Goal: Communication & Community: Answer question/provide support

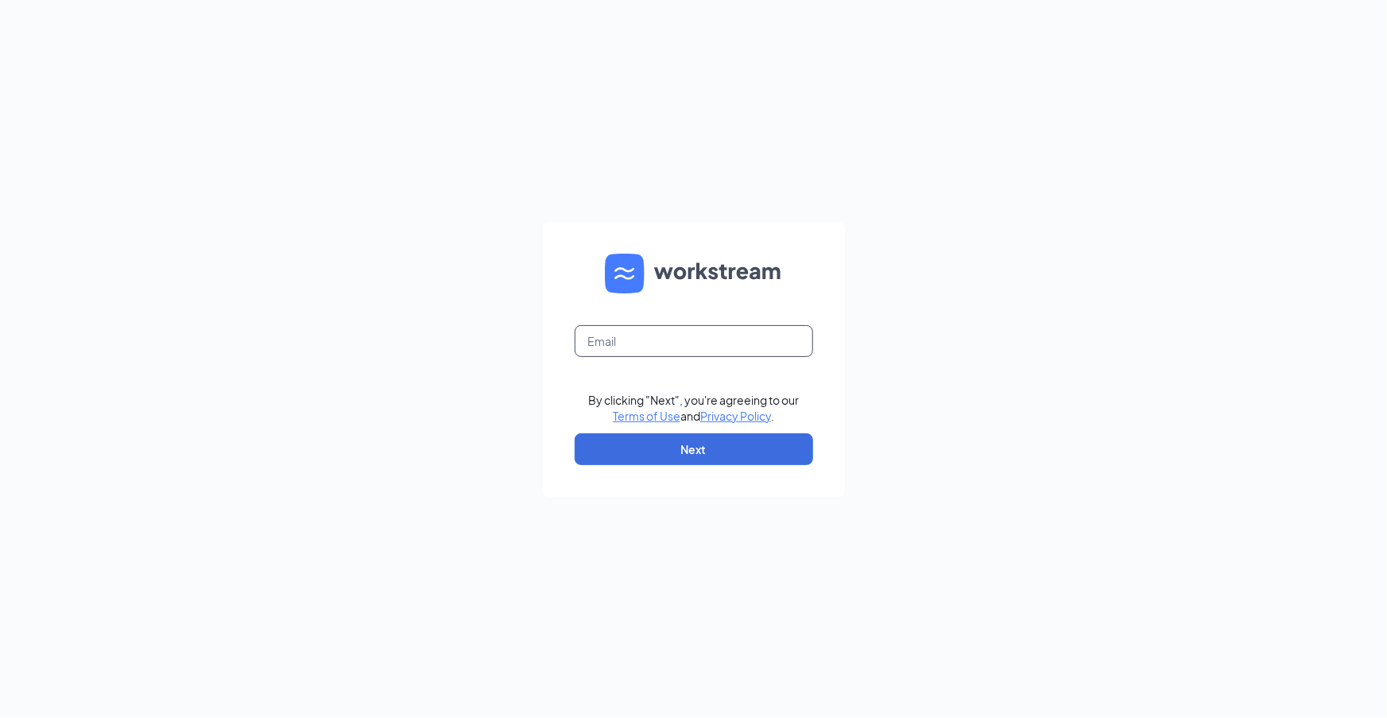
click at [766, 343] on input "text" at bounding box center [694, 341] width 238 height 32
type input "jason@topekalovescfa.com"
click at [740, 442] on button "Next" at bounding box center [694, 449] width 238 height 32
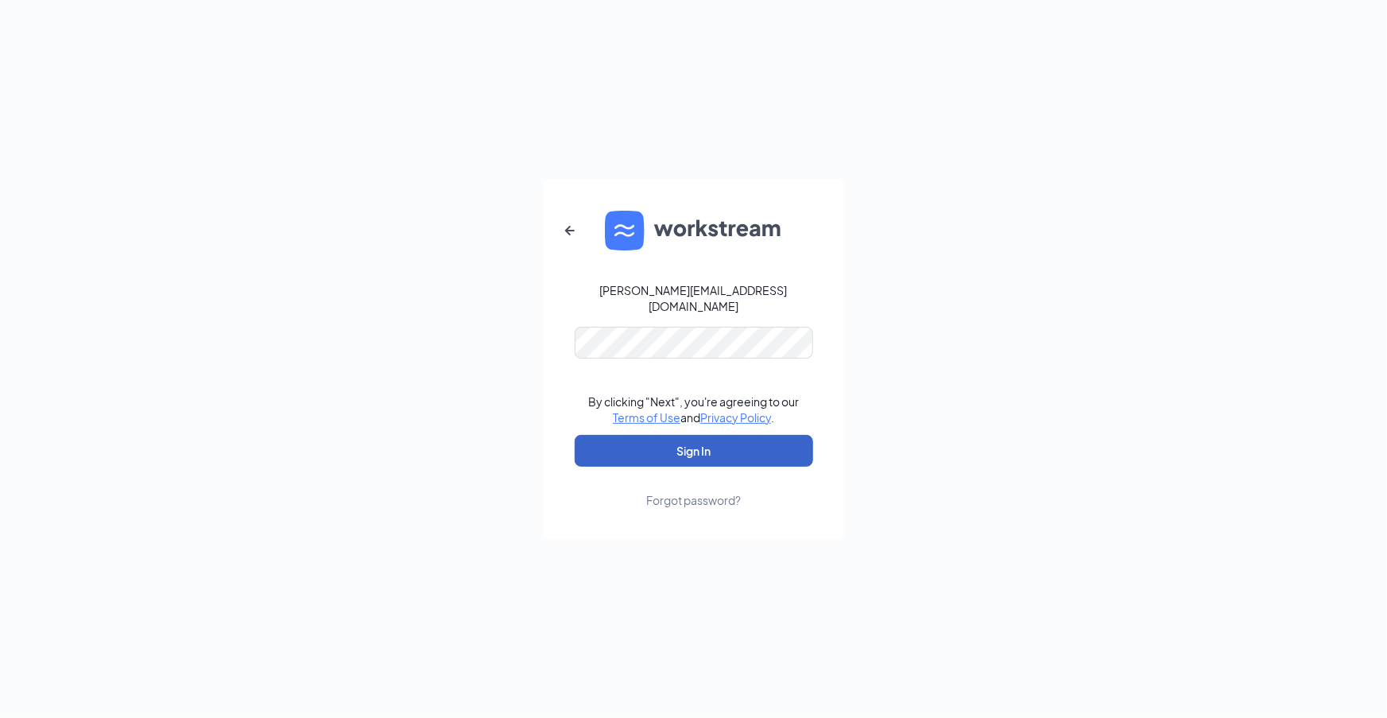
click at [721, 444] on button "Sign In" at bounding box center [694, 451] width 238 height 32
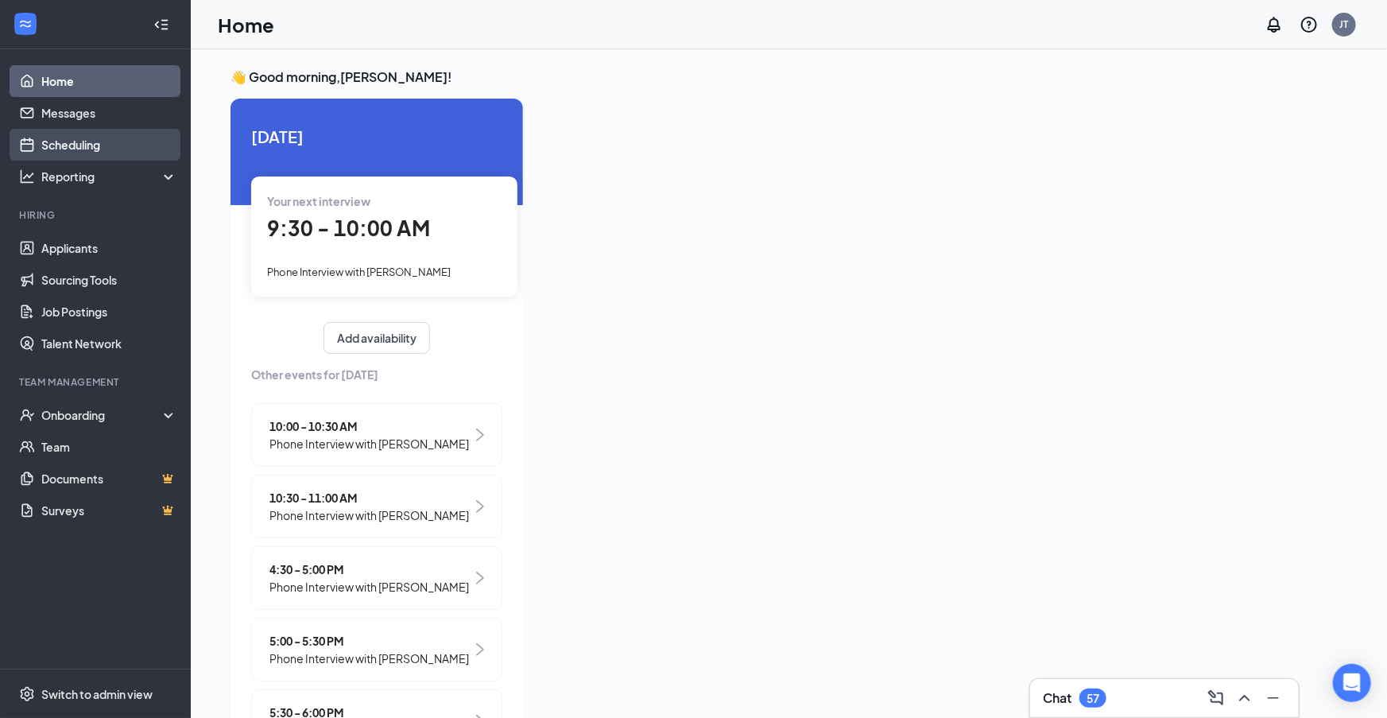
click at [90, 154] on link "Scheduling" at bounding box center [109, 145] width 136 height 32
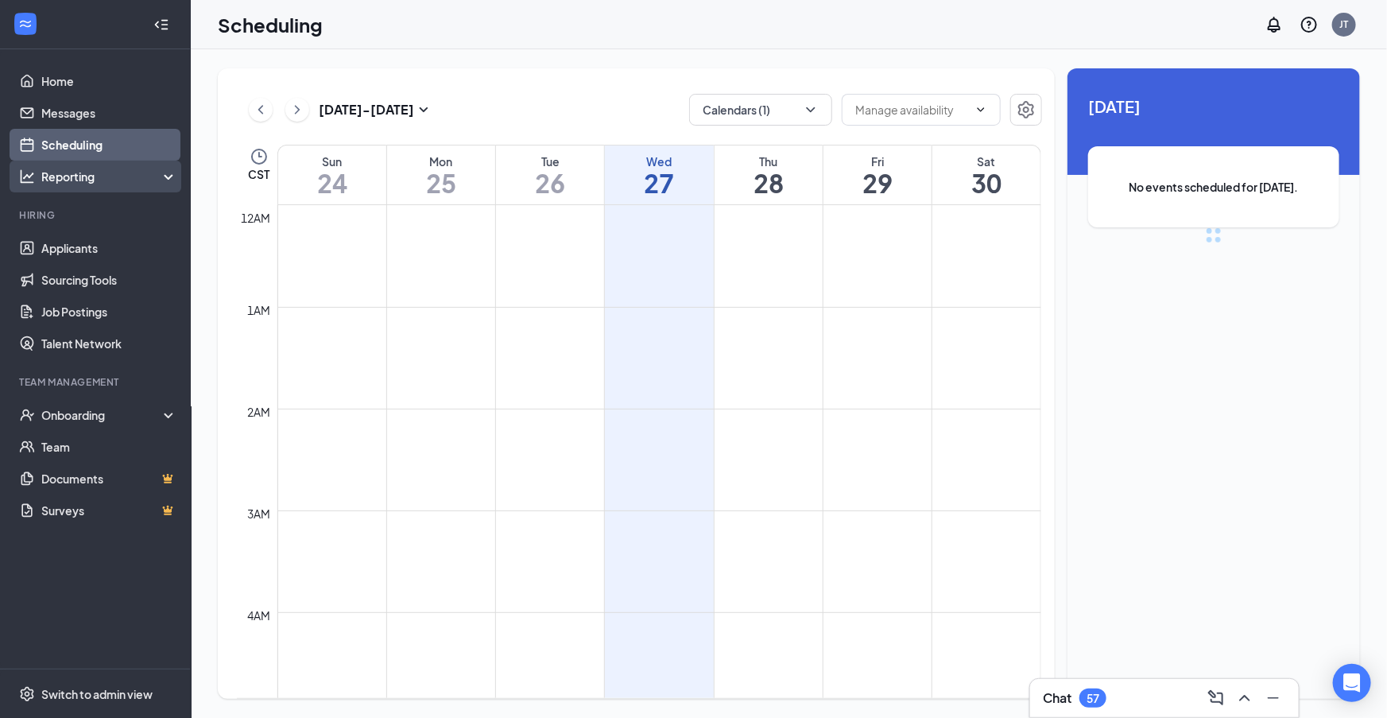
scroll to position [780, 0]
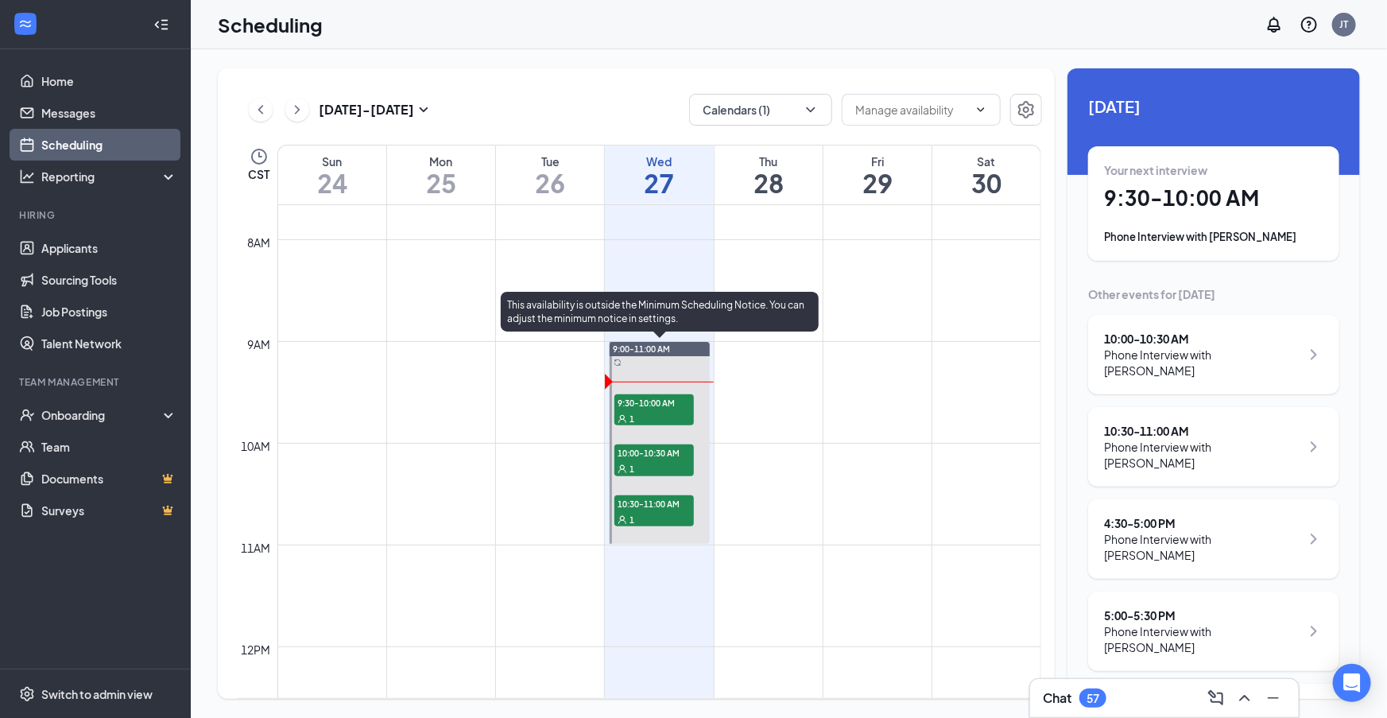
click at [664, 416] on div "1" at bounding box center [653, 418] width 79 height 16
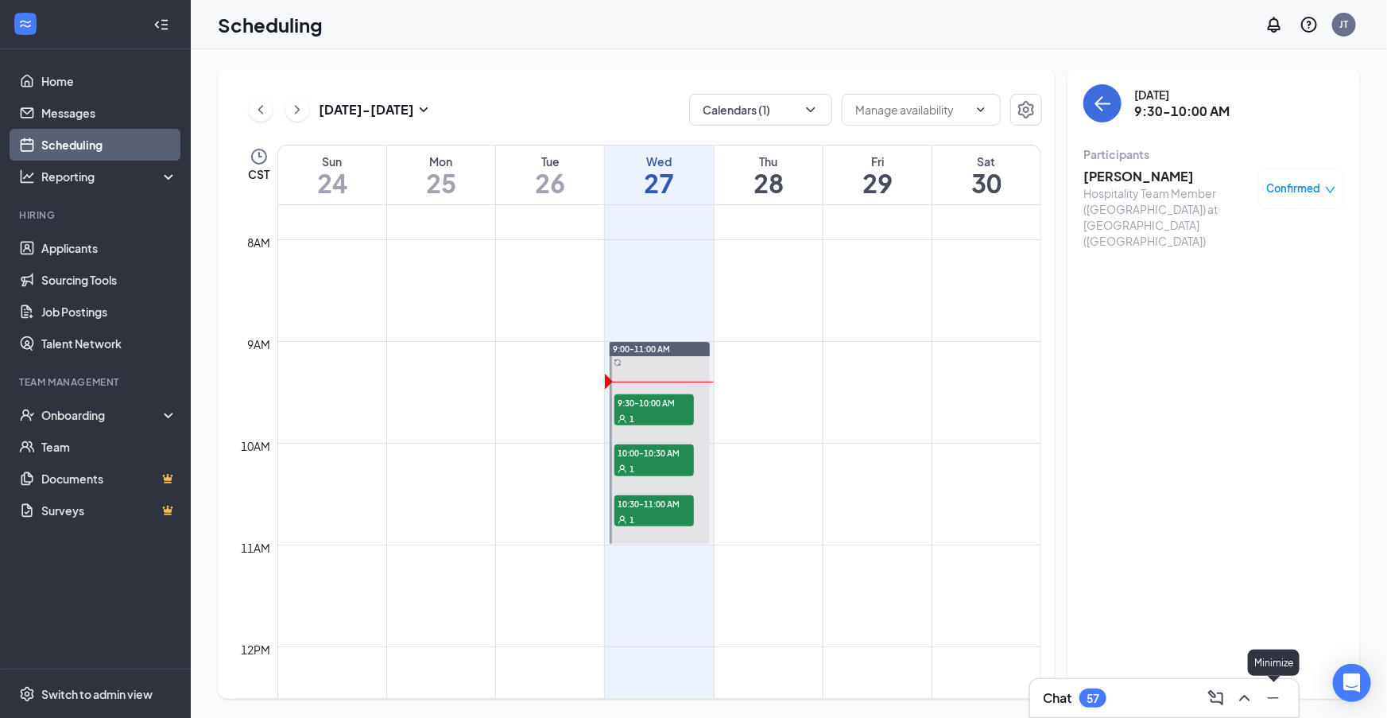
click at [1272, 700] on icon "Minimize" at bounding box center [1273, 697] width 19 height 19
click at [1105, 176] on h3 "Mara Brooks" at bounding box center [1166, 176] width 167 height 17
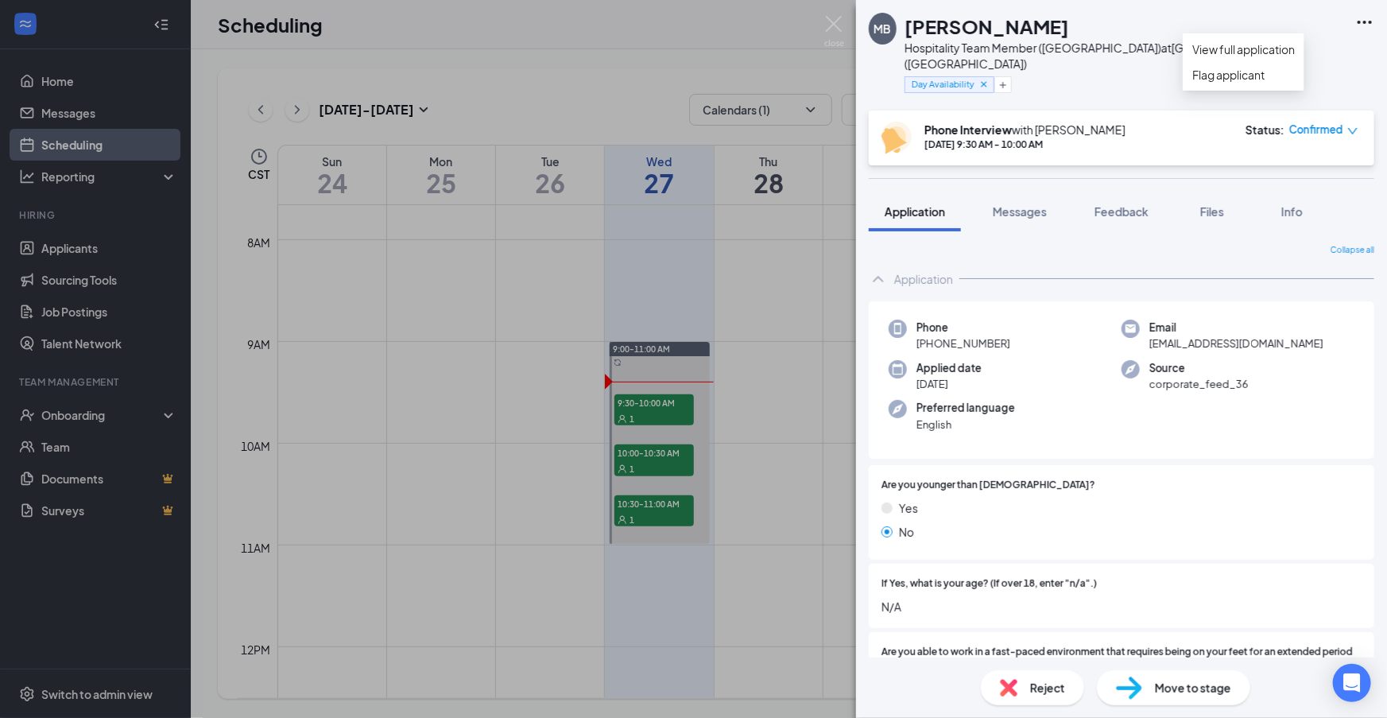
click at [1364, 23] on icon "Ellipses" at bounding box center [1364, 22] width 19 height 19
click at [1295, 56] on link "View full application" at bounding box center [1244, 49] width 103 height 17
click at [656, 462] on div "MB Mara Brooks Hospitality Team Member (South Topeka Blvd) at South Topeka Blvd…" at bounding box center [693, 359] width 1387 height 718
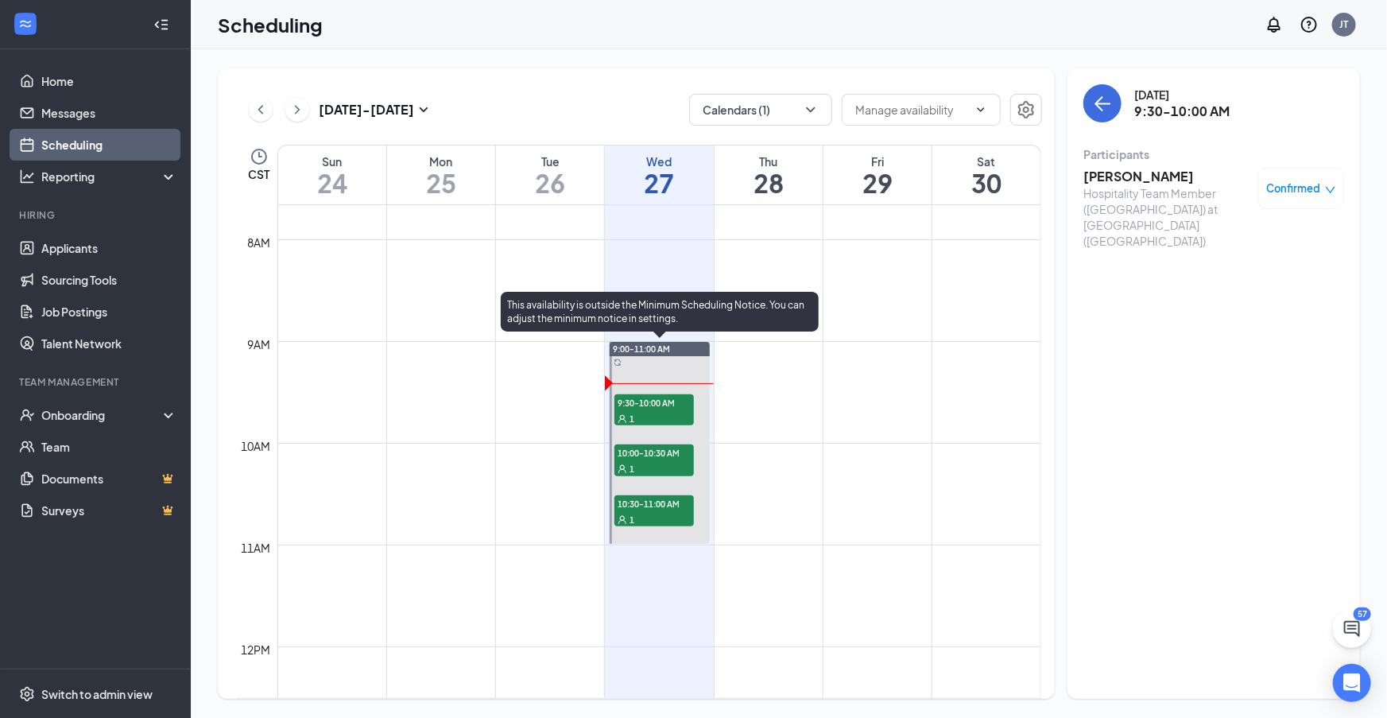
click at [658, 463] on div "1" at bounding box center [653, 468] width 79 height 16
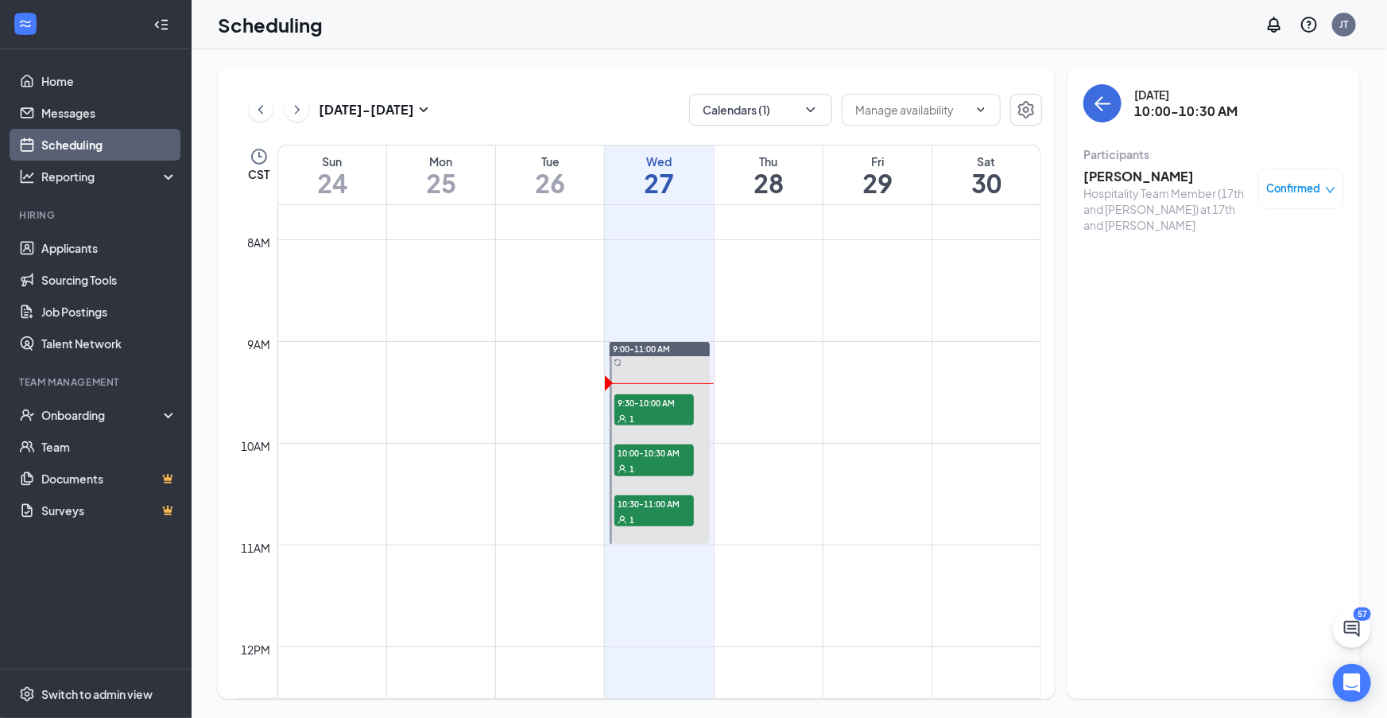
click at [1106, 172] on h3 "Angel Walker" at bounding box center [1166, 176] width 167 height 17
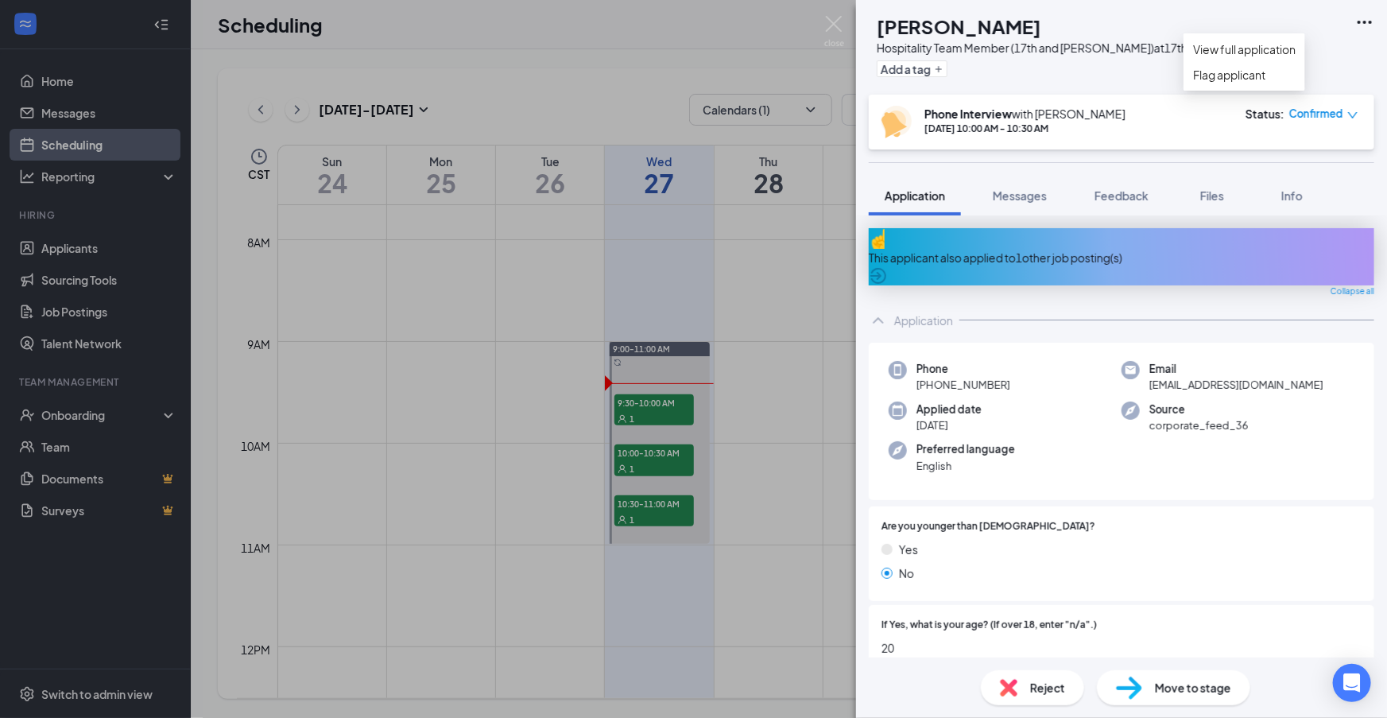
click at [1363, 22] on icon "Ellipses" at bounding box center [1364, 22] width 14 height 3
click at [1283, 58] on link "View full application" at bounding box center [1244, 49] width 103 height 17
click at [761, 434] on div "AW Angel Walker Hospitality Team Member (17th and Wanamaker) at 17th and Wanama…" at bounding box center [693, 359] width 1387 height 718
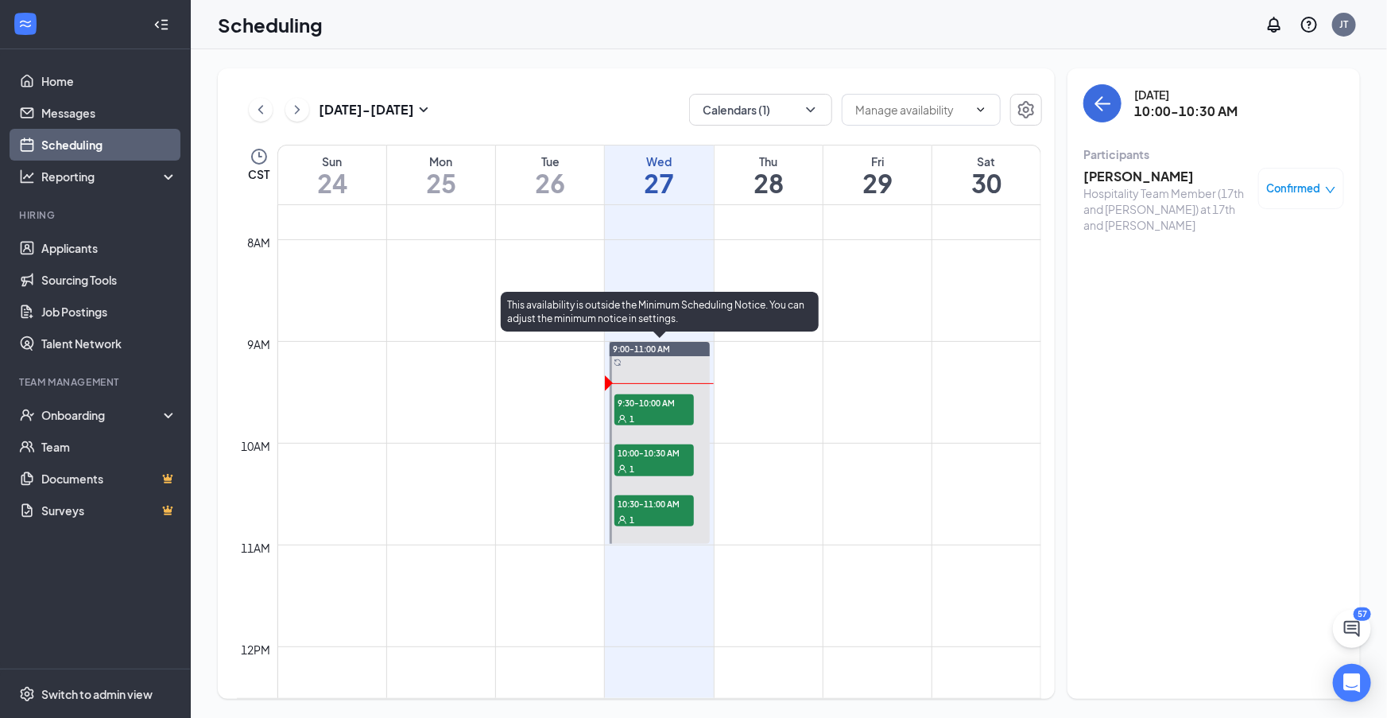
click at [673, 511] on div "1" at bounding box center [653, 519] width 79 height 16
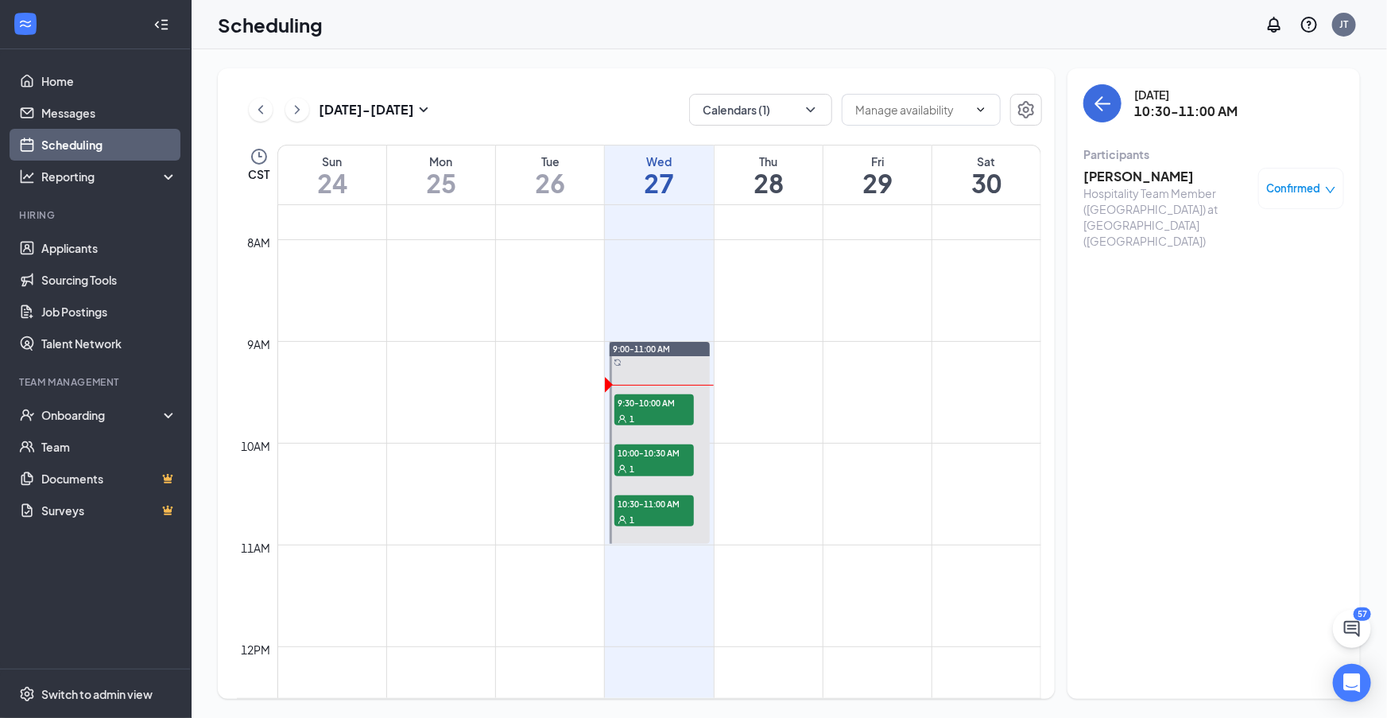
click at [1140, 179] on h3 "Miles Coyne" at bounding box center [1166, 176] width 167 height 17
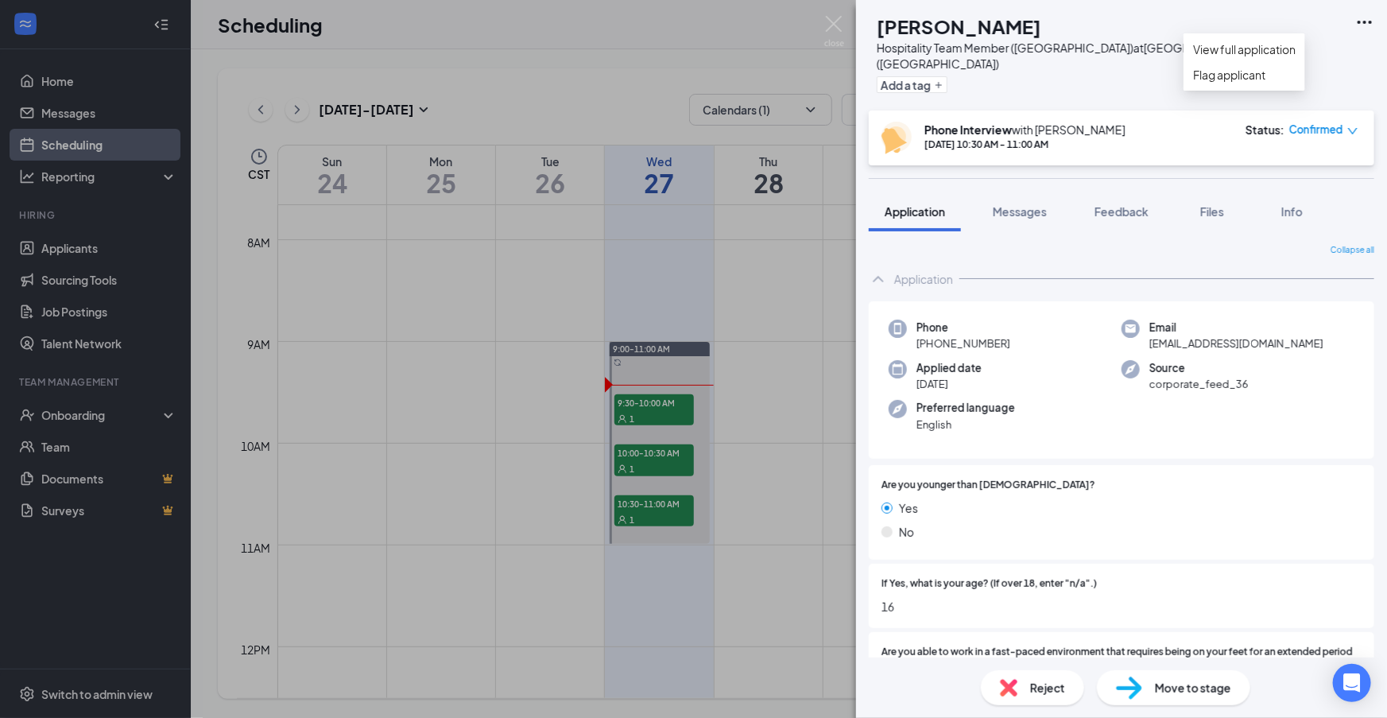
click at [1366, 21] on icon "Ellipses" at bounding box center [1364, 22] width 19 height 19
click at [1259, 56] on link "View full application" at bounding box center [1244, 49] width 103 height 17
click at [669, 460] on div "MC Miles Coyne Hospitality Team Member (South Topeka Blvd) at South Topeka Blvd…" at bounding box center [693, 359] width 1387 height 718
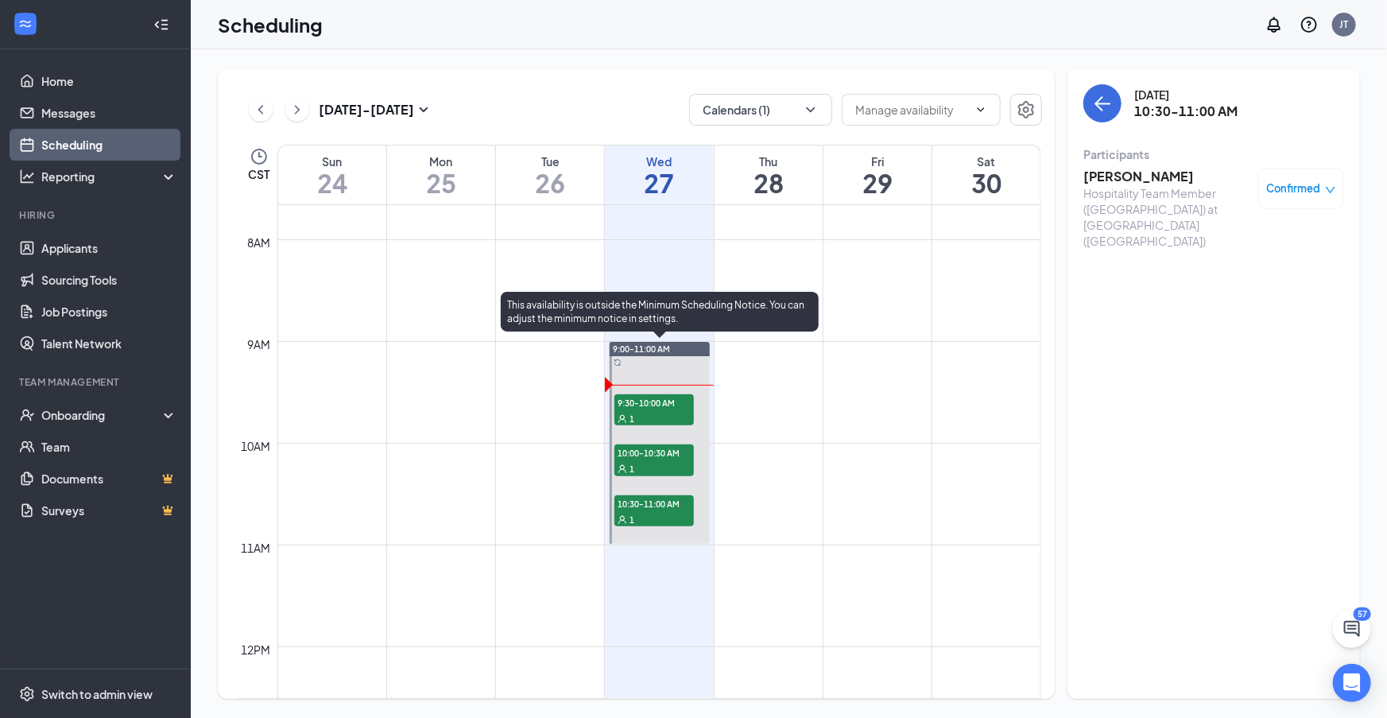
click at [673, 457] on span "10:00-10:30 AM" at bounding box center [653, 452] width 79 height 16
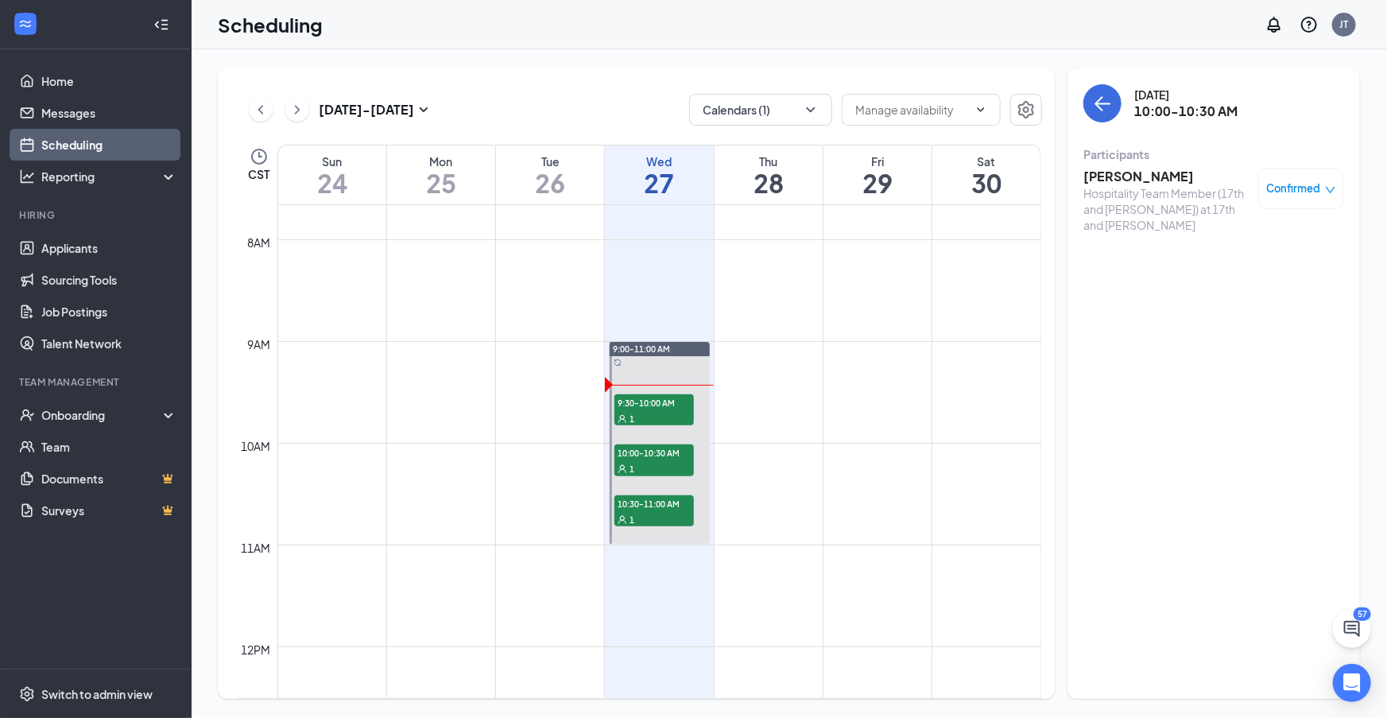
click at [1100, 173] on h3 "Angel Walker" at bounding box center [1166, 176] width 167 height 17
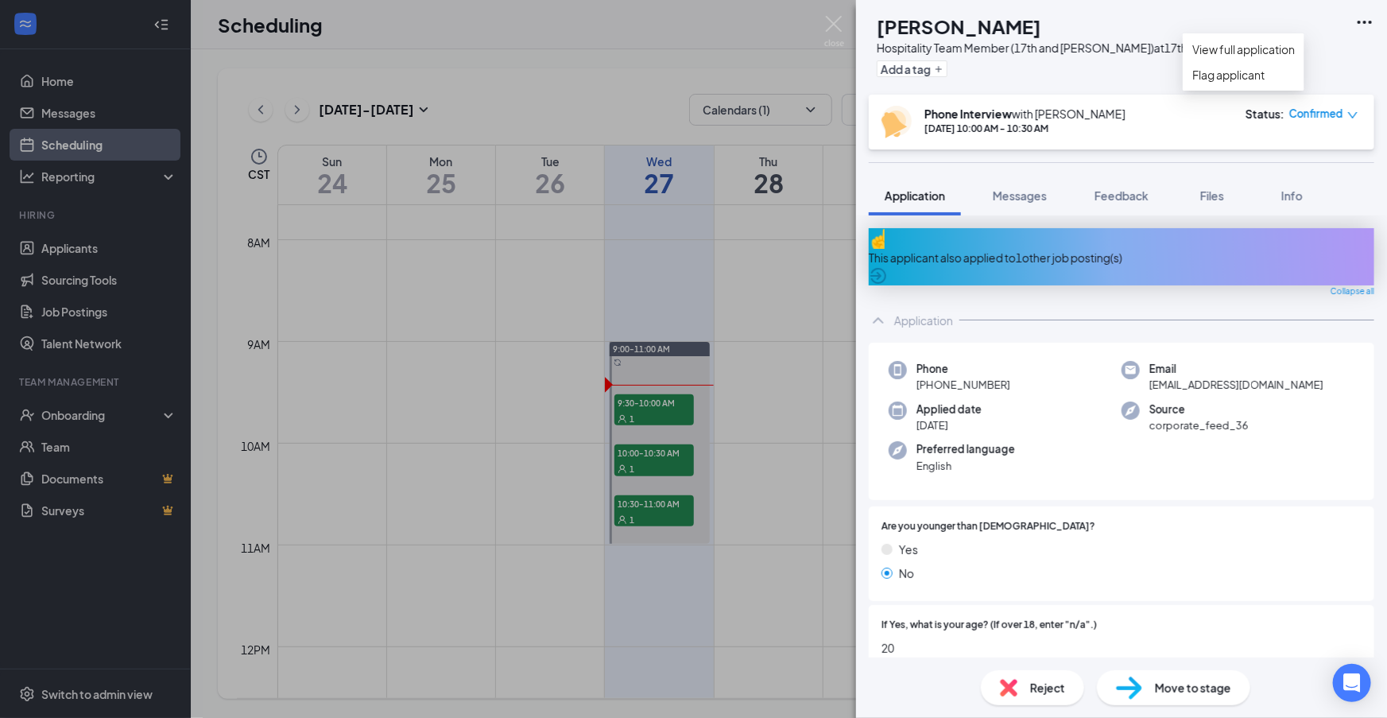
click at [1365, 24] on icon "Ellipses" at bounding box center [1364, 22] width 19 height 19
click at [1371, 21] on icon "Ellipses" at bounding box center [1364, 22] width 19 height 19
click at [1295, 56] on link "View full application" at bounding box center [1244, 49] width 103 height 17
click at [784, 475] on div "AW Angel Walker Hospitality Team Member (17th and Wanamaker) at 17th and Wanama…" at bounding box center [693, 359] width 1387 height 718
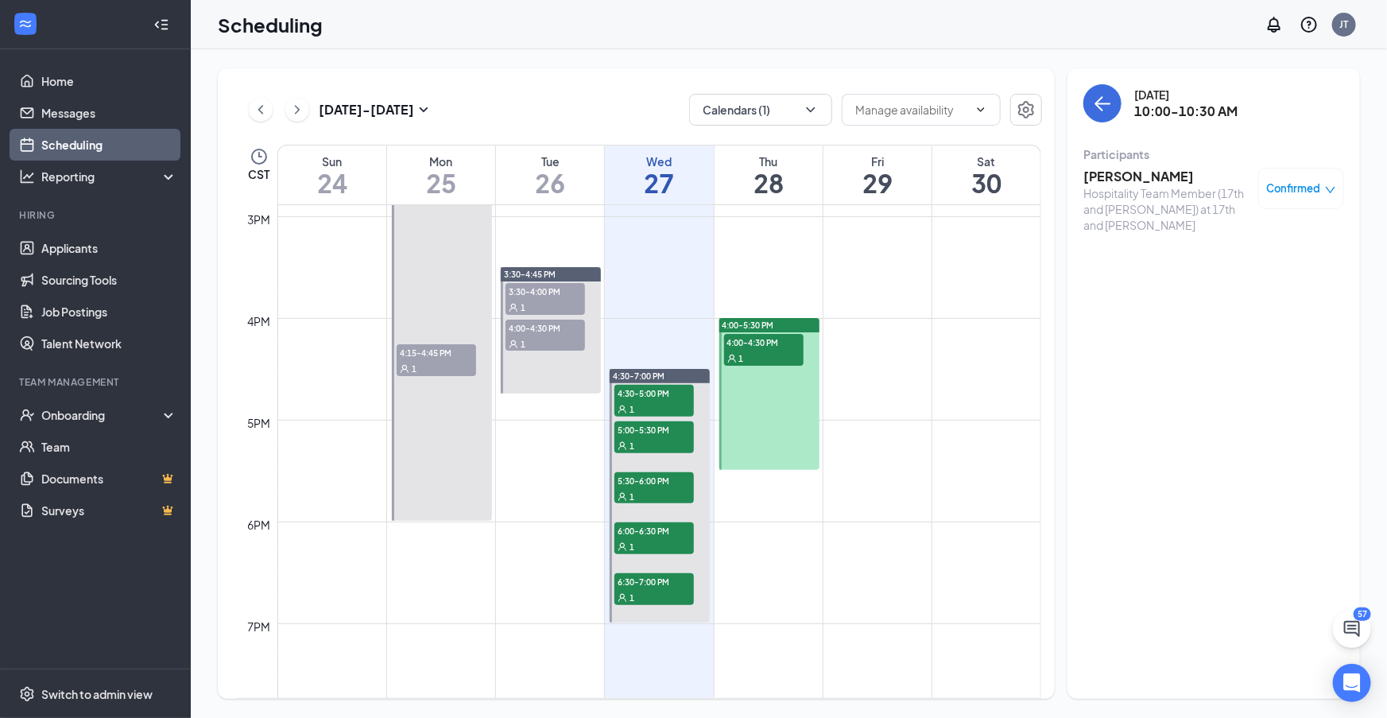
scroll to position [1542, 0]
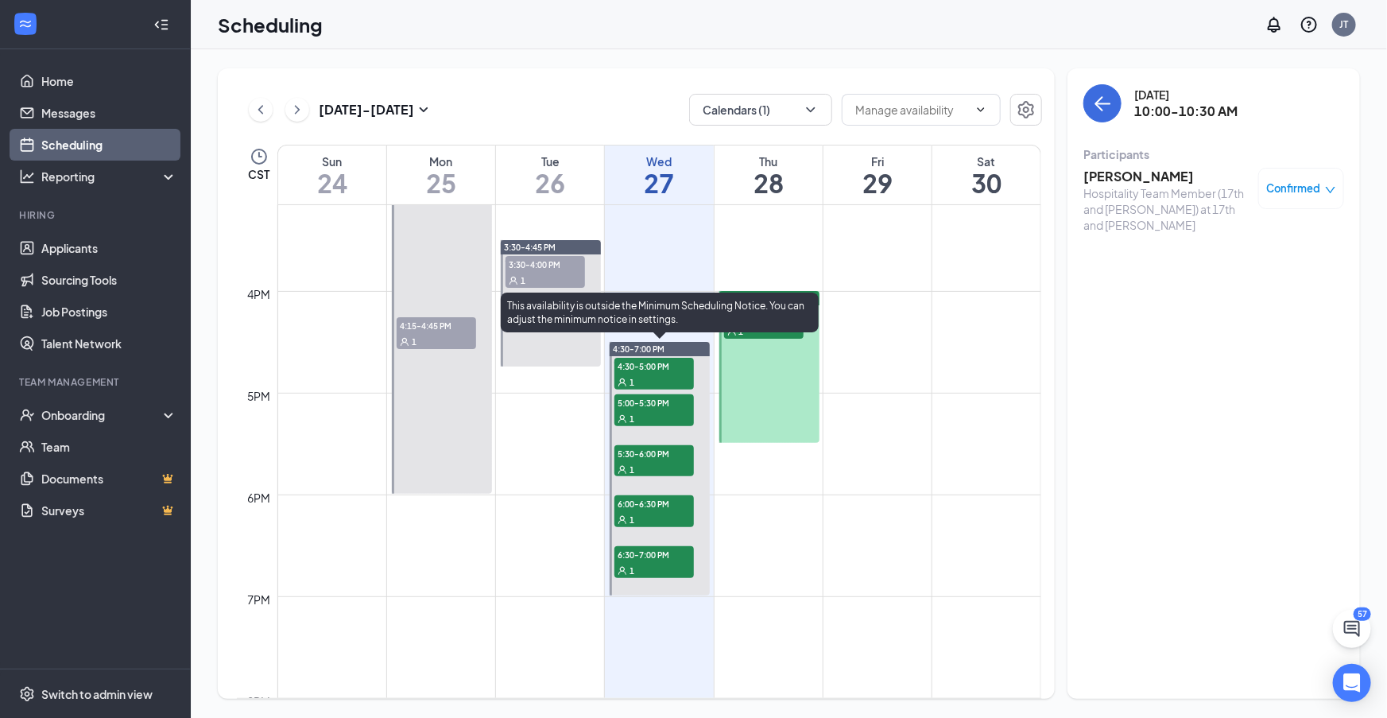
click at [655, 368] on span "4:30-5:00 PM" at bounding box center [653, 366] width 79 height 16
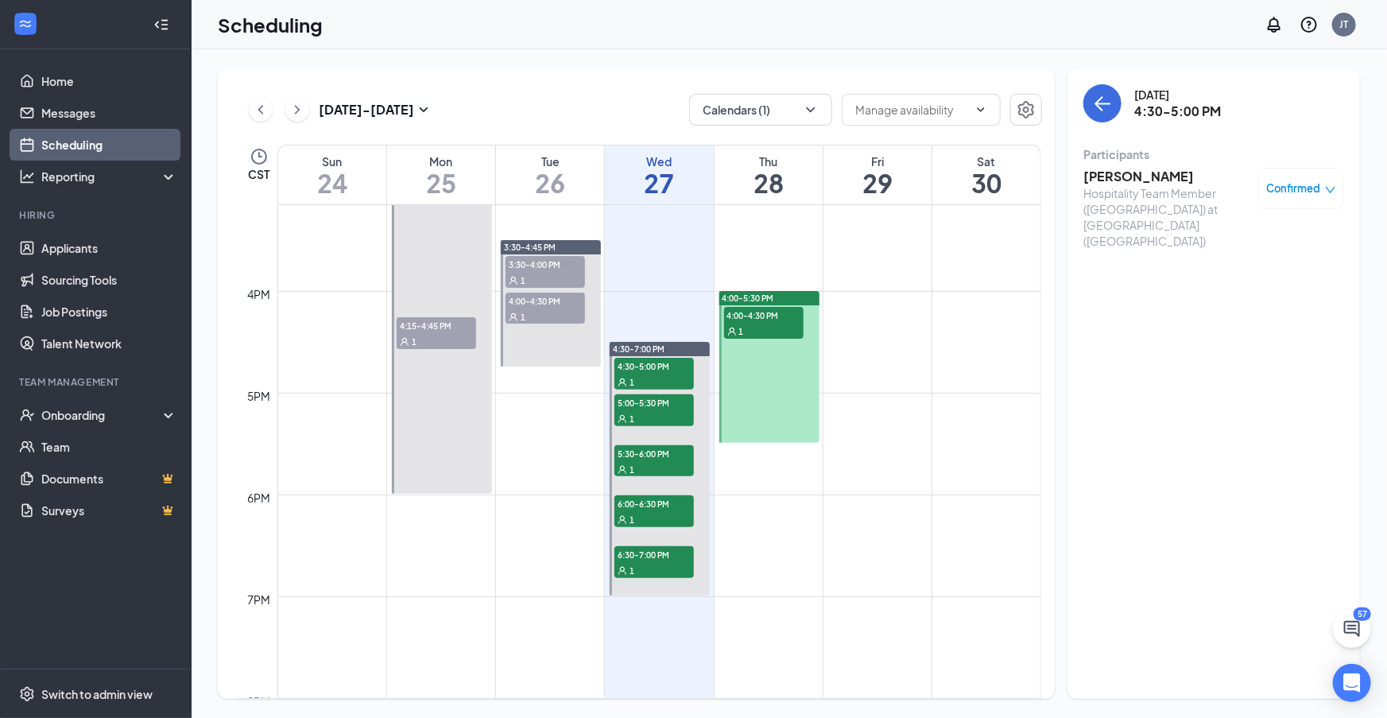
click at [1118, 178] on h3 "Claire Sullivan" at bounding box center [1166, 176] width 167 height 17
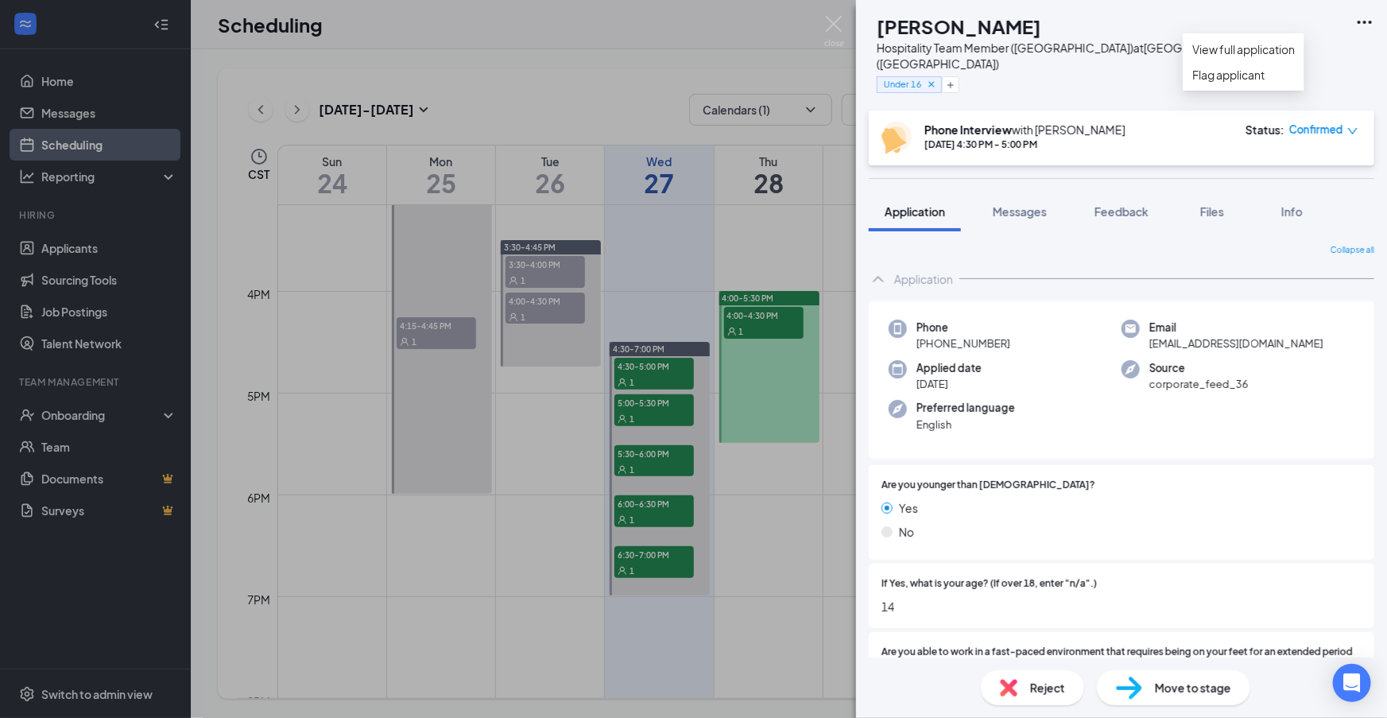
click at [1361, 21] on icon "Ellipses" at bounding box center [1364, 22] width 19 height 19
click at [1279, 58] on link "View full application" at bounding box center [1244, 49] width 103 height 17
click at [706, 260] on div "CS Claire Sullivan Hospitality Team Member (South Topeka Blvd) at South Topeka …" at bounding box center [693, 359] width 1387 height 718
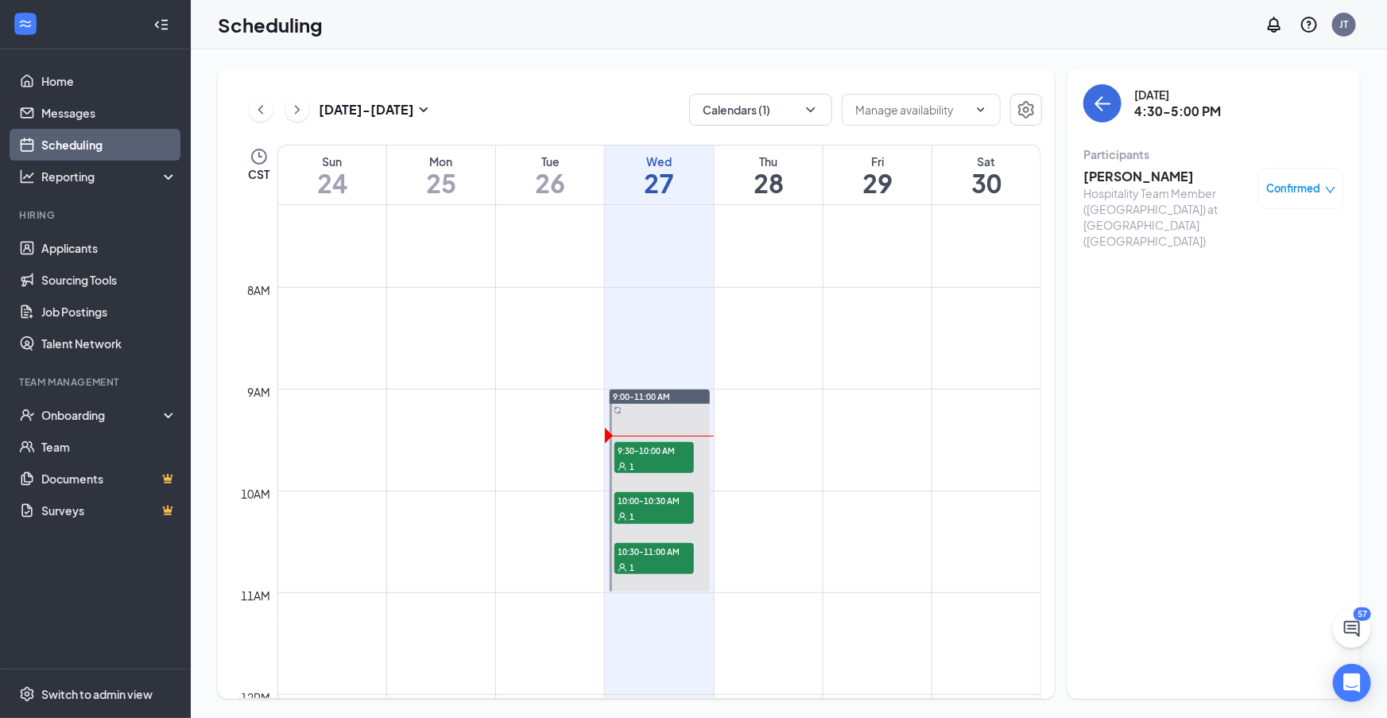
scroll to position [723, 0]
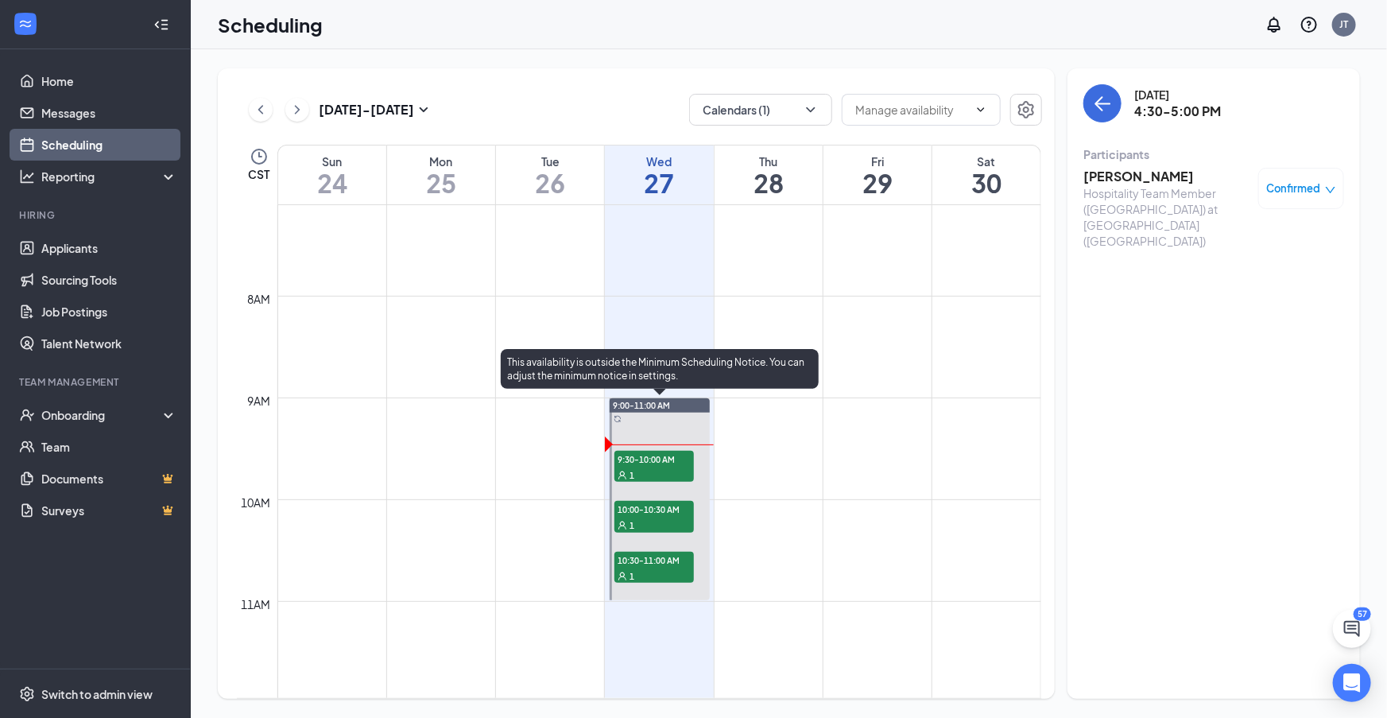
click at [656, 563] on span "10:30-11:00 AM" at bounding box center [653, 560] width 79 height 16
click at [643, 459] on span "9:30-10:00 AM" at bounding box center [653, 459] width 79 height 16
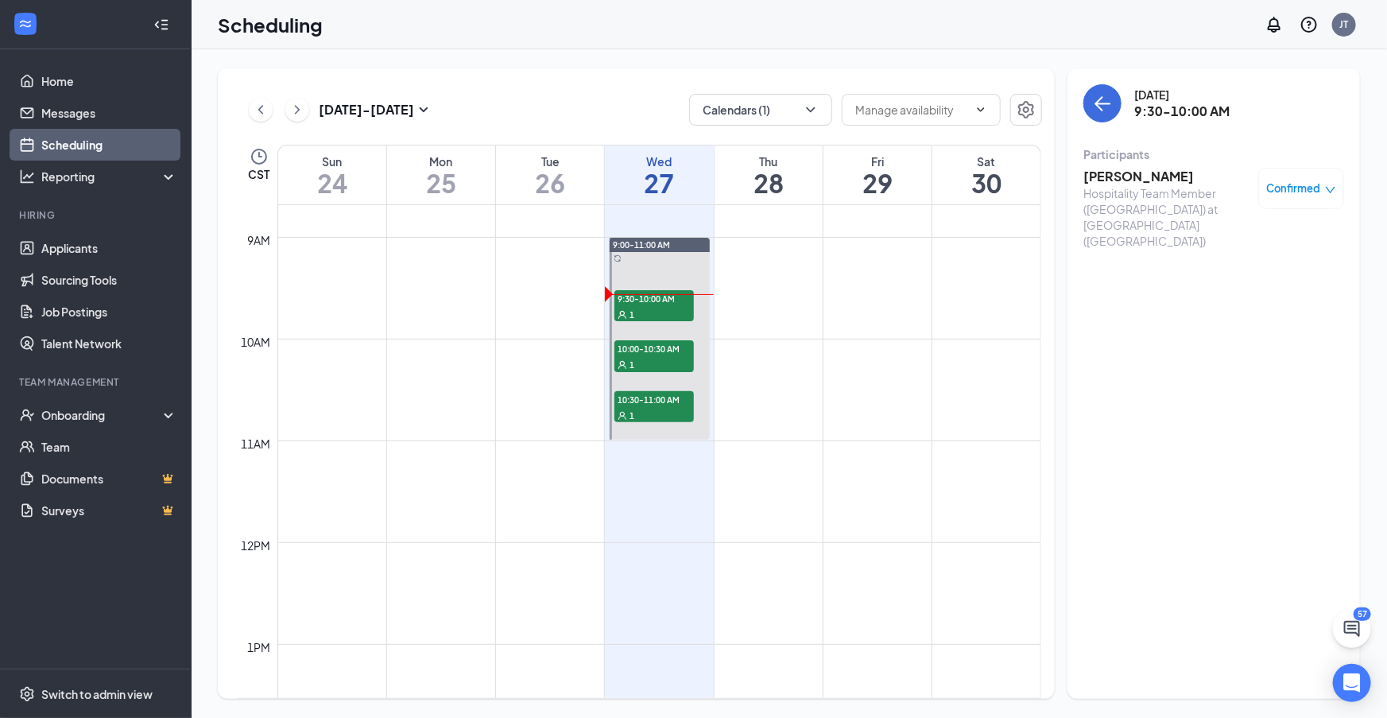
scroll to position [877, 0]
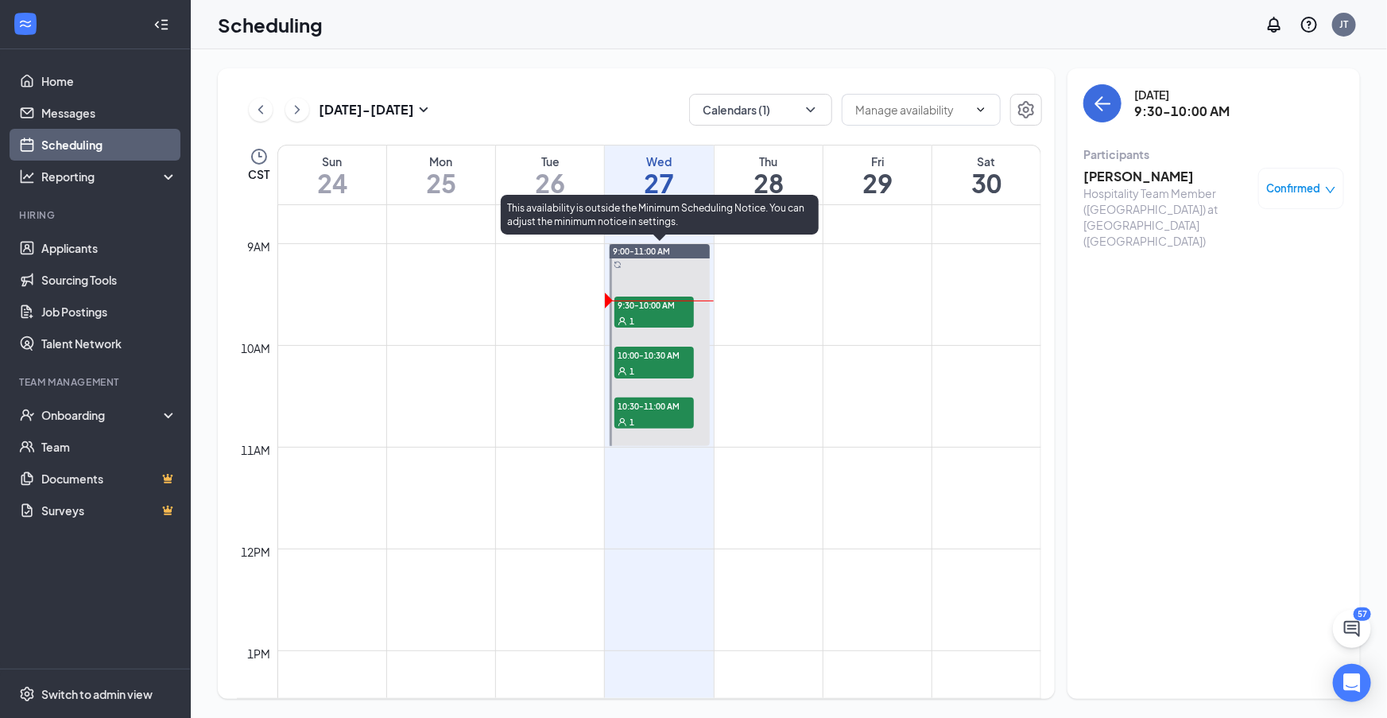
click at [679, 416] on div "1" at bounding box center [653, 421] width 79 height 16
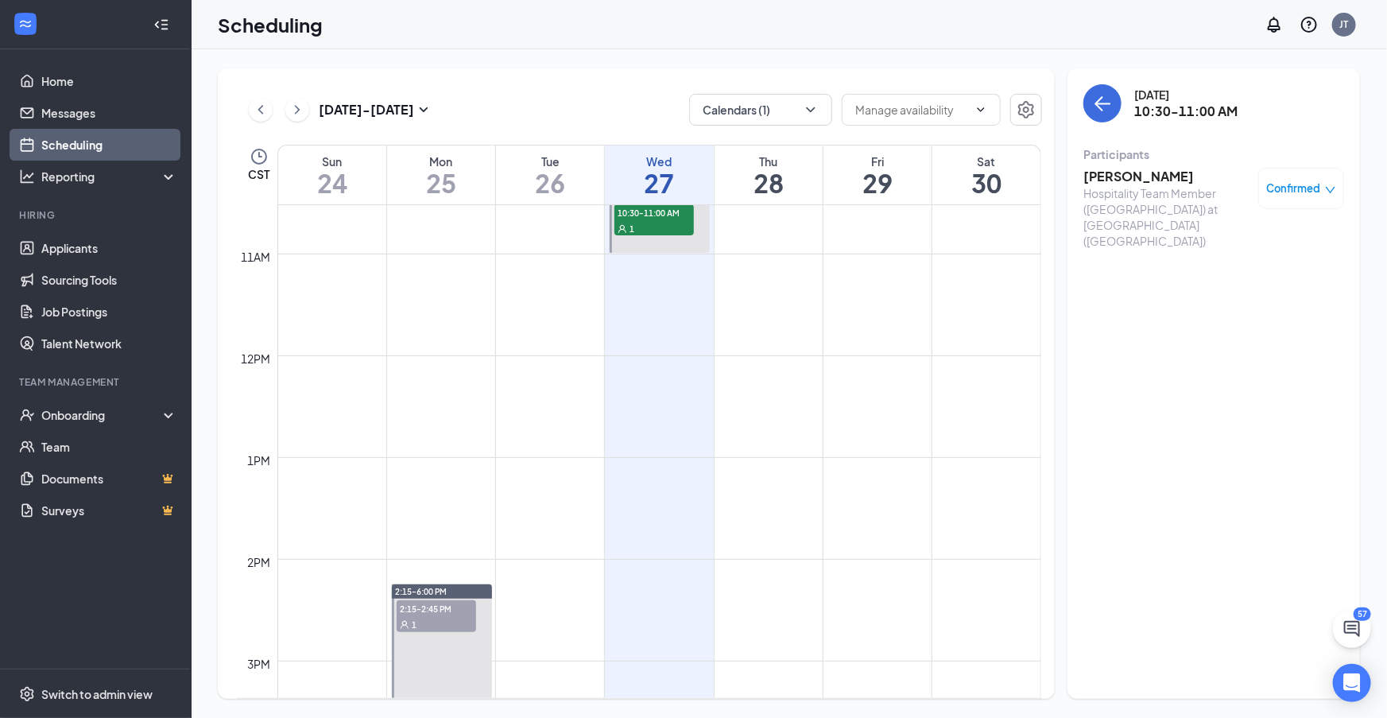
scroll to position [748, 0]
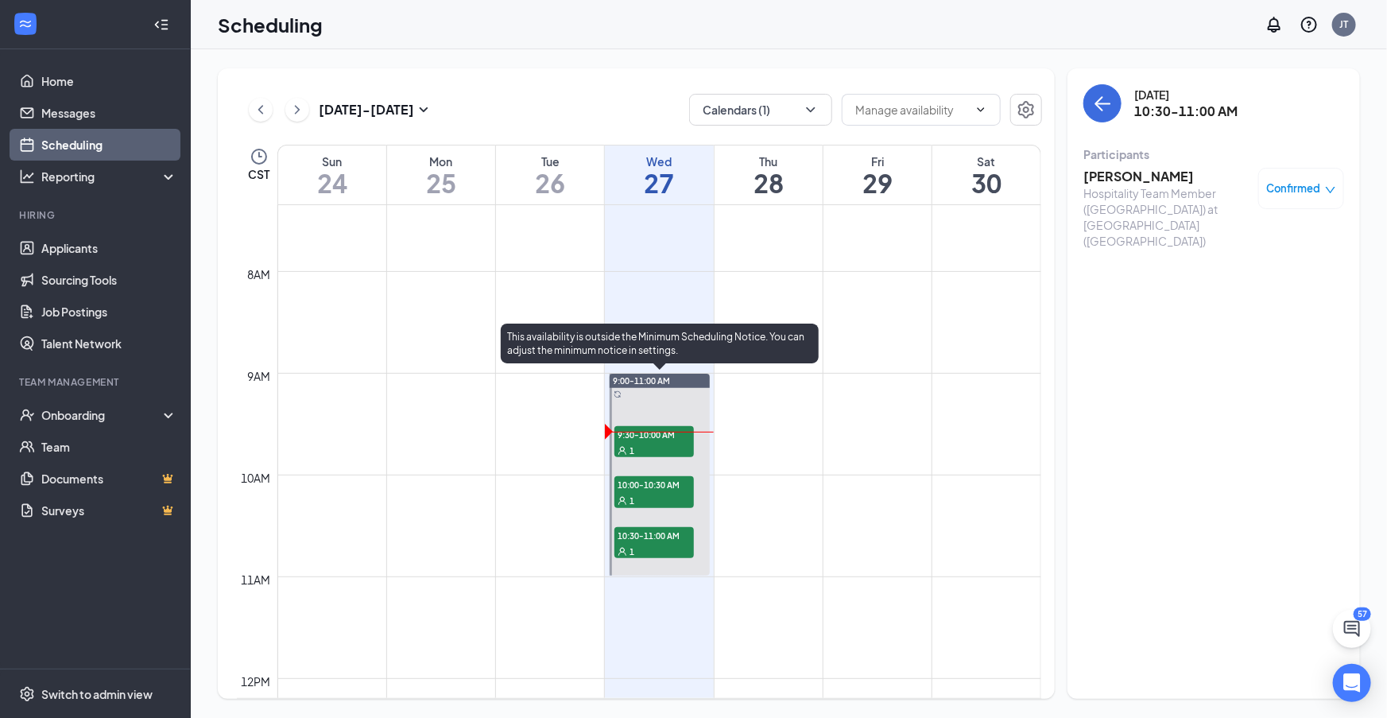
click at [645, 540] on span "10:30-11:00 AM" at bounding box center [653, 535] width 79 height 16
click at [667, 532] on span "10:30-11:00 AM" at bounding box center [653, 535] width 79 height 16
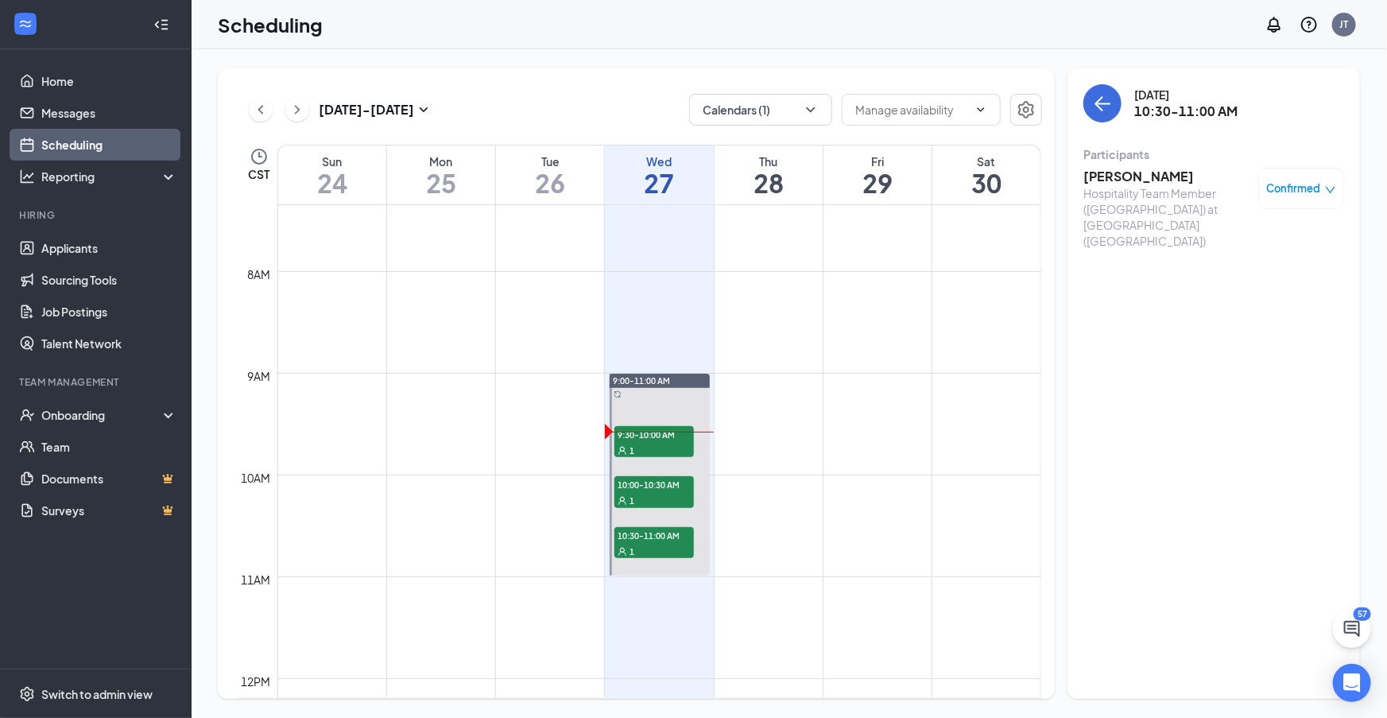
click at [1126, 178] on h3 "Miles Coyne" at bounding box center [1166, 176] width 167 height 17
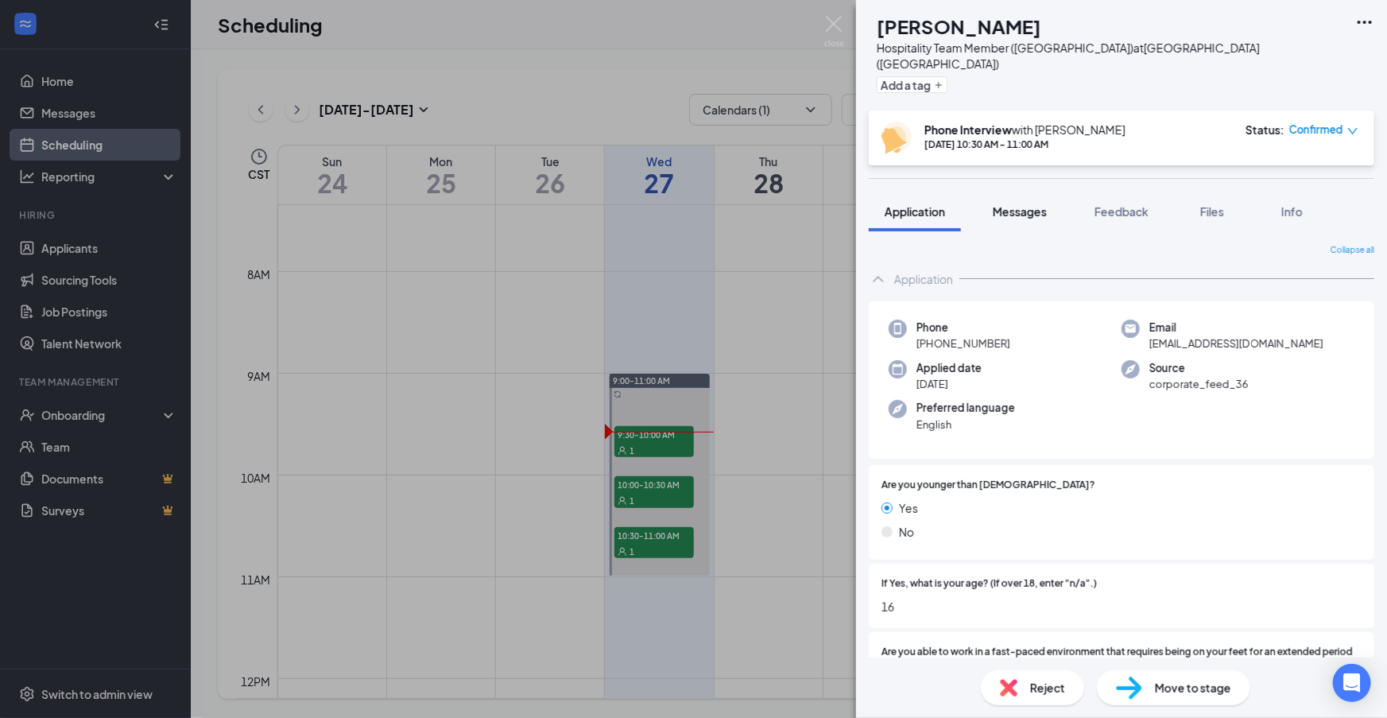
click at [1020, 204] on span "Messages" at bounding box center [1020, 211] width 54 height 14
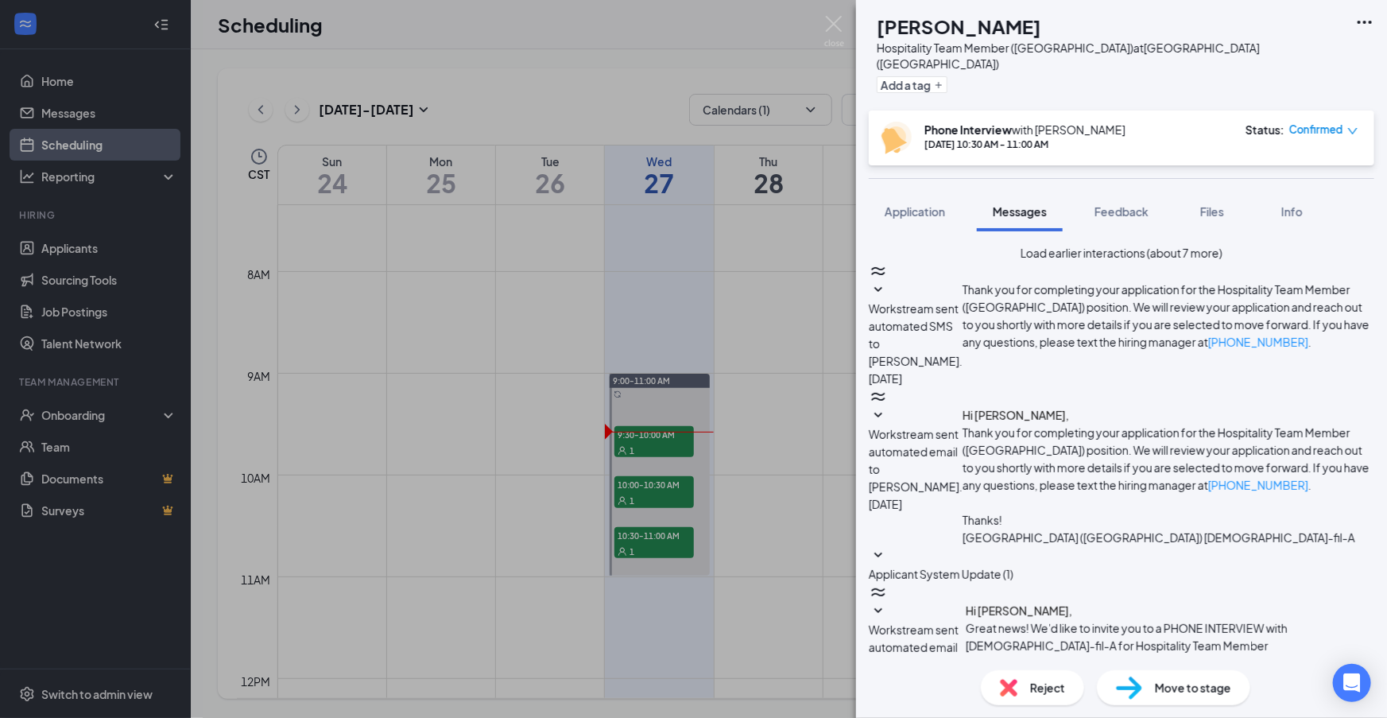
type textarea "Hi Miles. This is Jay from Chick-fil-A. A delivery order has just come up and I…"
drag, startPoint x: 1153, startPoint y: 630, endPoint x: 1204, endPoint y: 629, distance: 50.9
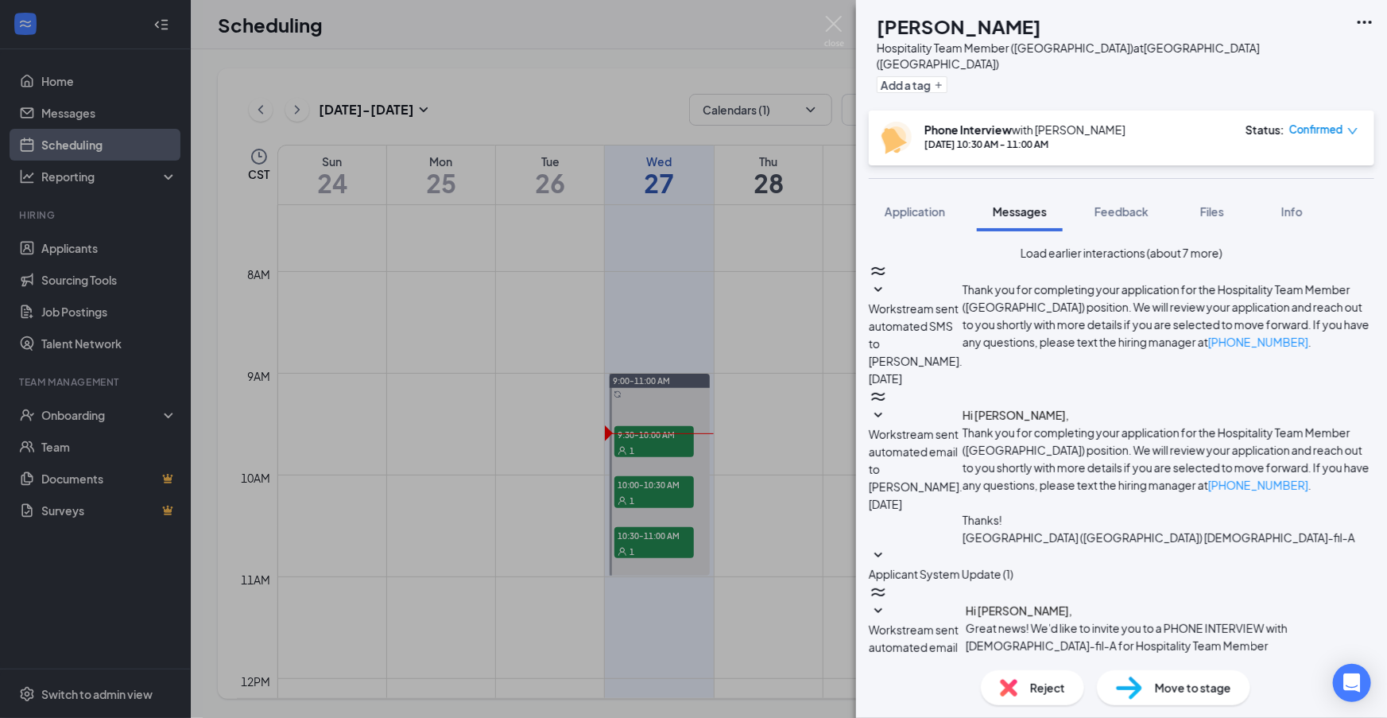
checkbox input "true"
click at [680, 629] on div "MC Miles Coyne Hospitality Team Member (South Topeka Blvd) at South Topeka Blvd…" at bounding box center [693, 359] width 1387 height 718
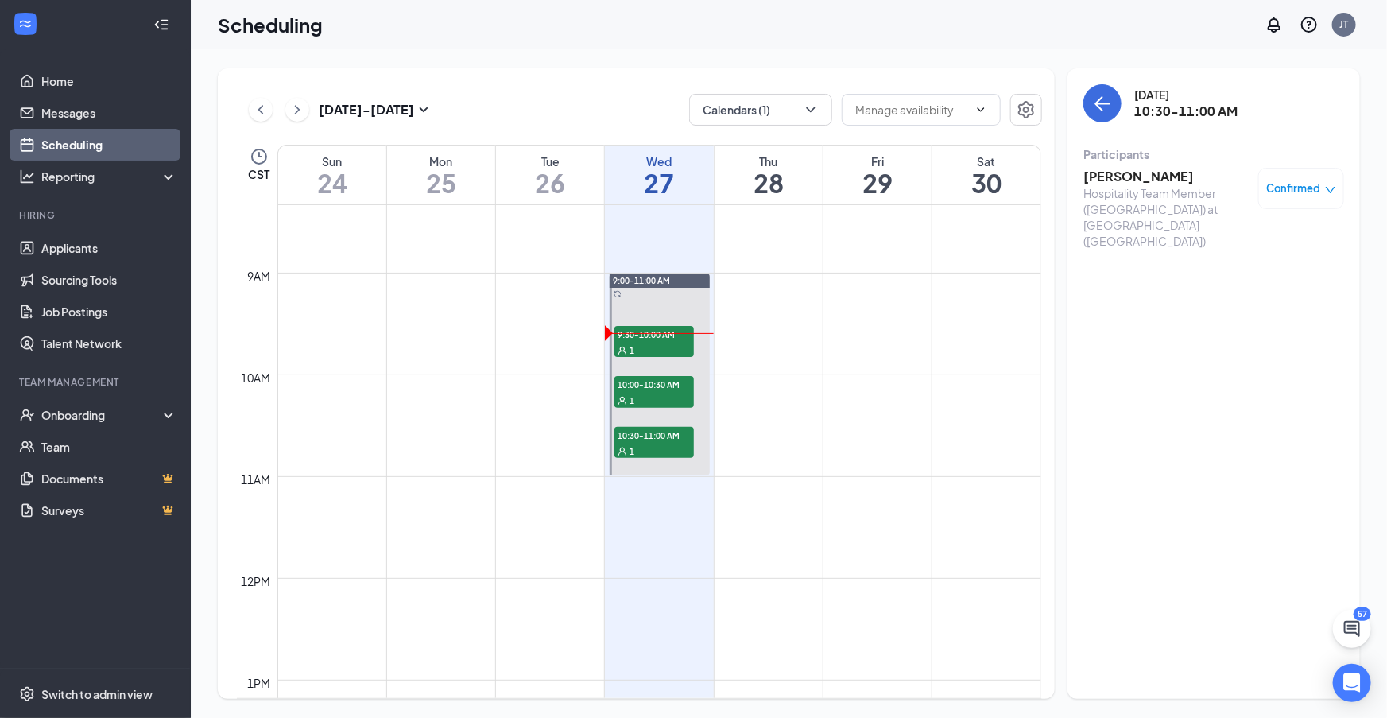
scroll to position [813, 0]
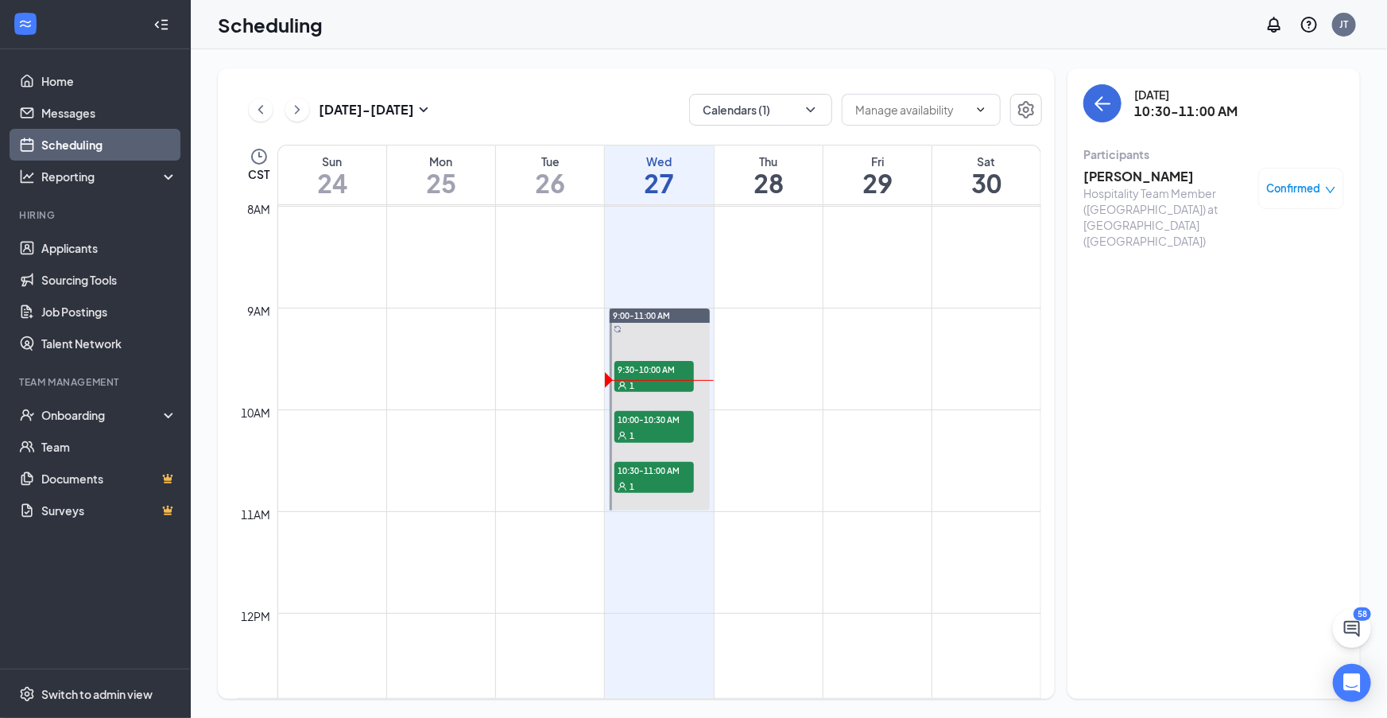
click at [1111, 179] on h3 "Miles Coyne" at bounding box center [1166, 176] width 167 height 17
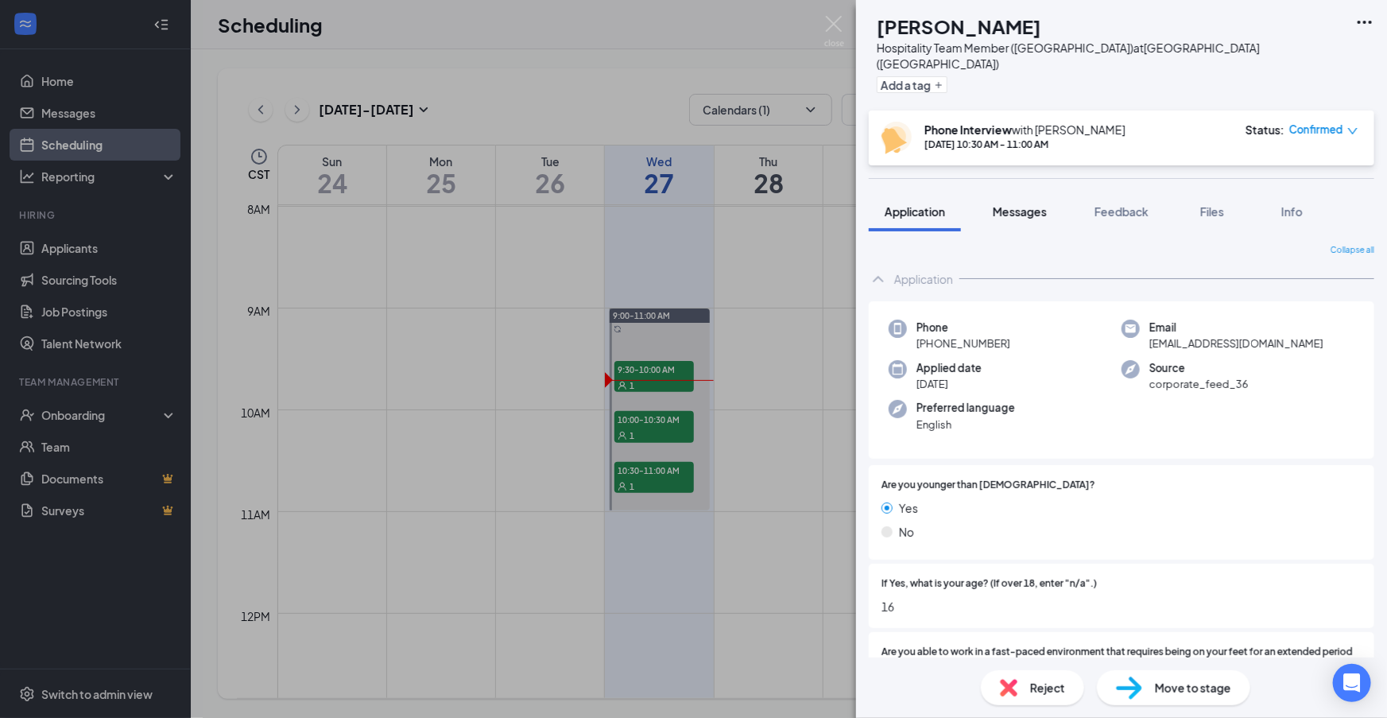
click at [1018, 204] on span "Messages" at bounding box center [1020, 211] width 54 height 14
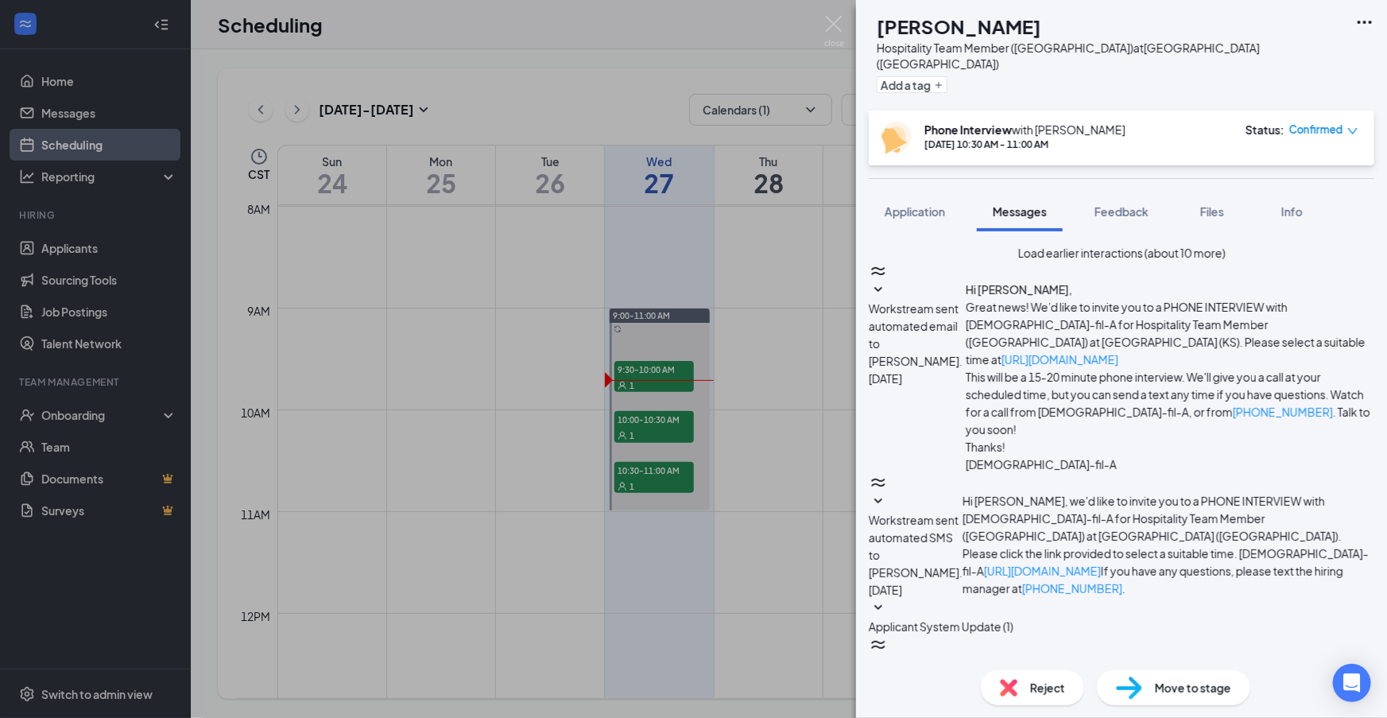
scroll to position [637, 0]
drag, startPoint x: 1137, startPoint y: 548, endPoint x: 1128, endPoint y: 548, distance: 8.8
type textarea "Thank you"
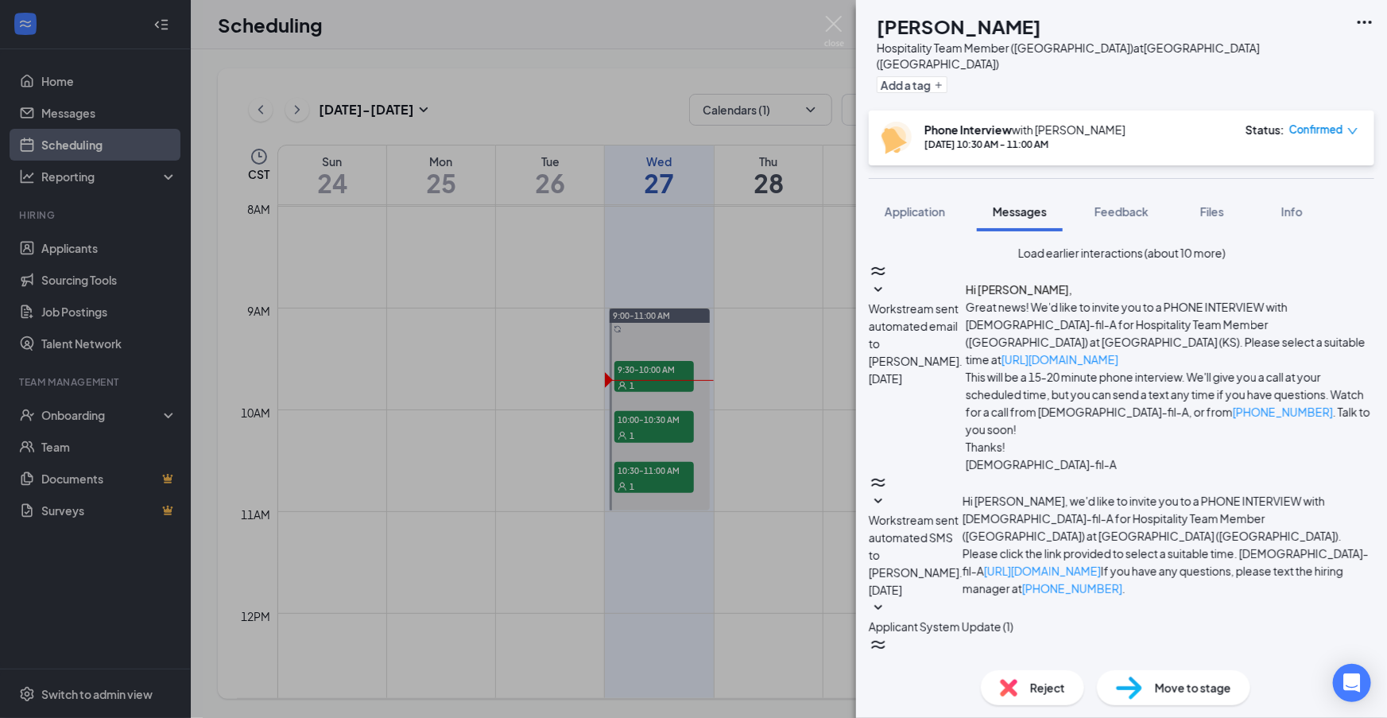
checkbox input "true"
click at [786, 612] on div "MC Miles Coyne Hospitality Team Member (South Topeka Blvd) at South Topeka Blvd…" at bounding box center [693, 359] width 1387 height 718
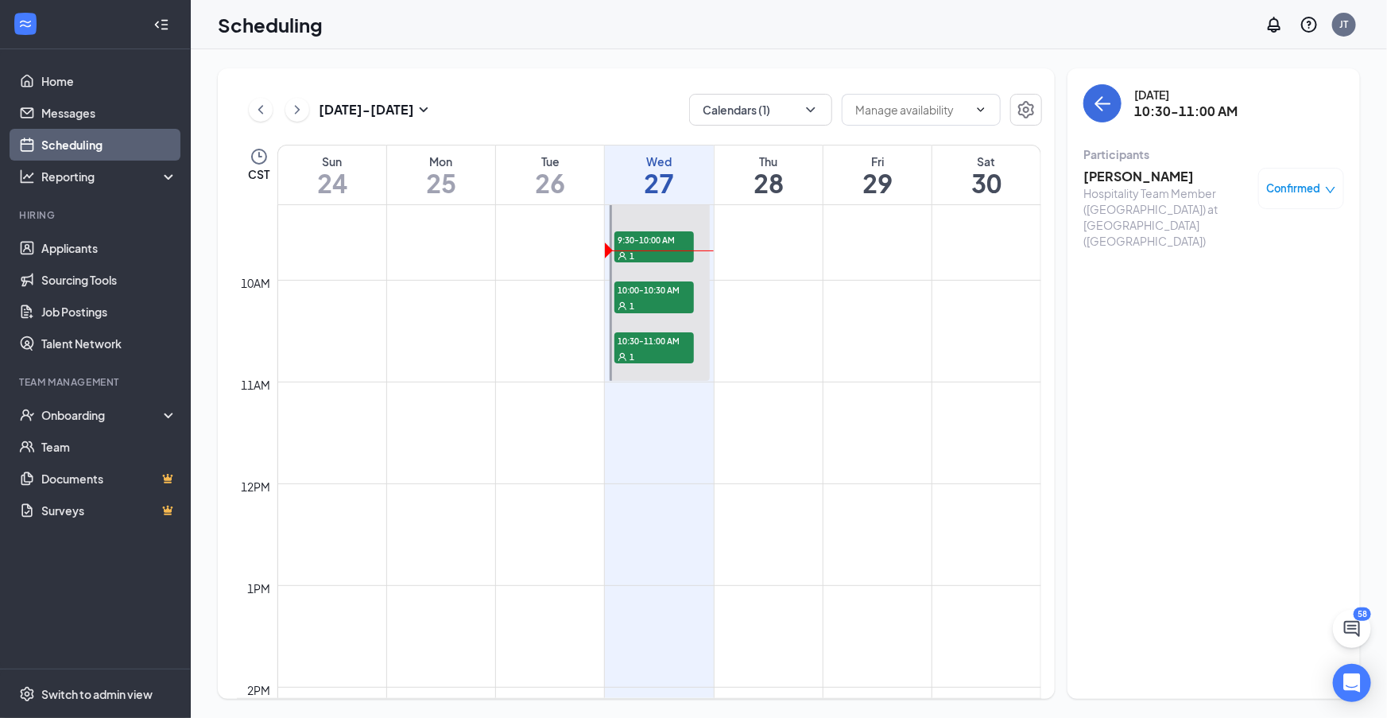
scroll to position [929, 0]
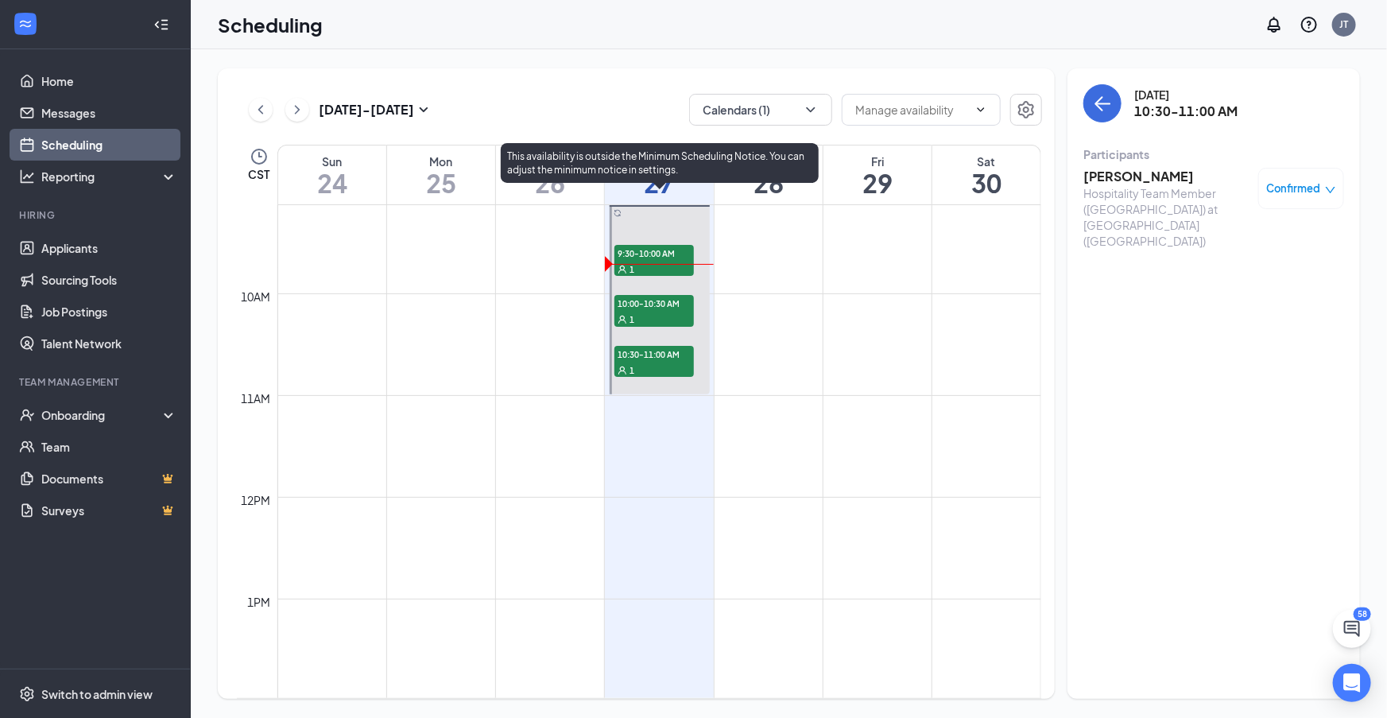
click at [663, 362] on div "1" at bounding box center [653, 370] width 79 height 16
click at [678, 359] on span "10:30-11:00 AM" at bounding box center [653, 354] width 79 height 16
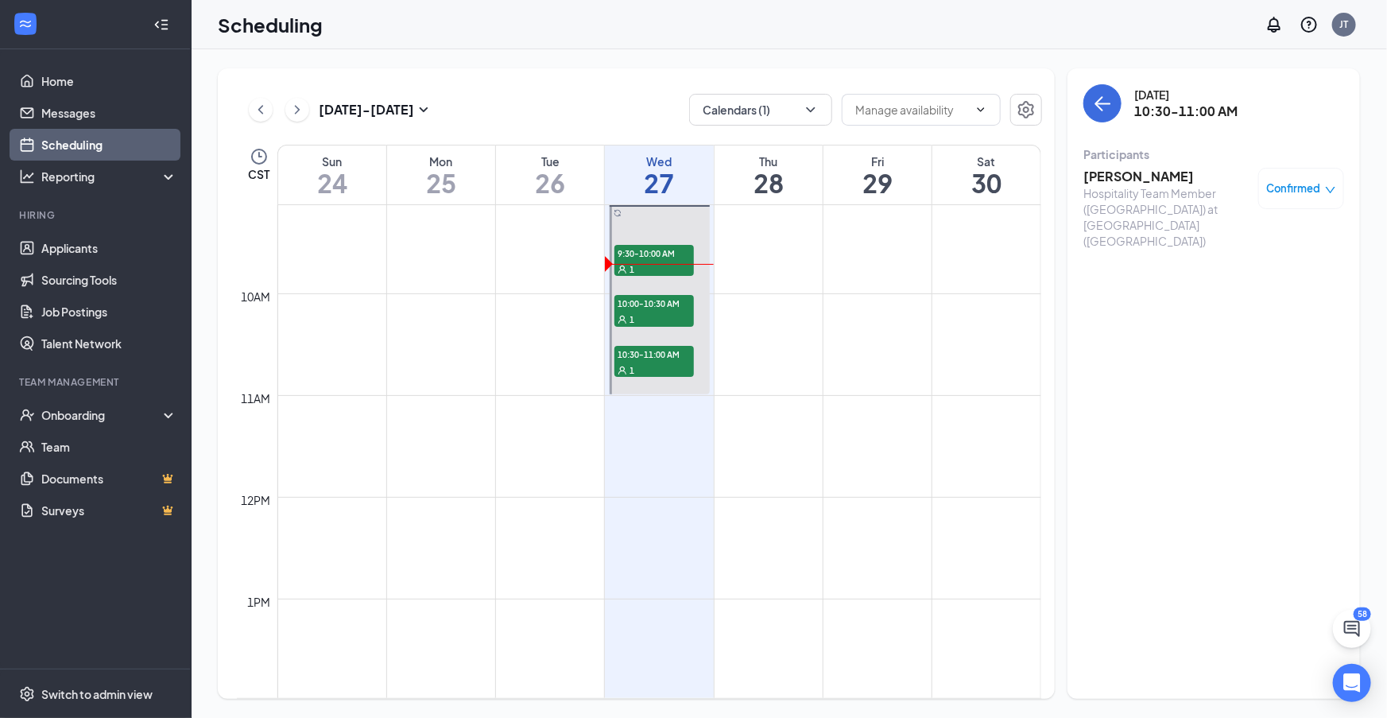
click at [1331, 194] on icon "down" at bounding box center [1330, 189] width 11 height 11
click at [1253, 245] on span "Request Reschedule" at bounding box center [1241, 253] width 109 height 17
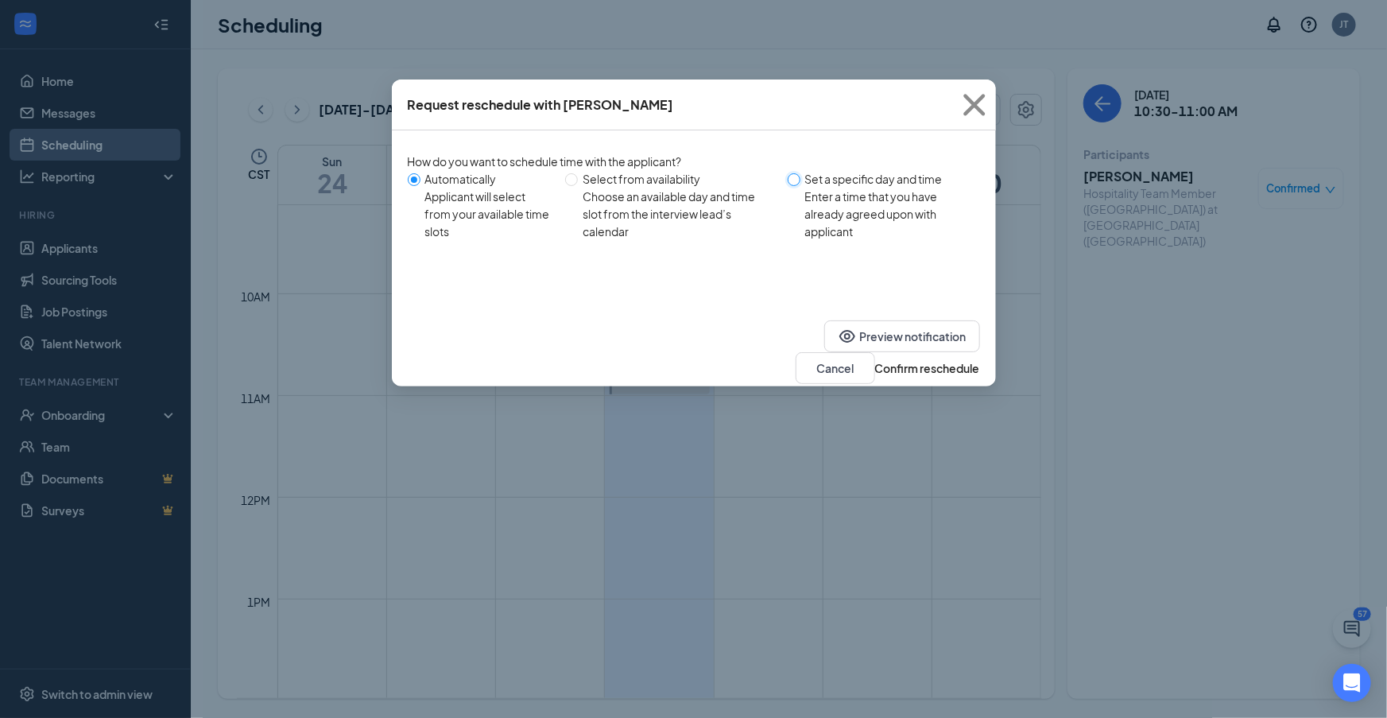
click at [797, 180] on input "Set a specific day and time Enter a time that you have already agreed upon with…" at bounding box center [794, 179] width 13 height 13
radio input "true"
radio input "false"
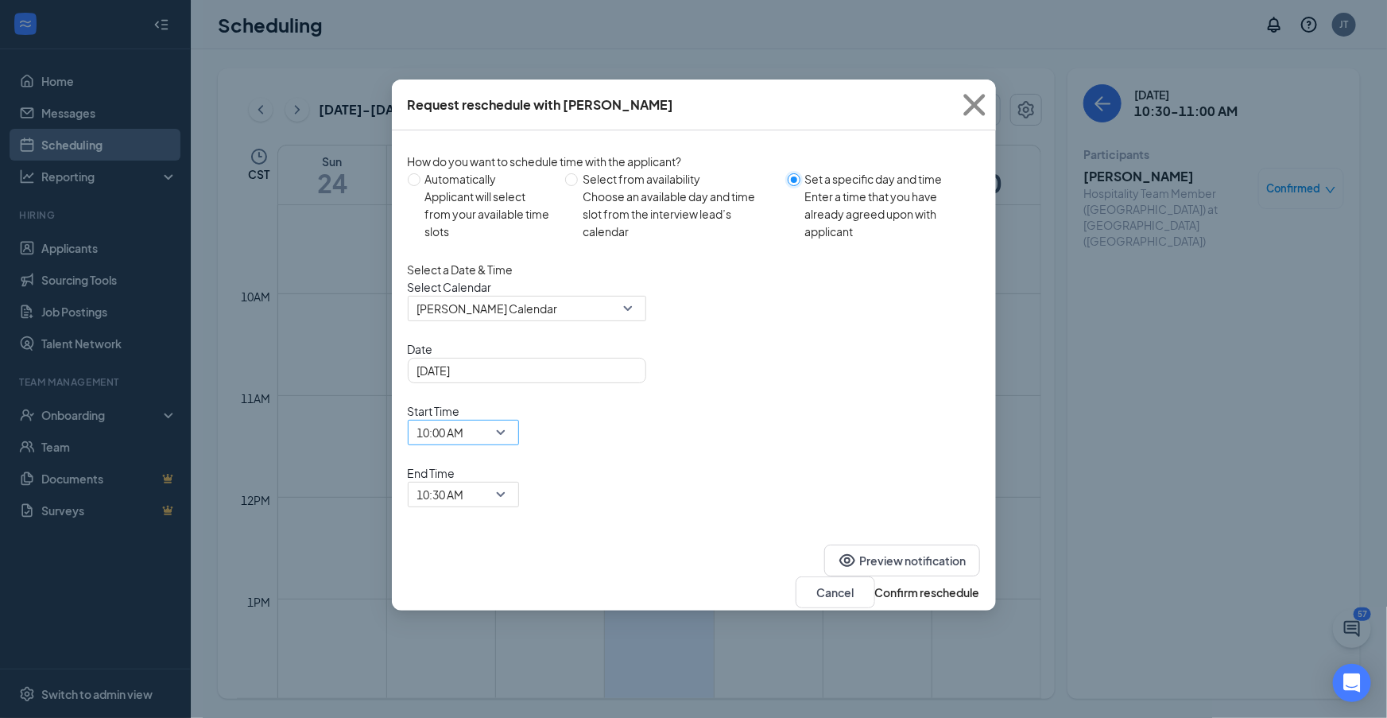
click at [509, 420] on span "10:00 AM" at bounding box center [463, 432] width 92 height 24
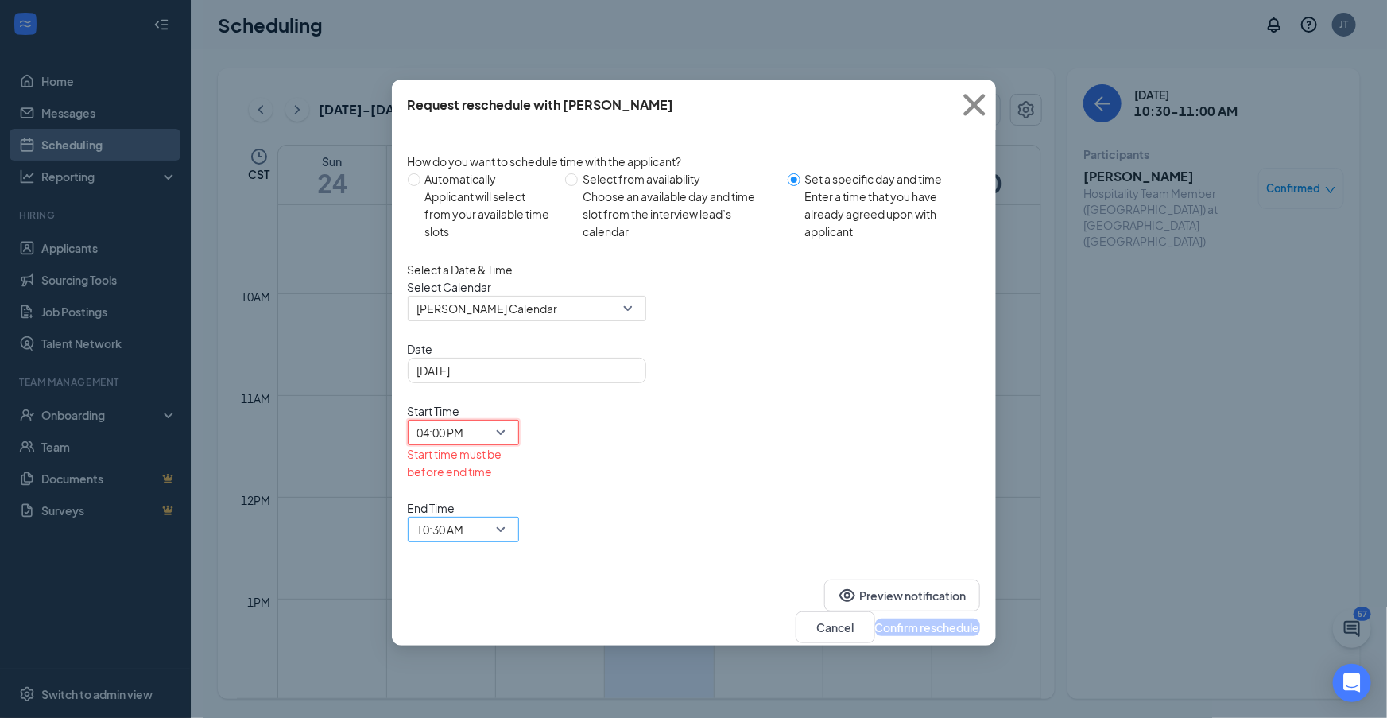
click at [509, 517] on span "10:30 AM" at bounding box center [463, 529] width 92 height 24
click at [464, 19] on span "04:30 PM" at bounding box center [440, 10] width 47 height 17
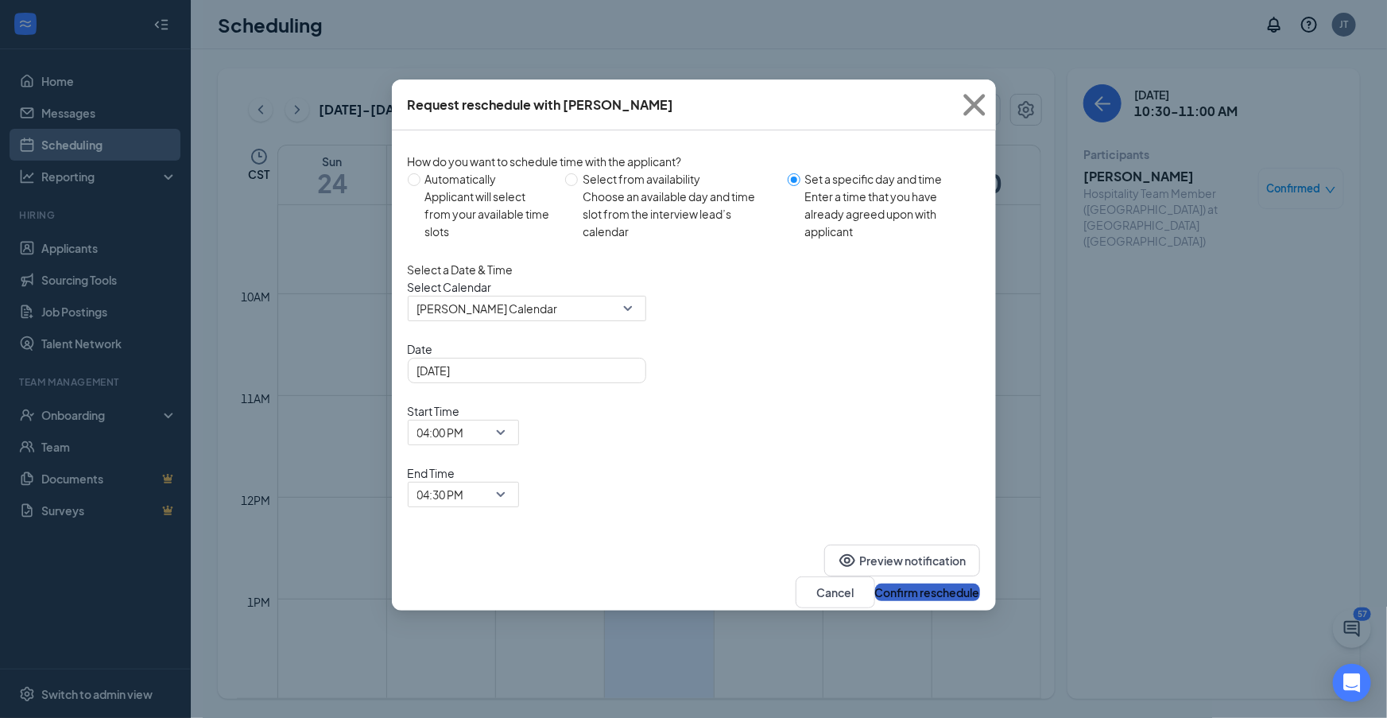
click at [898, 583] on button "Confirm reschedule" at bounding box center [927, 591] width 105 height 17
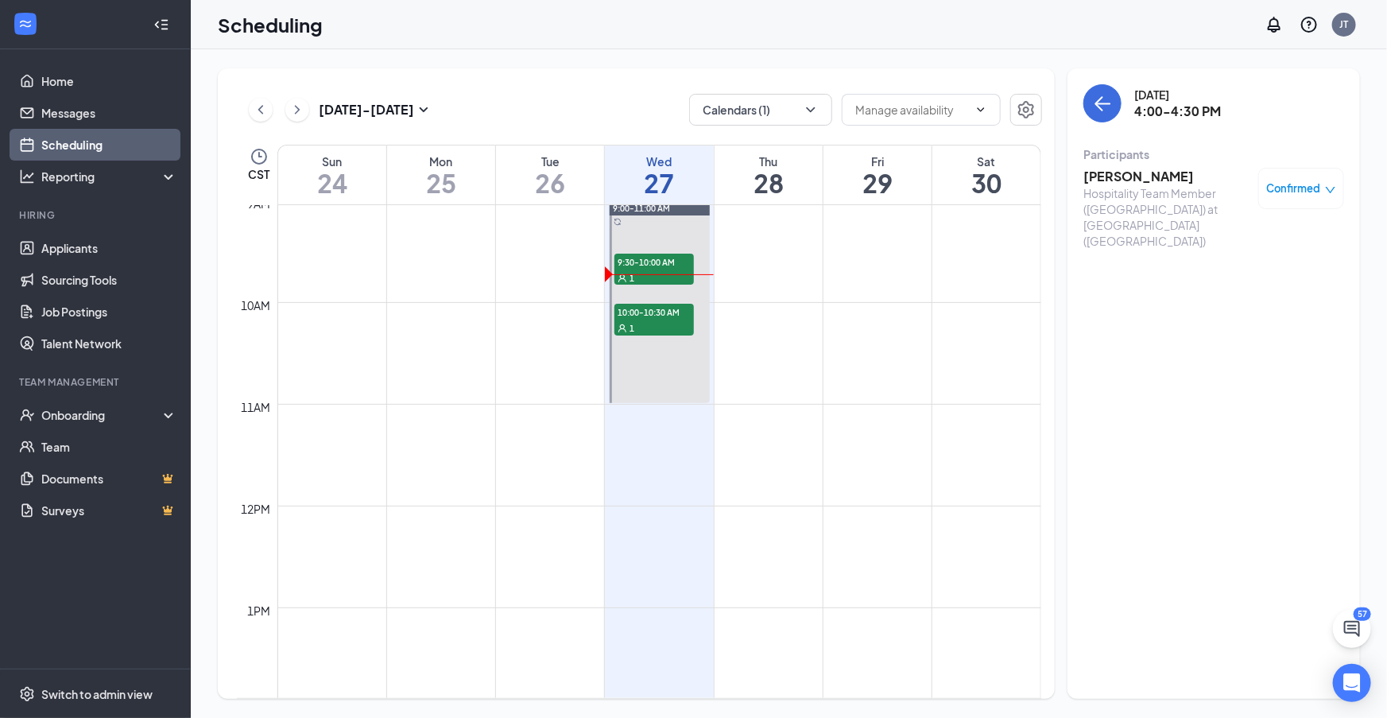
scroll to position [766, 0]
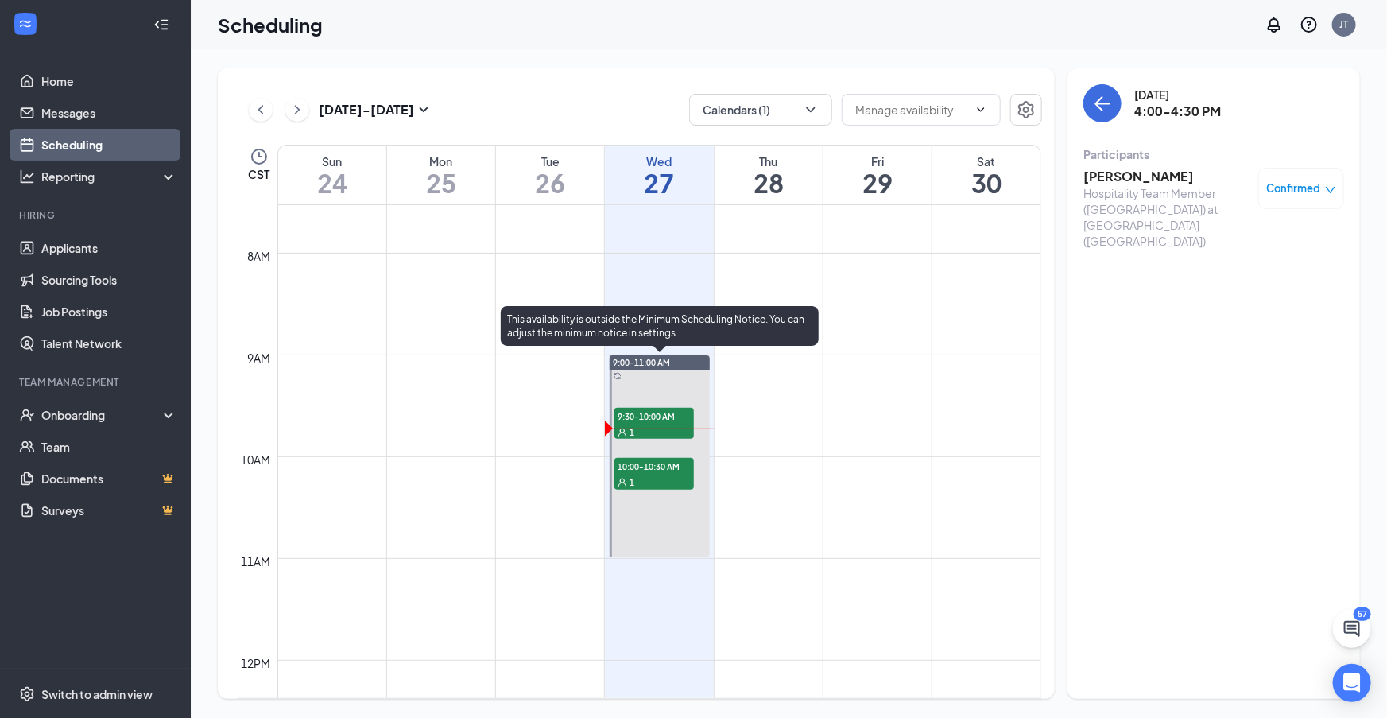
click at [648, 427] on div "1" at bounding box center [653, 432] width 79 height 16
click at [673, 471] on span "10:00-10:30 AM" at bounding box center [653, 466] width 79 height 16
click at [633, 474] on div "1" at bounding box center [653, 482] width 79 height 16
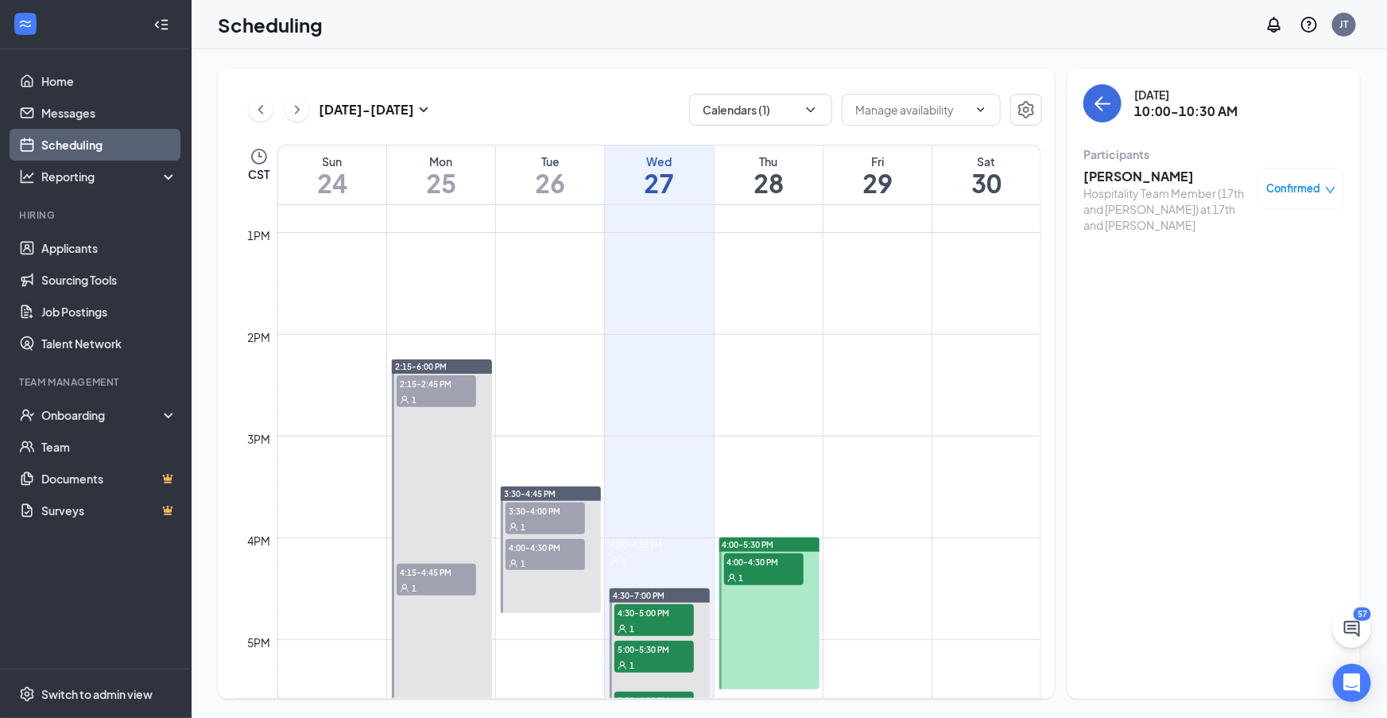
scroll to position [1304, 0]
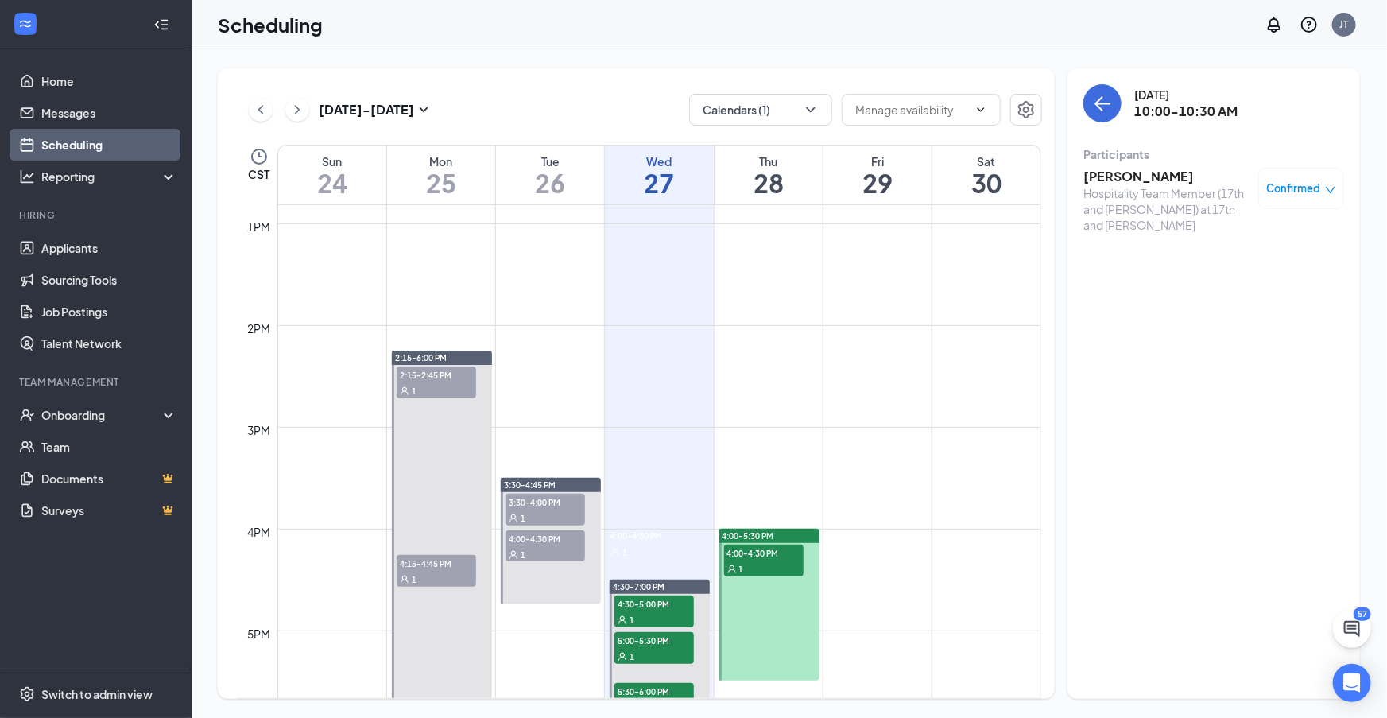
click at [664, 552] on div "1" at bounding box center [646, 552] width 79 height 16
click at [542, 561] on div "4:00-4:30 PM 1" at bounding box center [545, 545] width 83 height 35
click at [655, 552] on div "1" at bounding box center [646, 552] width 79 height 16
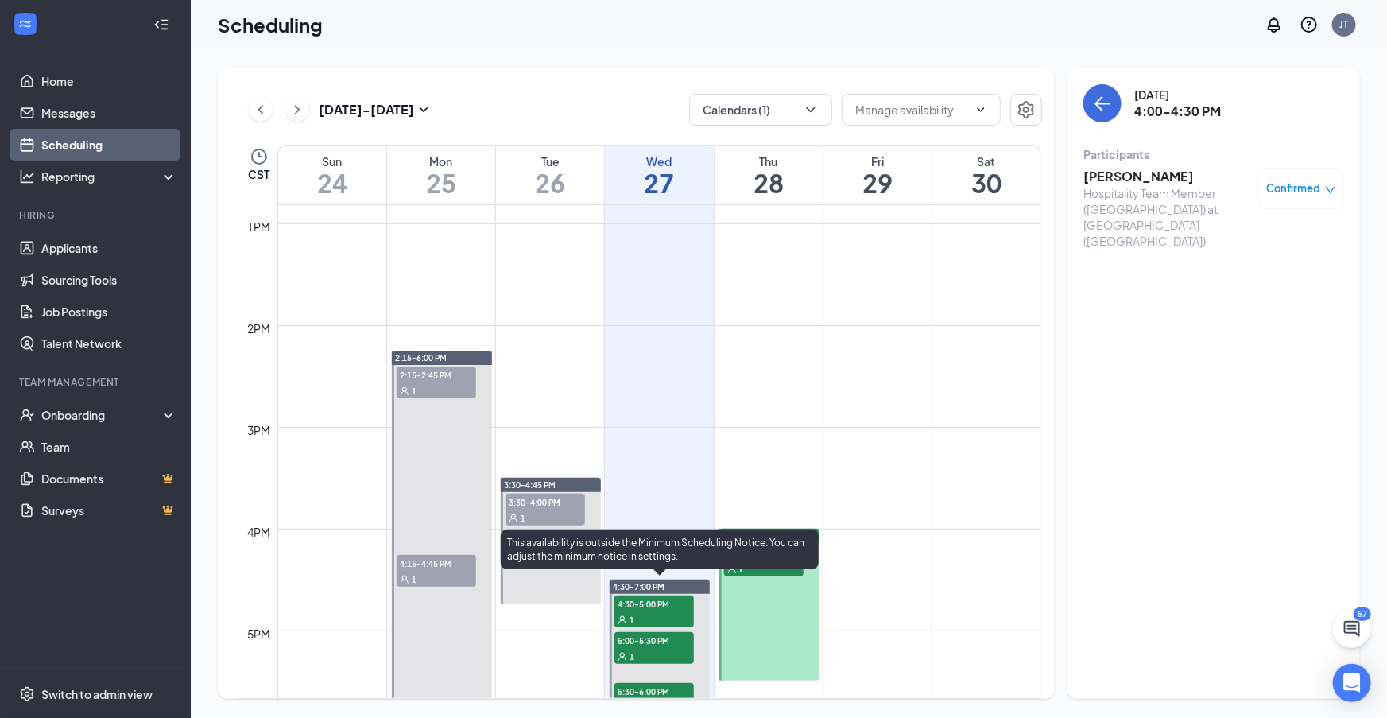
click at [645, 603] on span "4:30-5:00 PM" at bounding box center [653, 603] width 79 height 16
click at [651, 600] on span "4:30-5:00 PM" at bounding box center [653, 603] width 79 height 16
click at [644, 651] on div "1" at bounding box center [653, 656] width 79 height 16
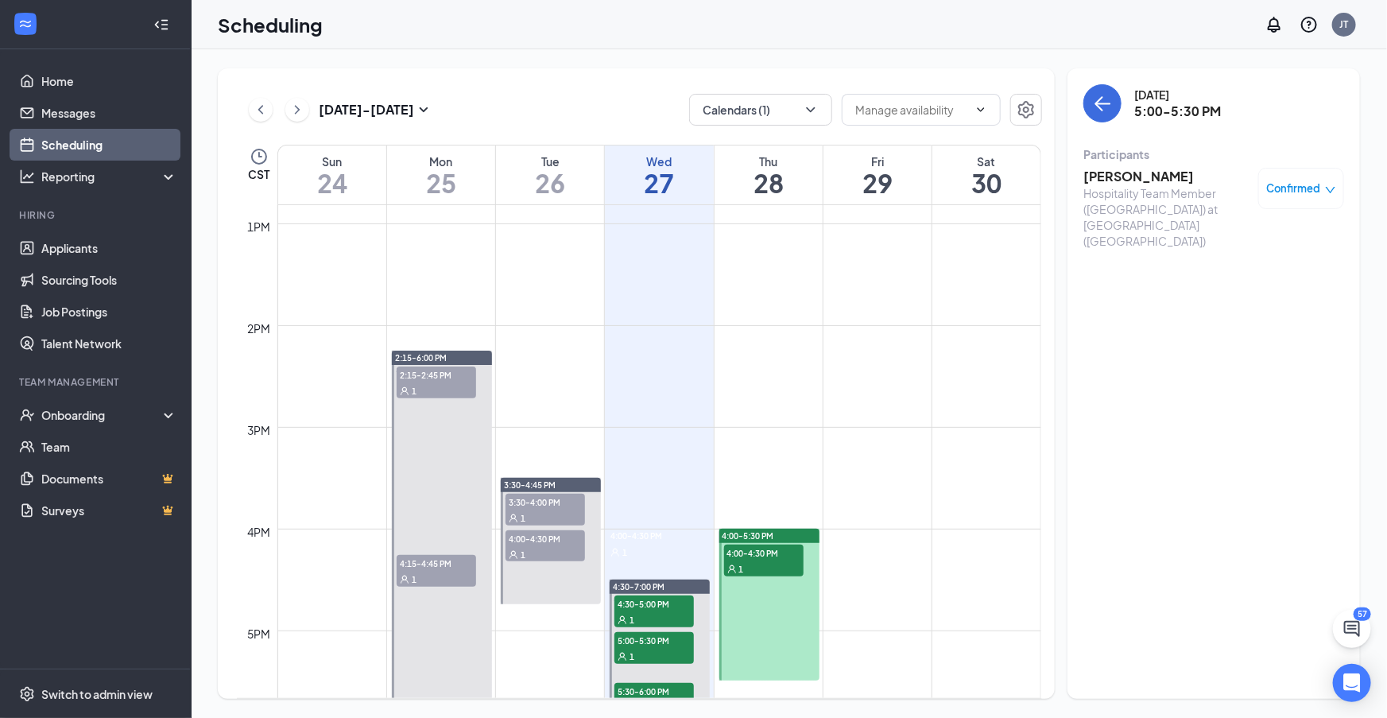
click at [1144, 180] on h3 "Izabella Reed" at bounding box center [1166, 176] width 167 height 17
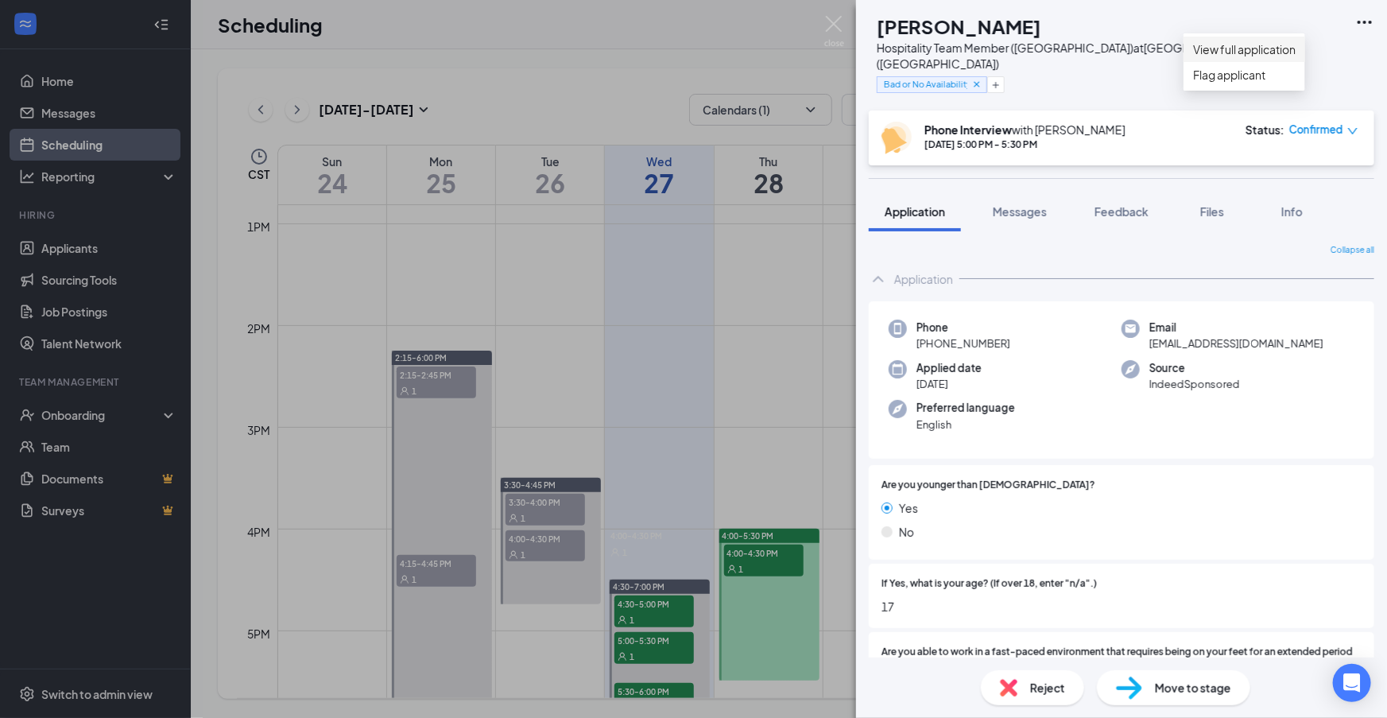
click at [1243, 58] on link "View full application" at bounding box center [1244, 49] width 103 height 17
click at [649, 425] on div "IR Izabella Reed Hospitality Team Member (South Topeka Blvd) at South Topeka Bl…" at bounding box center [693, 359] width 1387 height 718
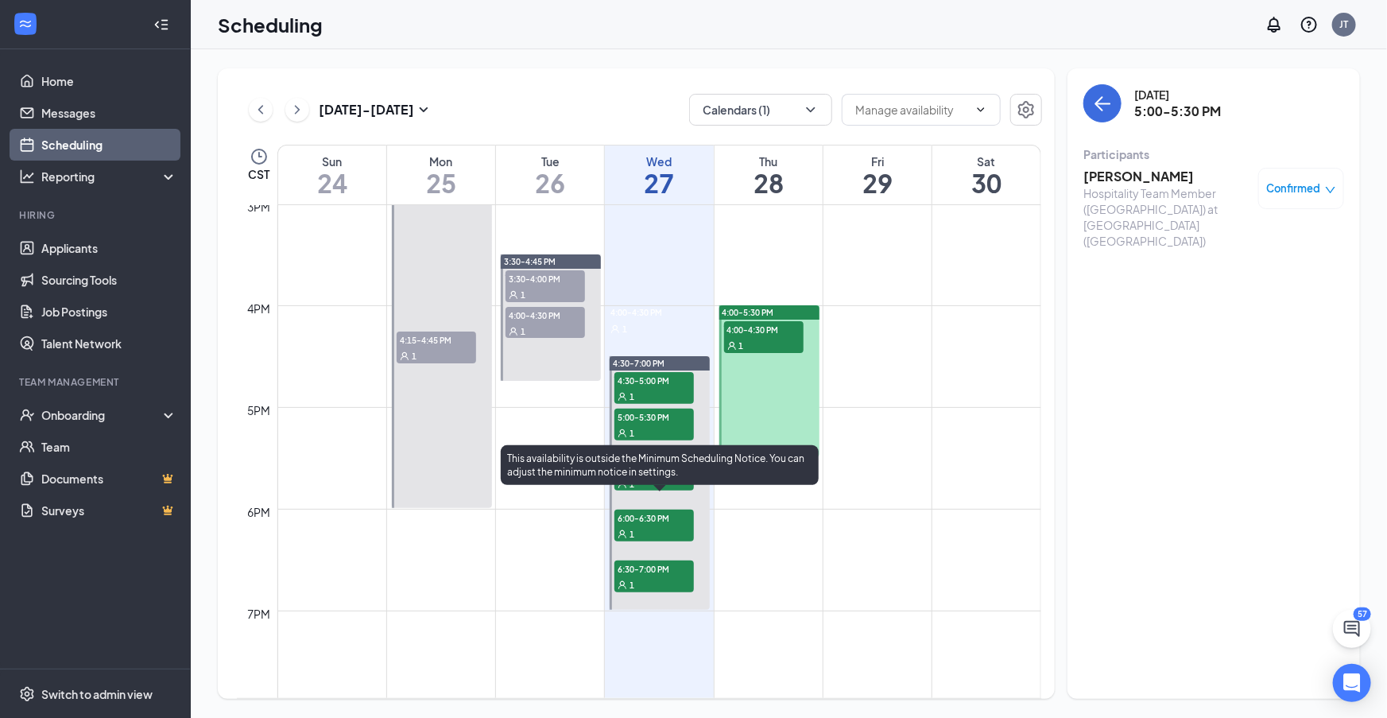
scroll to position [1535, 0]
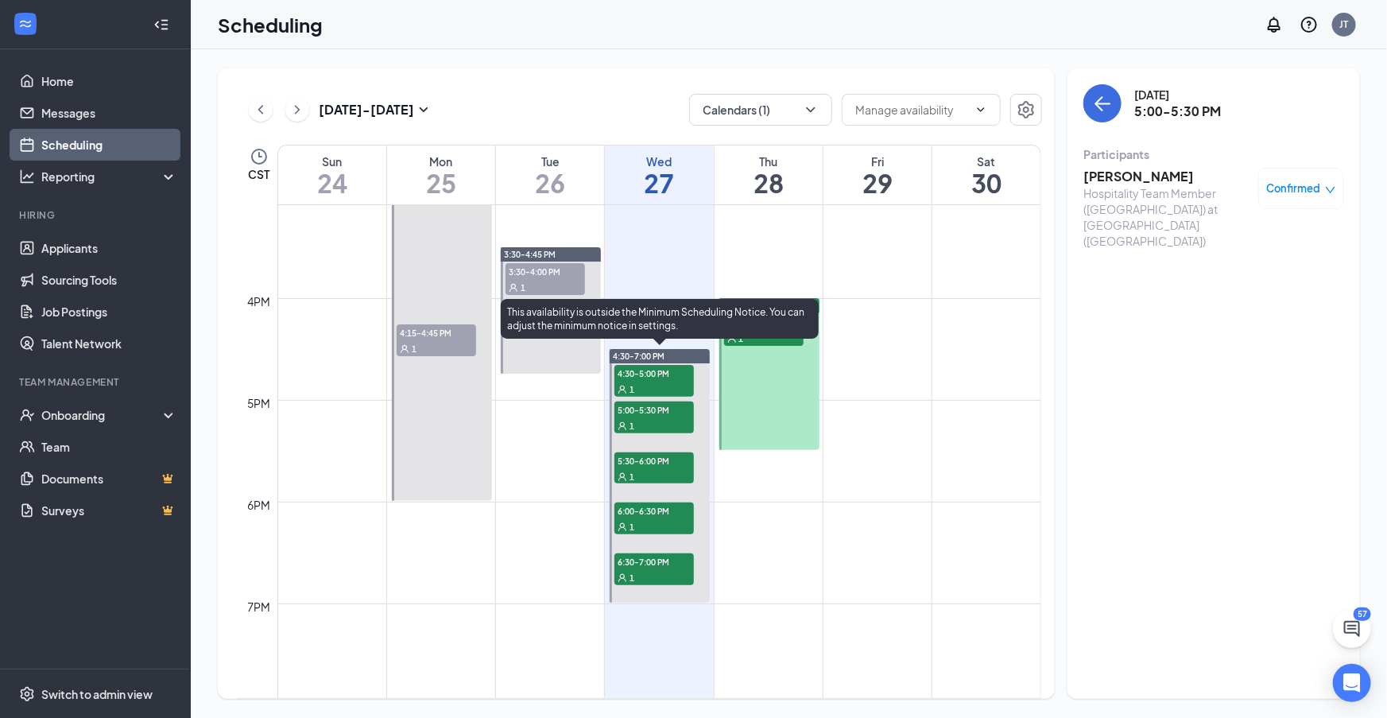
click at [666, 466] on span "5:30-6:00 PM" at bounding box center [653, 460] width 79 height 16
click at [658, 409] on span "5:00-5:30 PM" at bounding box center [653, 409] width 79 height 16
click at [664, 476] on div "1" at bounding box center [653, 476] width 79 height 16
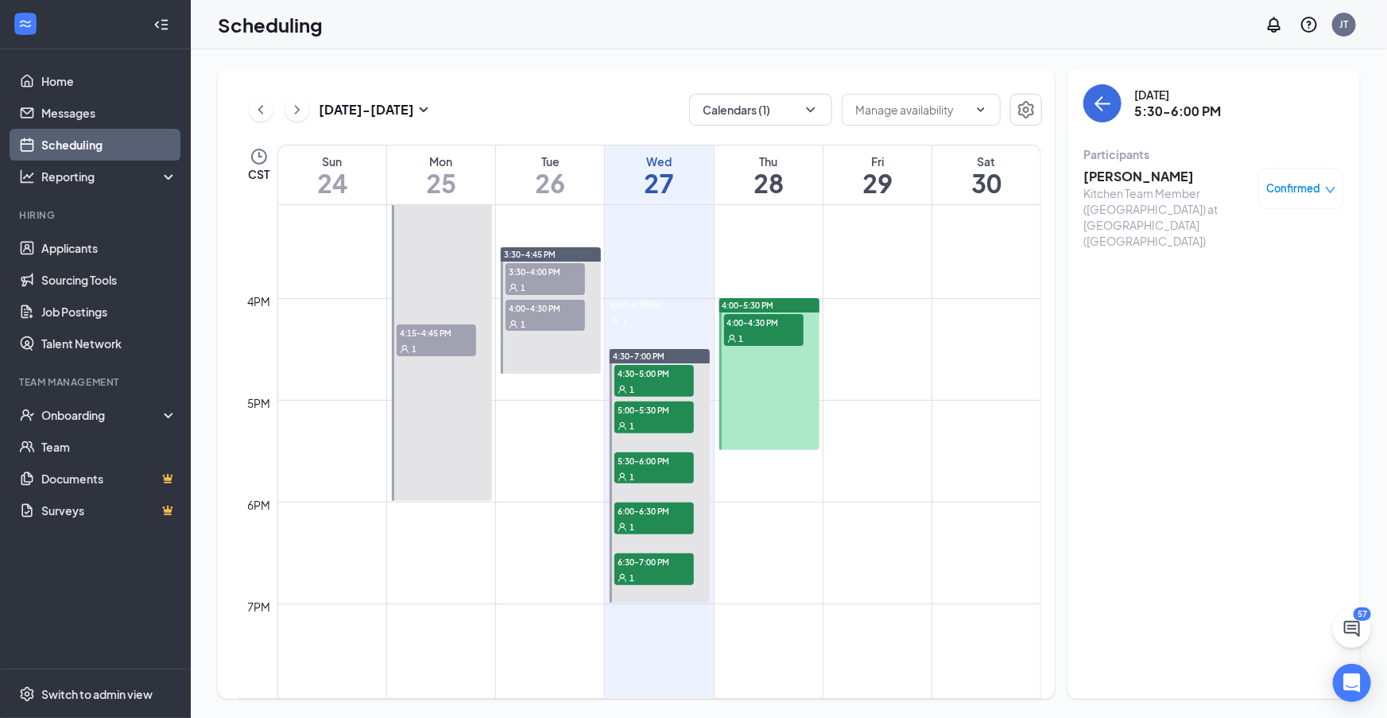
click at [1096, 180] on h3 "Giovanni Richard-Garcia" at bounding box center [1166, 176] width 167 height 17
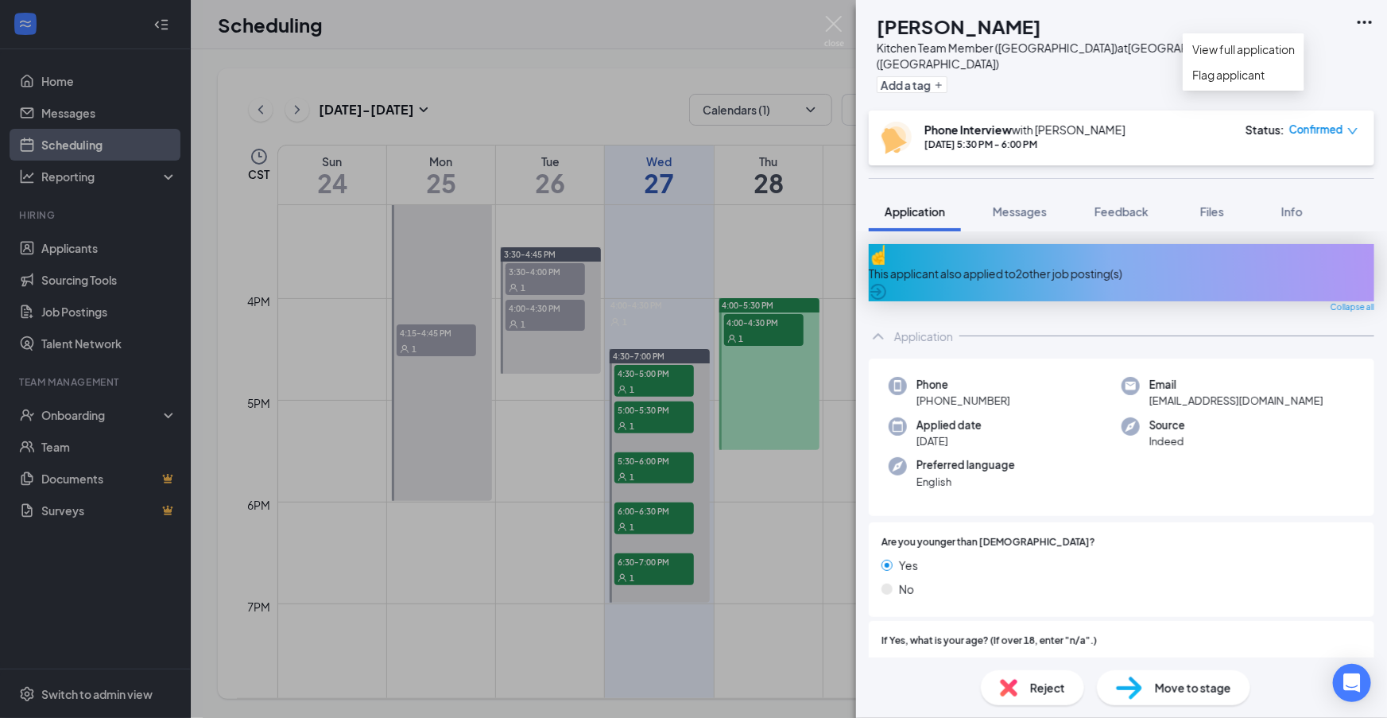
click at [1360, 24] on icon "Ellipses" at bounding box center [1364, 22] width 19 height 19
click at [1269, 58] on link "View full application" at bounding box center [1244, 49] width 103 height 17
click at [664, 471] on div "GR Giovanni Richard-Garcia Kitchen Team Member (South Topeka Blvd) at South Top…" at bounding box center [693, 359] width 1387 height 718
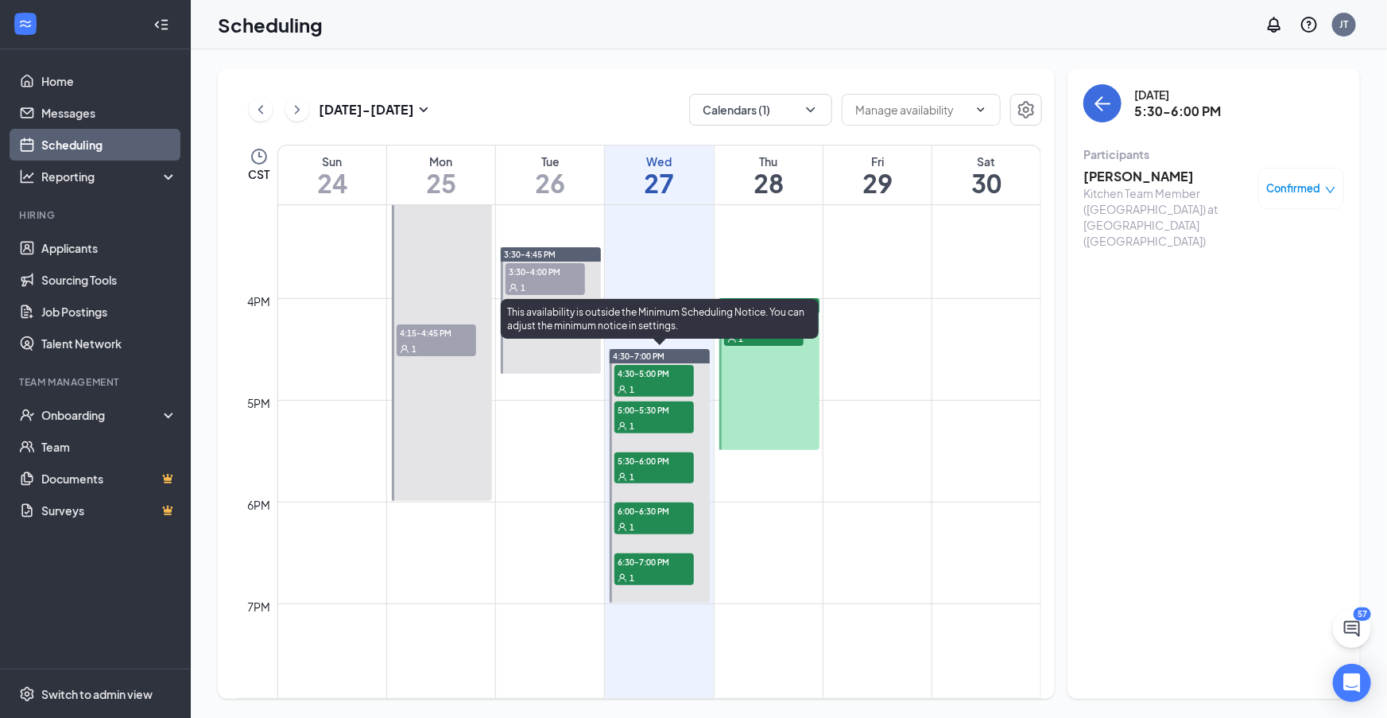
click at [664, 471] on div "1" at bounding box center [653, 476] width 79 height 16
click at [660, 525] on div "1" at bounding box center [653, 526] width 79 height 16
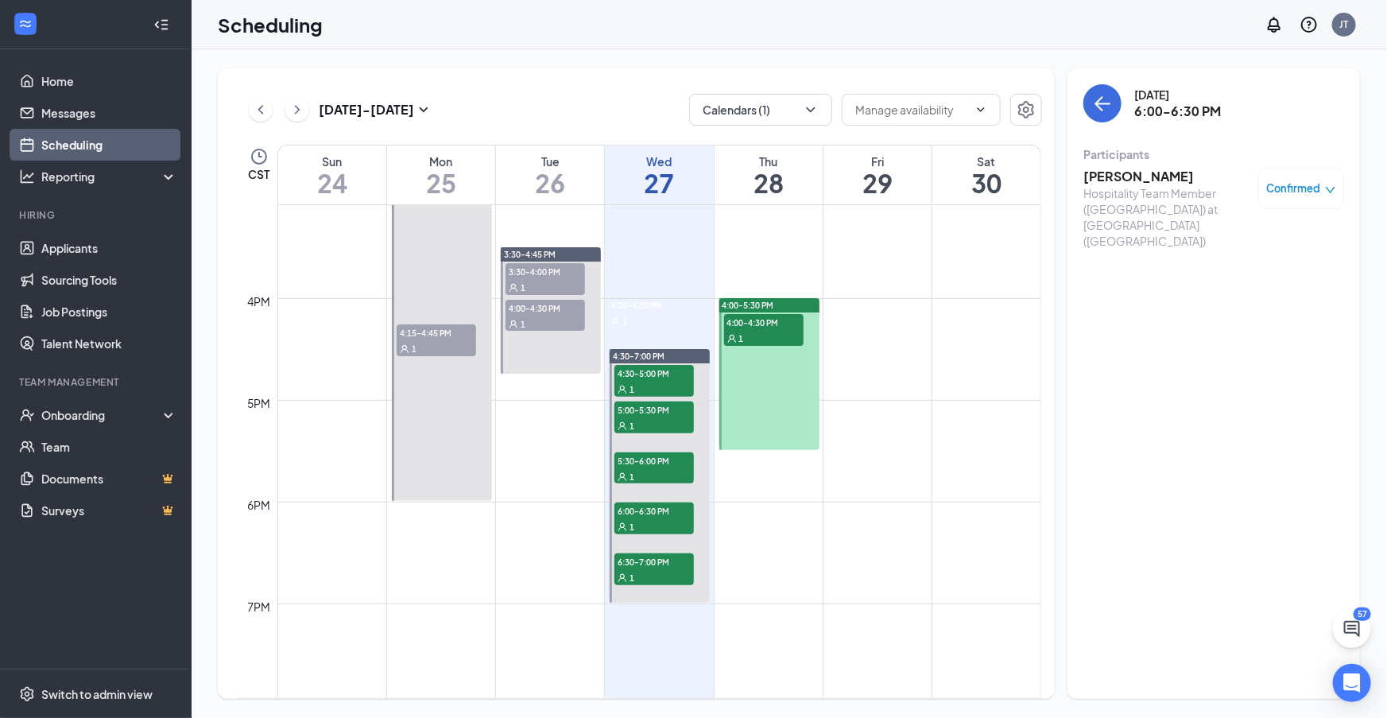
click at [1148, 178] on h3 "Denzel Lyons" at bounding box center [1166, 176] width 167 height 17
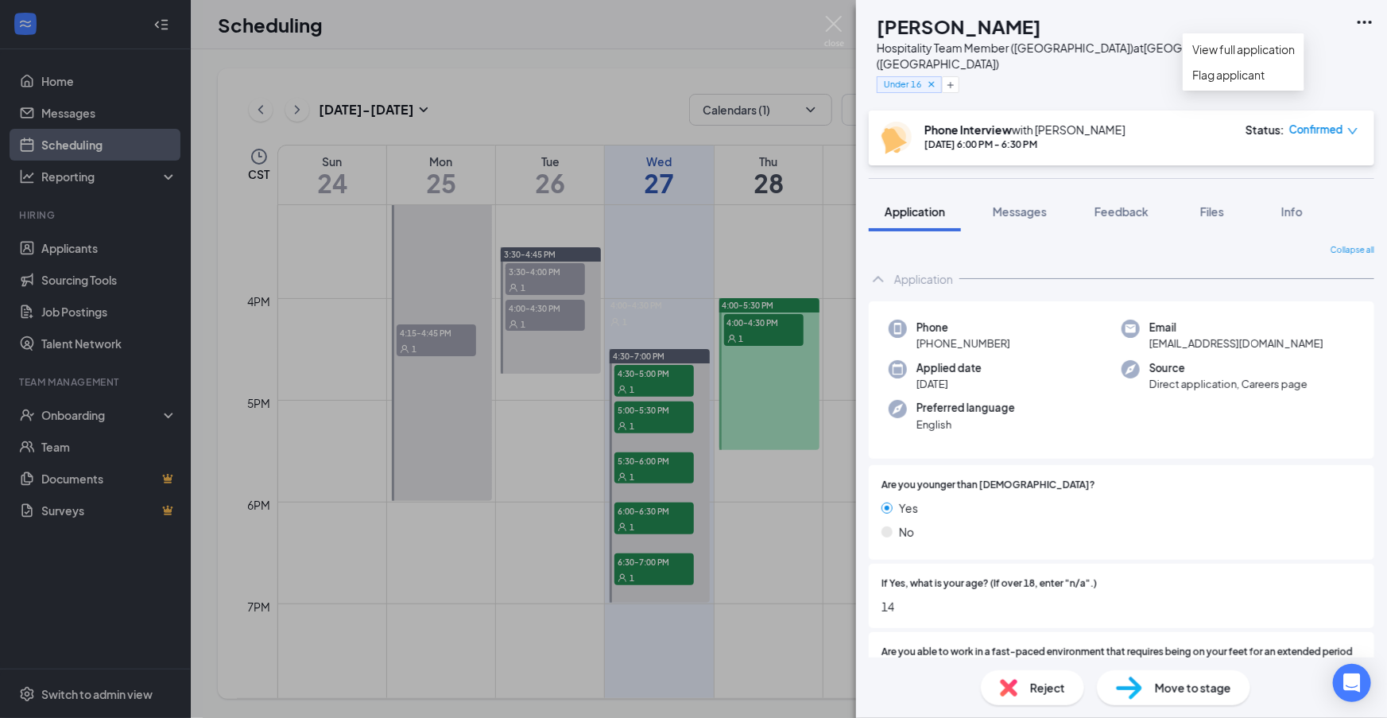
click at [1368, 22] on icon "Ellipses" at bounding box center [1364, 22] width 14 height 3
click at [1252, 56] on link "View full application" at bounding box center [1244, 49] width 103 height 17
click at [692, 449] on div "DL Denzel Lyons Hospitality Team Member (South Topeka Blvd) at South Topeka Blv…" at bounding box center [693, 359] width 1387 height 718
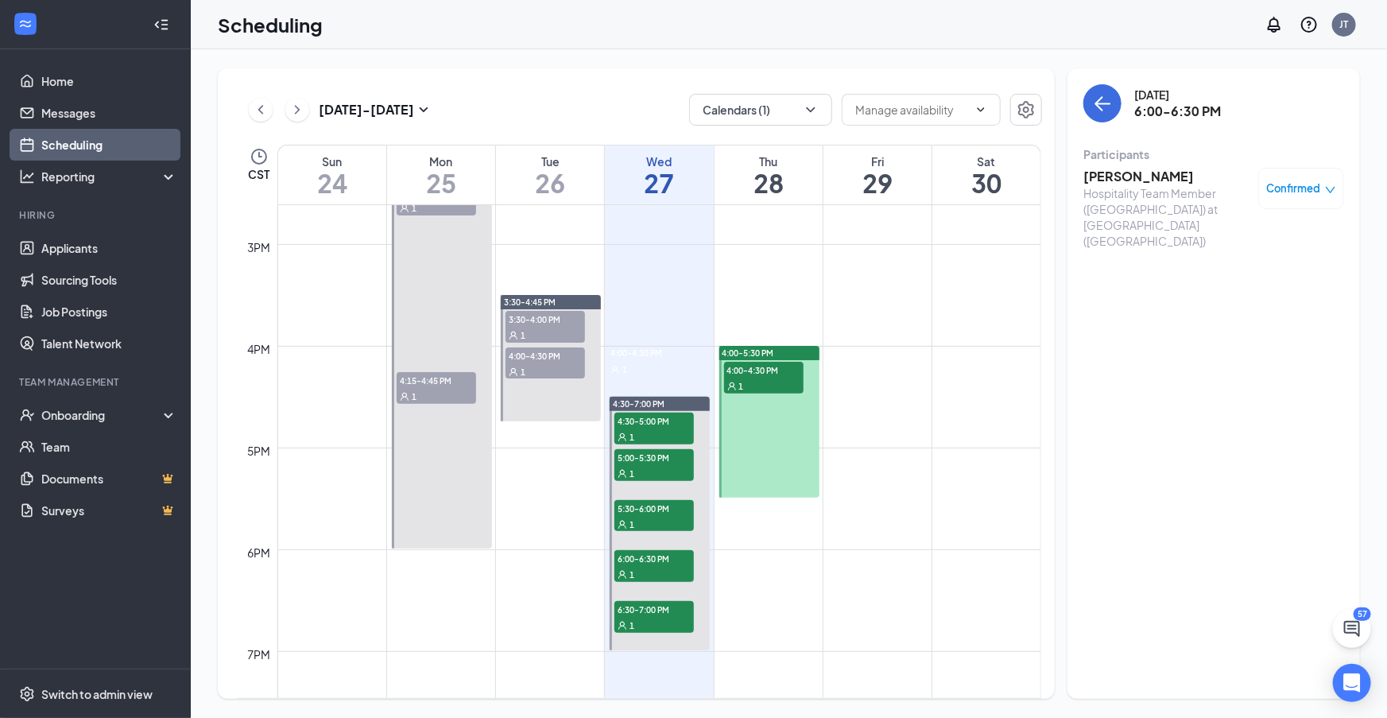
scroll to position [1631, 0]
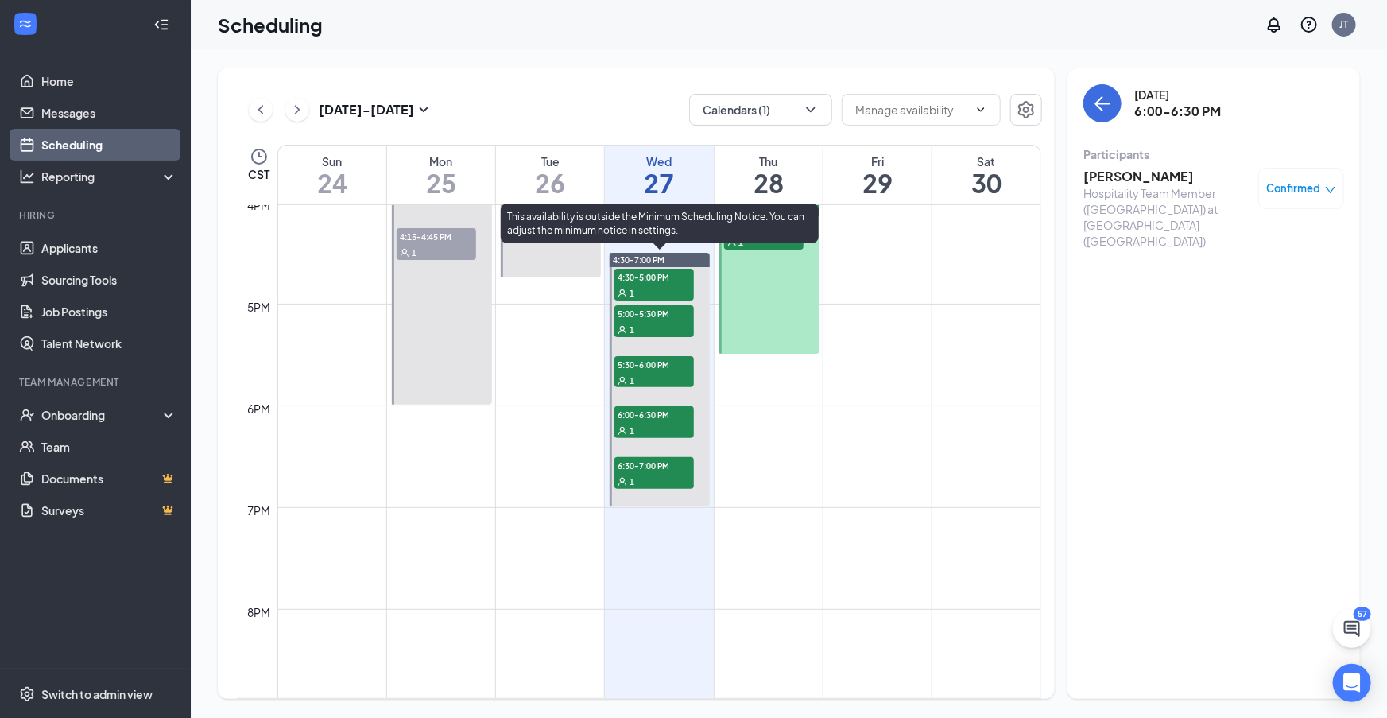
click at [662, 428] on div "1" at bounding box center [653, 430] width 79 height 16
click at [661, 430] on div "1" at bounding box center [653, 430] width 79 height 16
click at [653, 479] on div "1" at bounding box center [653, 481] width 79 height 16
click at [657, 473] on div "1" at bounding box center [653, 481] width 79 height 16
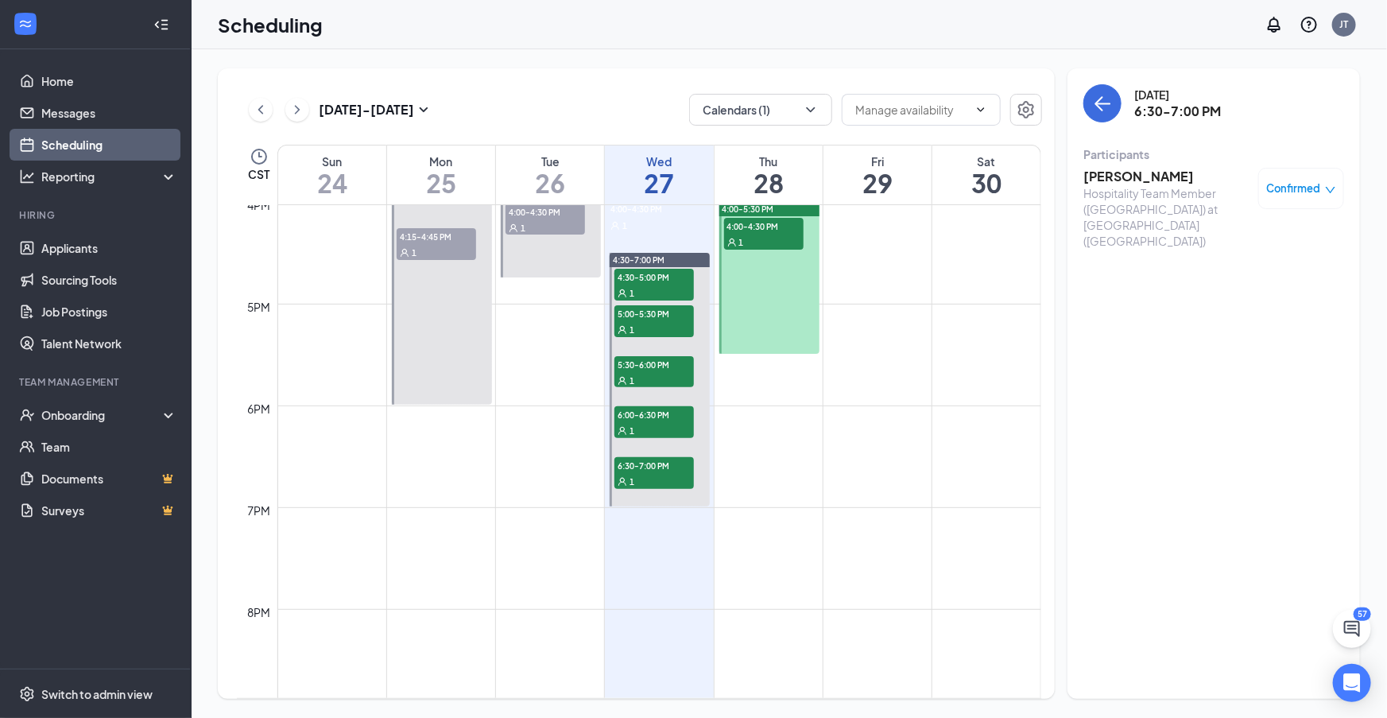
click at [1123, 181] on h3 "[PERSON_NAME]" at bounding box center [1166, 176] width 167 height 17
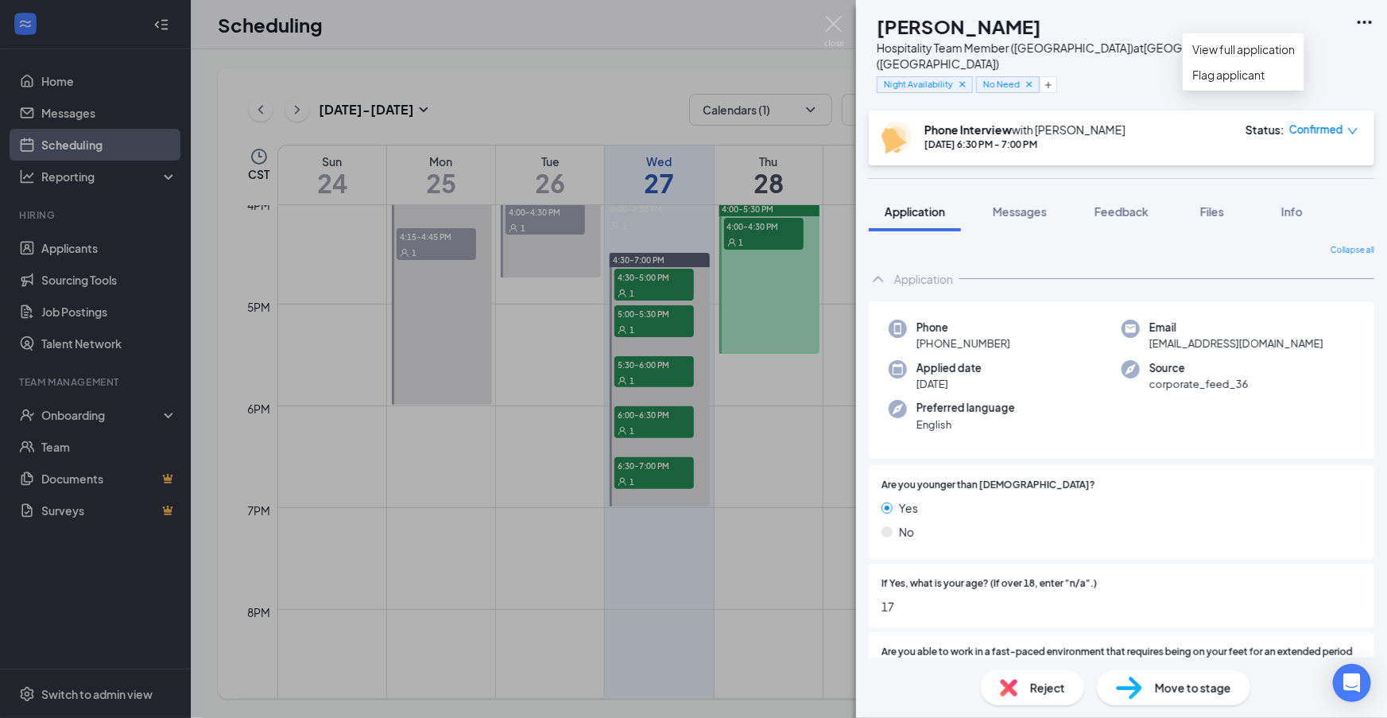
click at [1366, 21] on icon "Ellipses" at bounding box center [1364, 22] width 19 height 19
click at [1364, 22] on icon "Ellipses" at bounding box center [1364, 22] width 14 height 3
click at [1274, 58] on link "View full application" at bounding box center [1244, 49] width 103 height 17
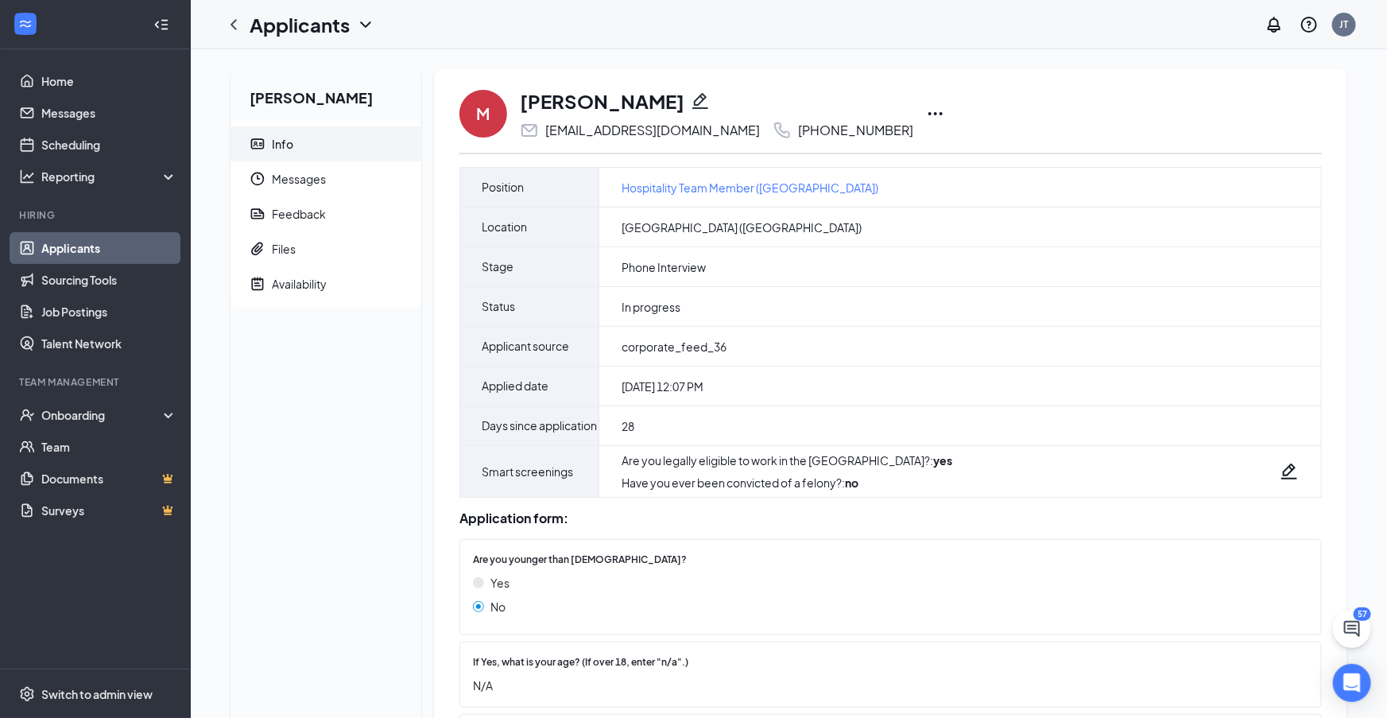
click at [926, 114] on icon "Ellipses" at bounding box center [935, 113] width 19 height 19
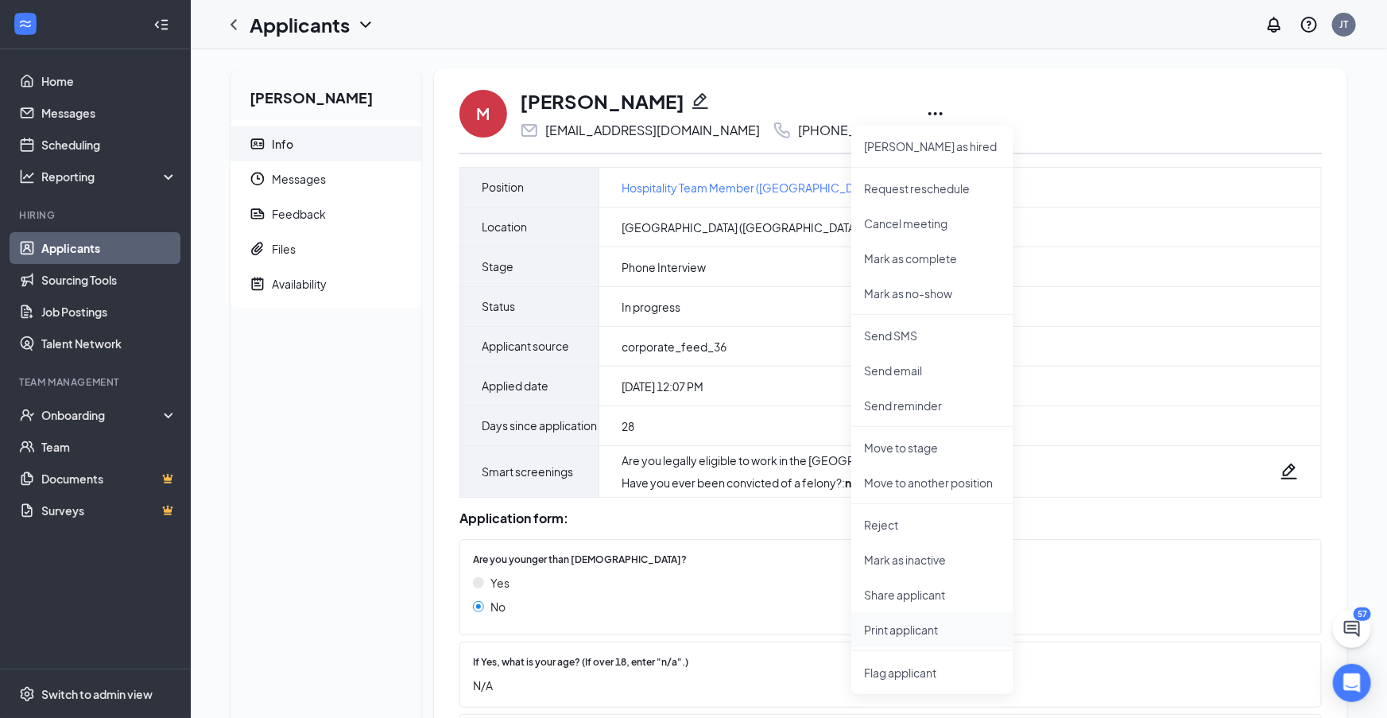
click at [913, 630] on p "Print applicant" at bounding box center [932, 629] width 137 height 16
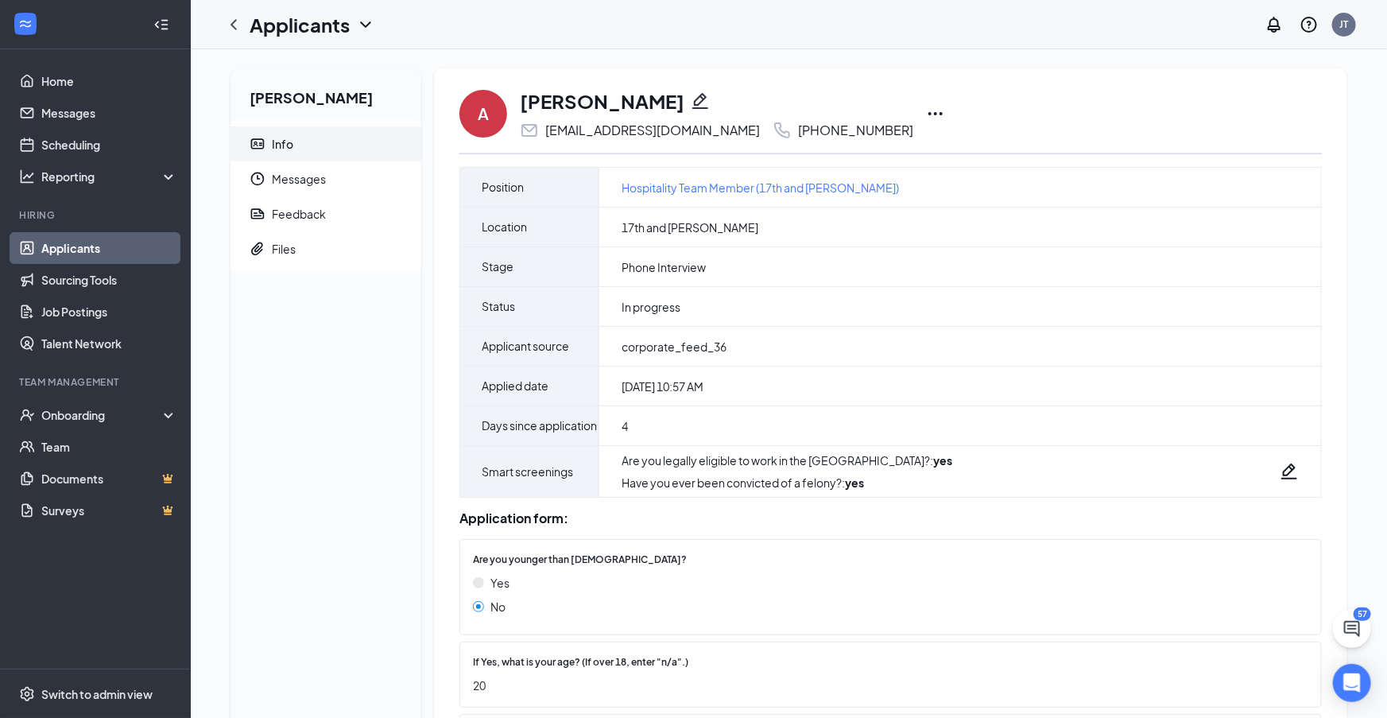
click at [928, 114] on icon "Ellipses" at bounding box center [935, 113] width 14 height 3
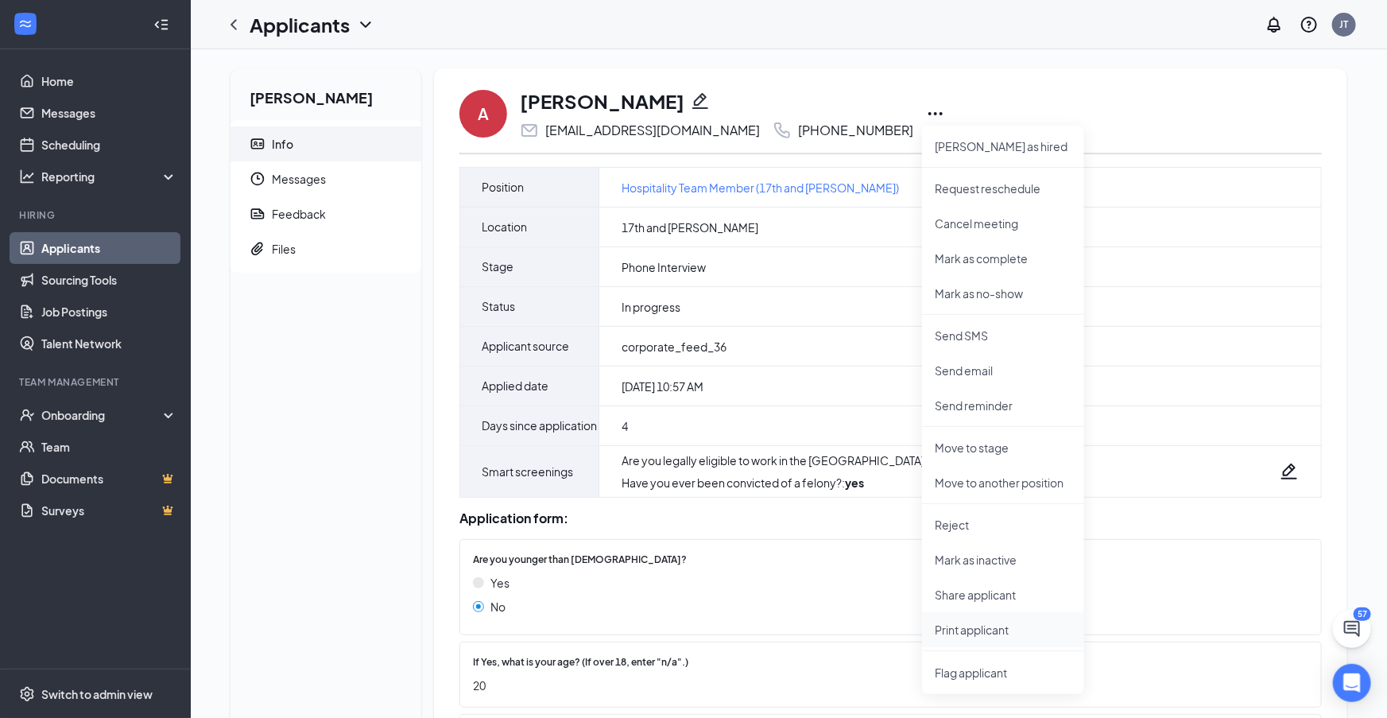
click at [966, 633] on p "Print applicant" at bounding box center [1003, 629] width 137 height 16
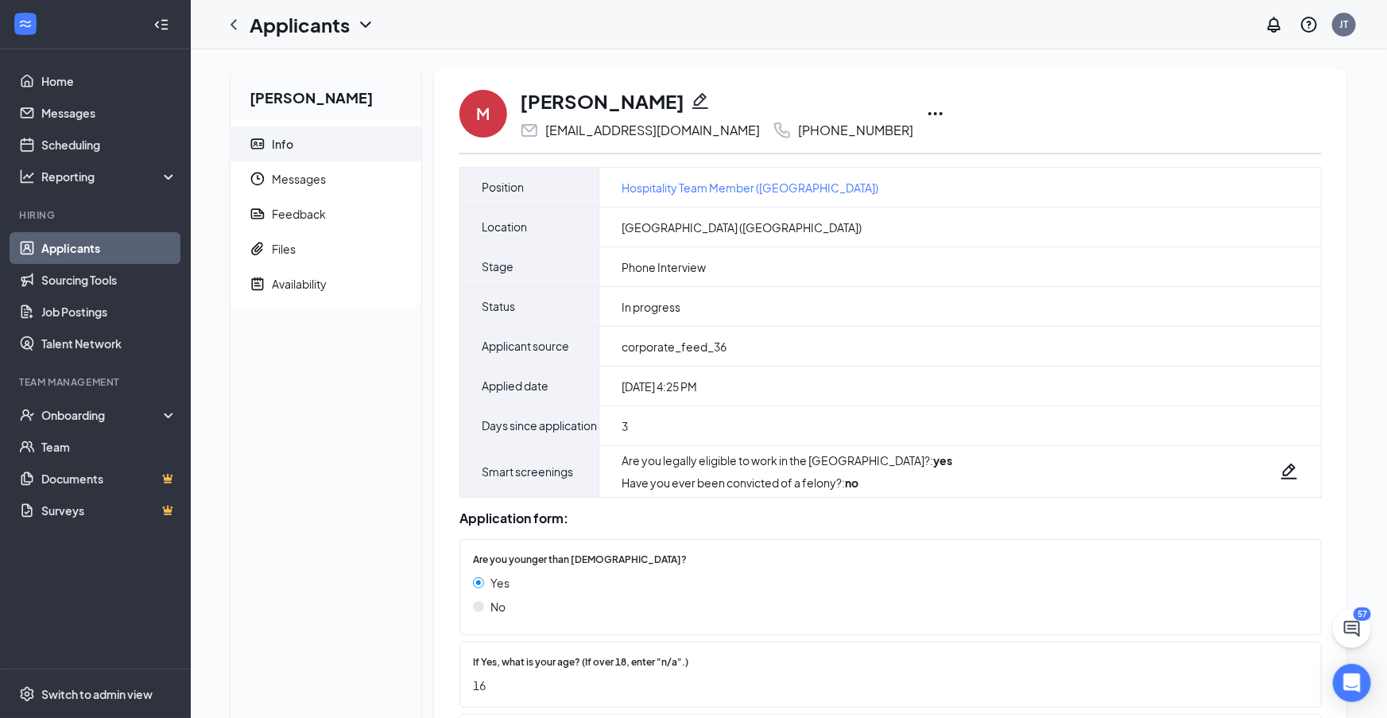
click at [926, 115] on icon "Ellipses" at bounding box center [935, 113] width 19 height 19
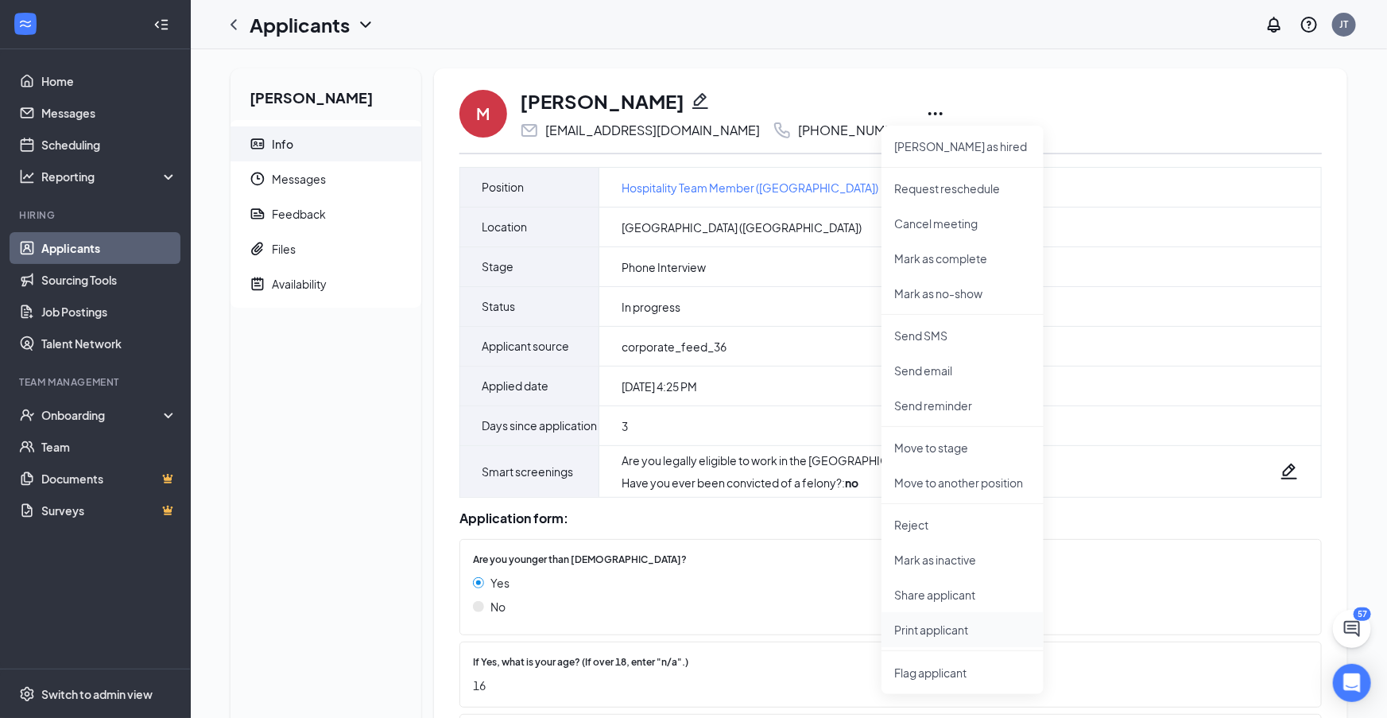
click at [938, 629] on p "Print applicant" at bounding box center [962, 629] width 137 height 16
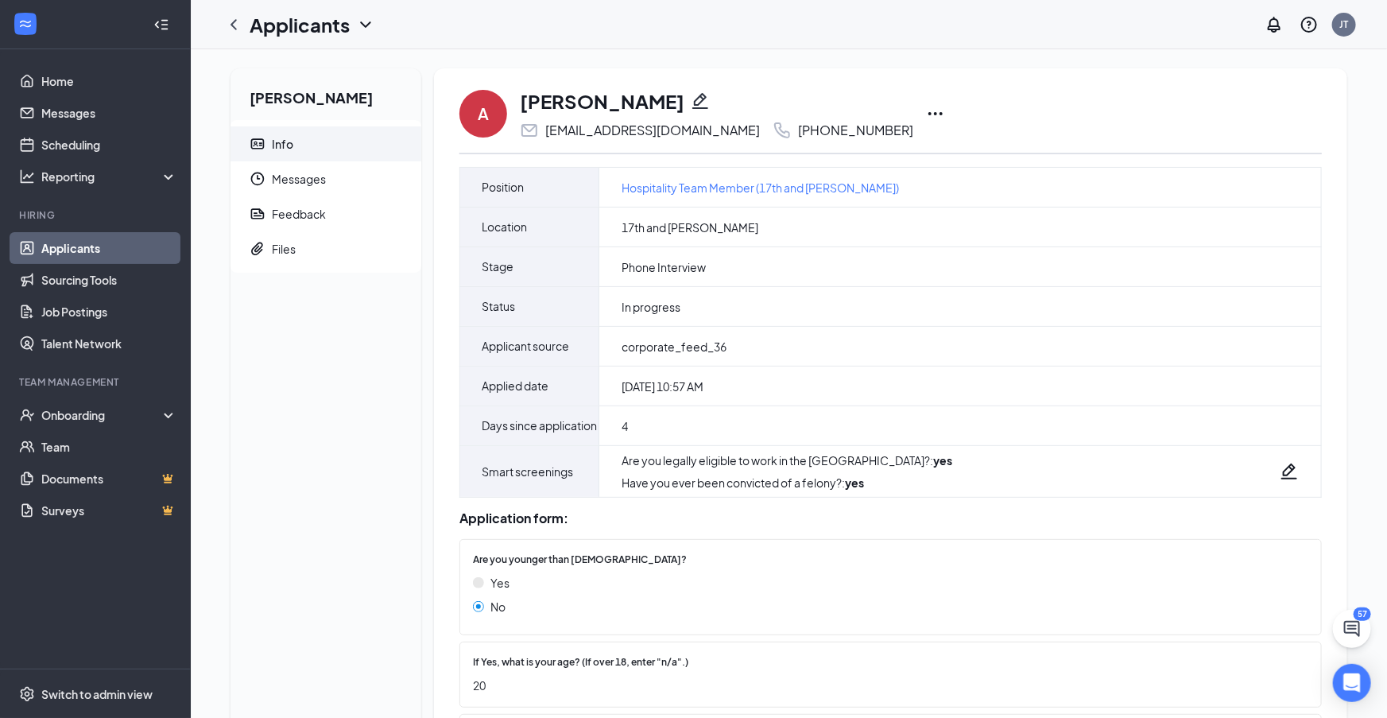
click at [935, 113] on icon "Ellipses" at bounding box center [935, 113] width 14 height 3
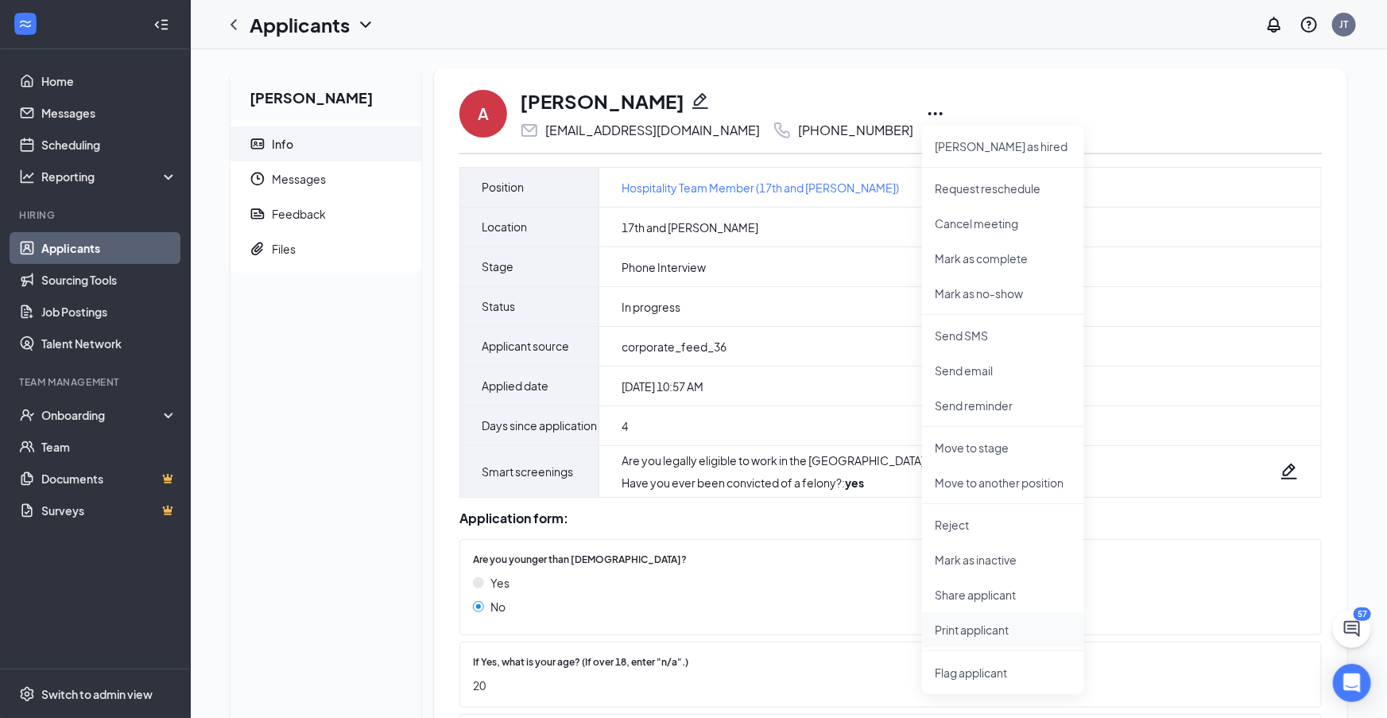
click at [980, 628] on p "Print applicant" at bounding box center [1003, 629] width 137 height 16
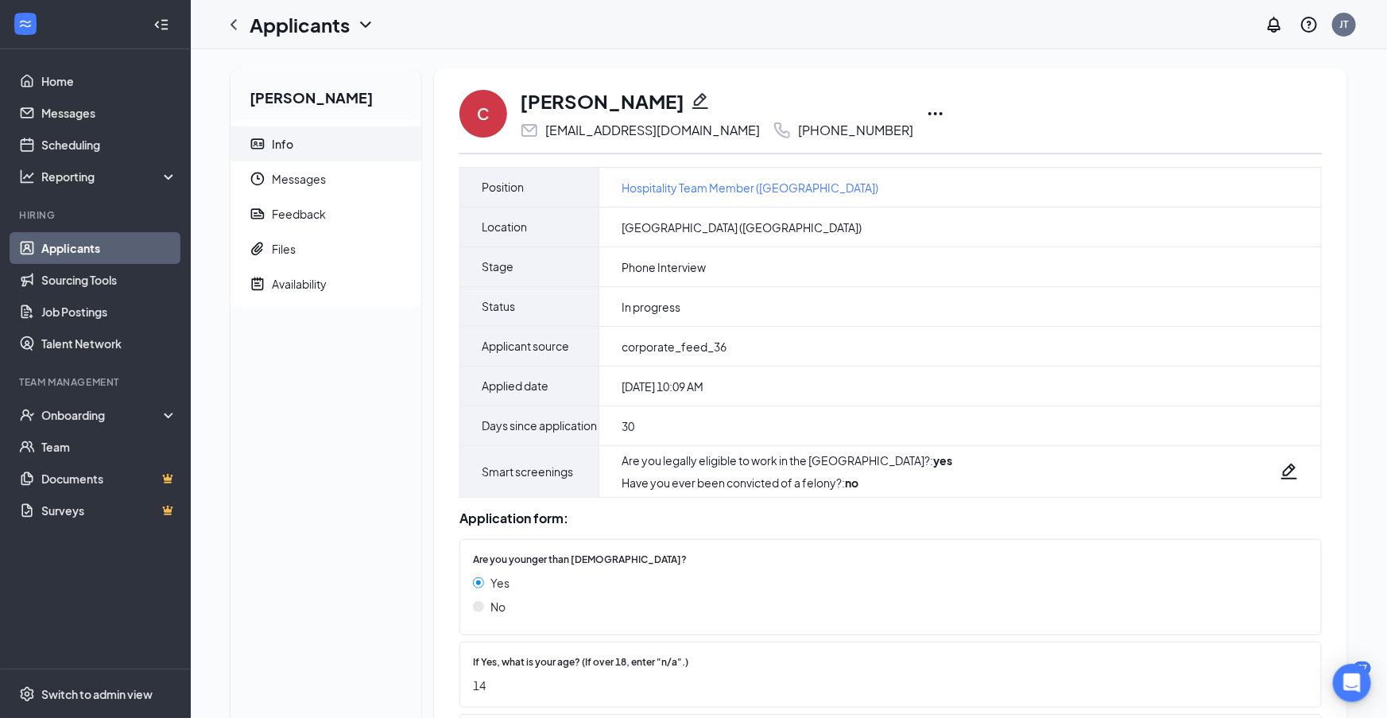
click at [928, 113] on icon "Ellipses" at bounding box center [935, 113] width 14 height 3
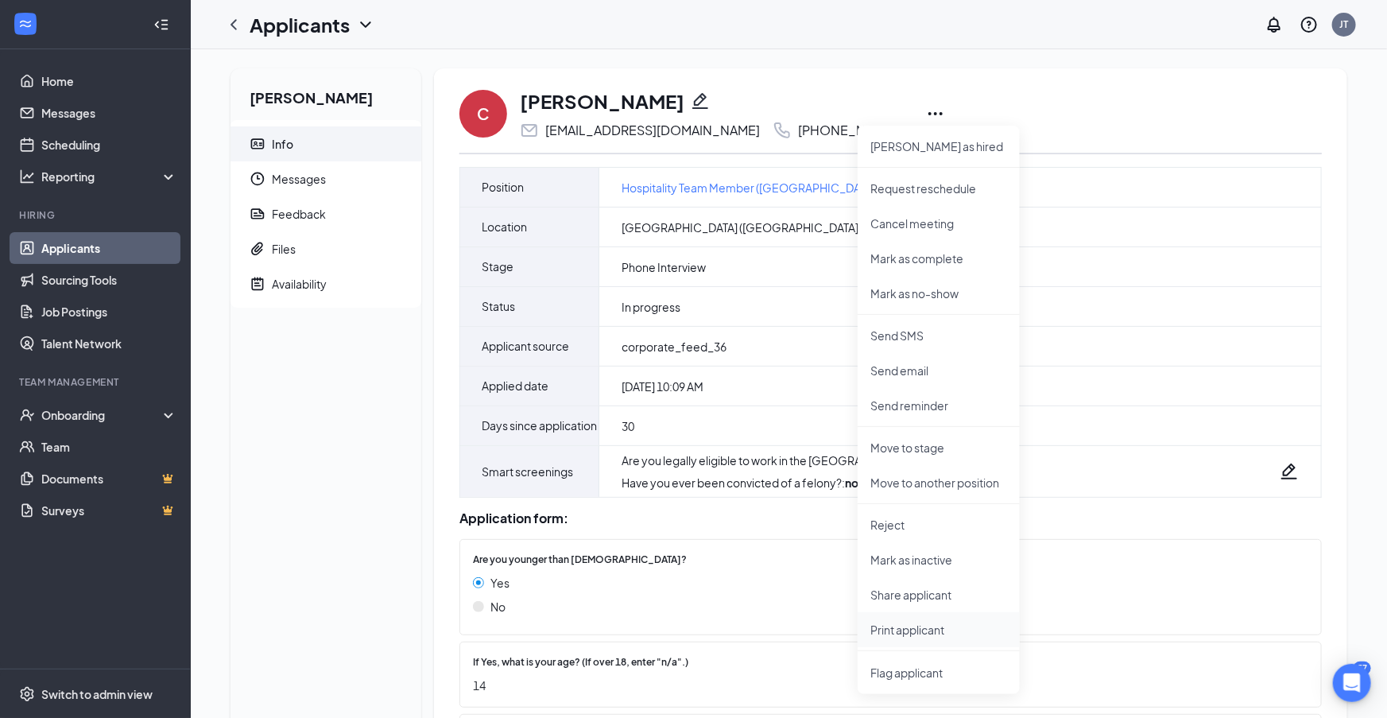
click at [908, 635] on p "Print applicant" at bounding box center [938, 629] width 137 height 16
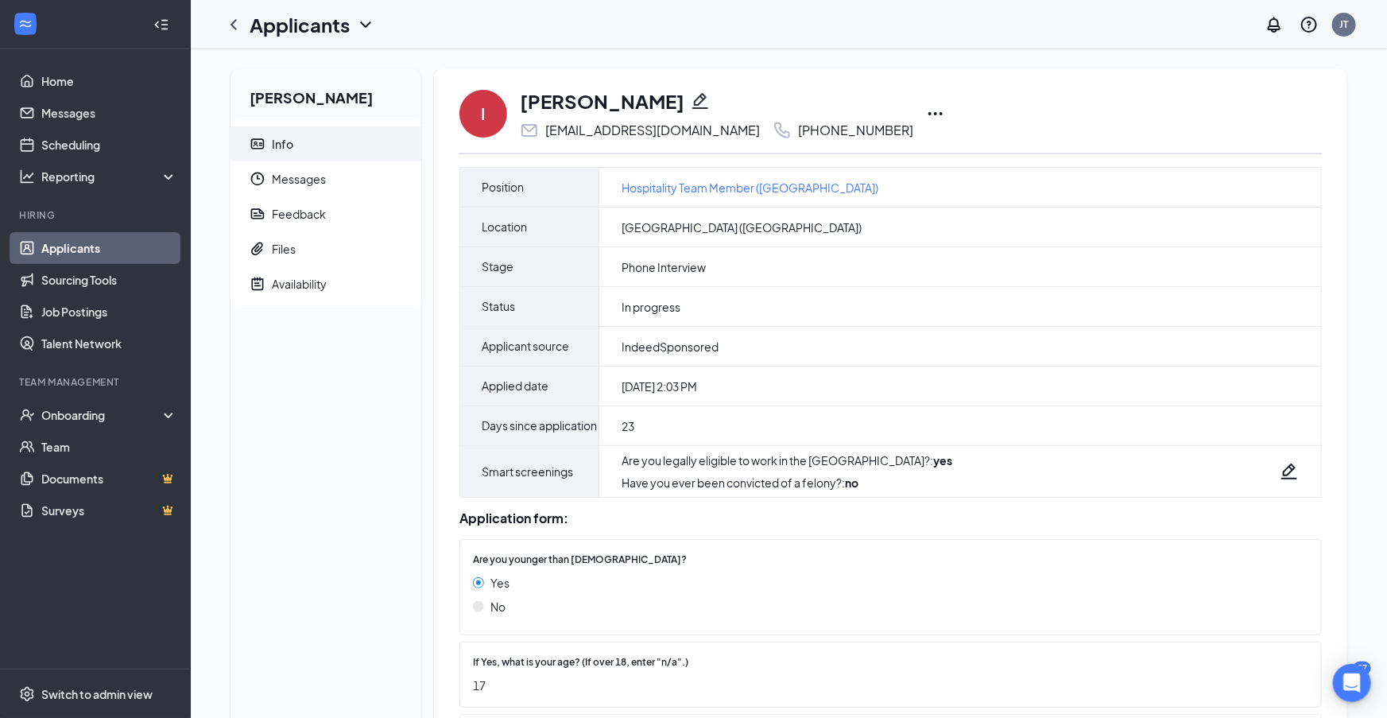
click at [928, 114] on icon "Ellipses" at bounding box center [935, 113] width 14 height 3
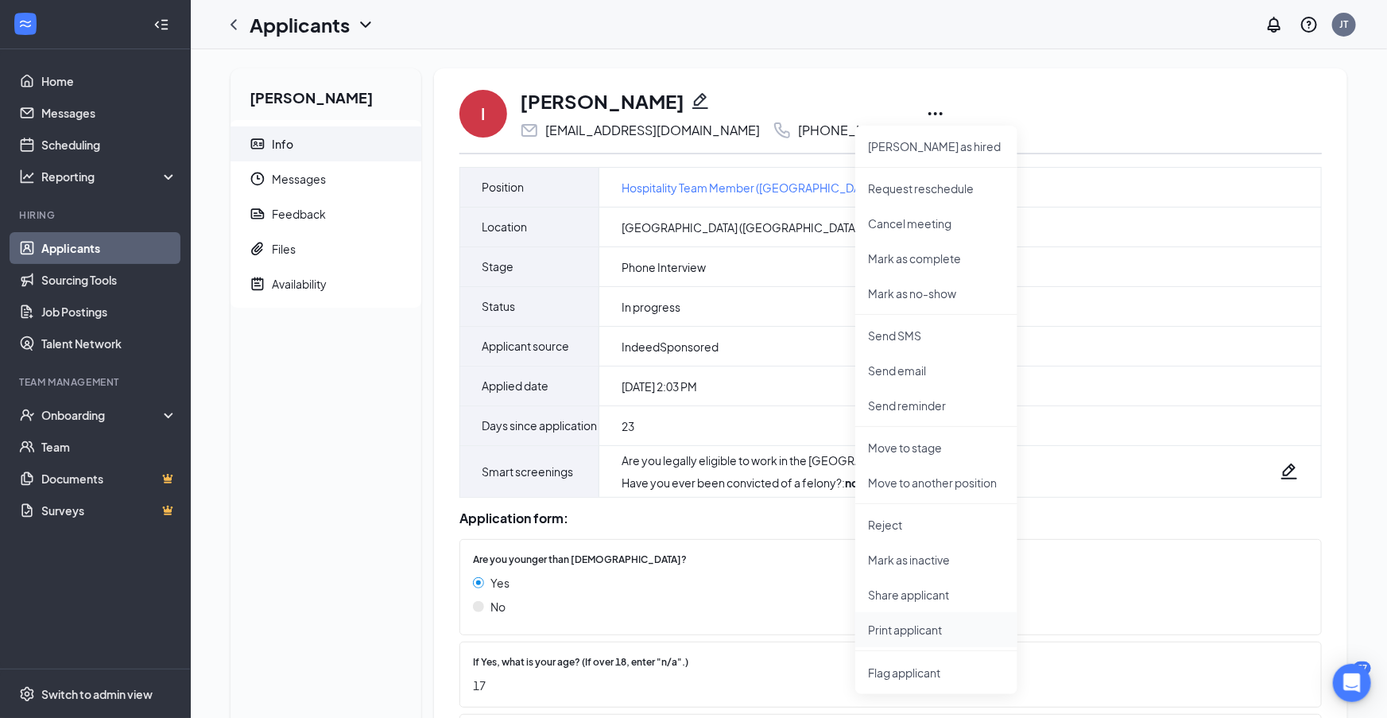
click at [903, 629] on p "Print applicant" at bounding box center [936, 629] width 137 height 16
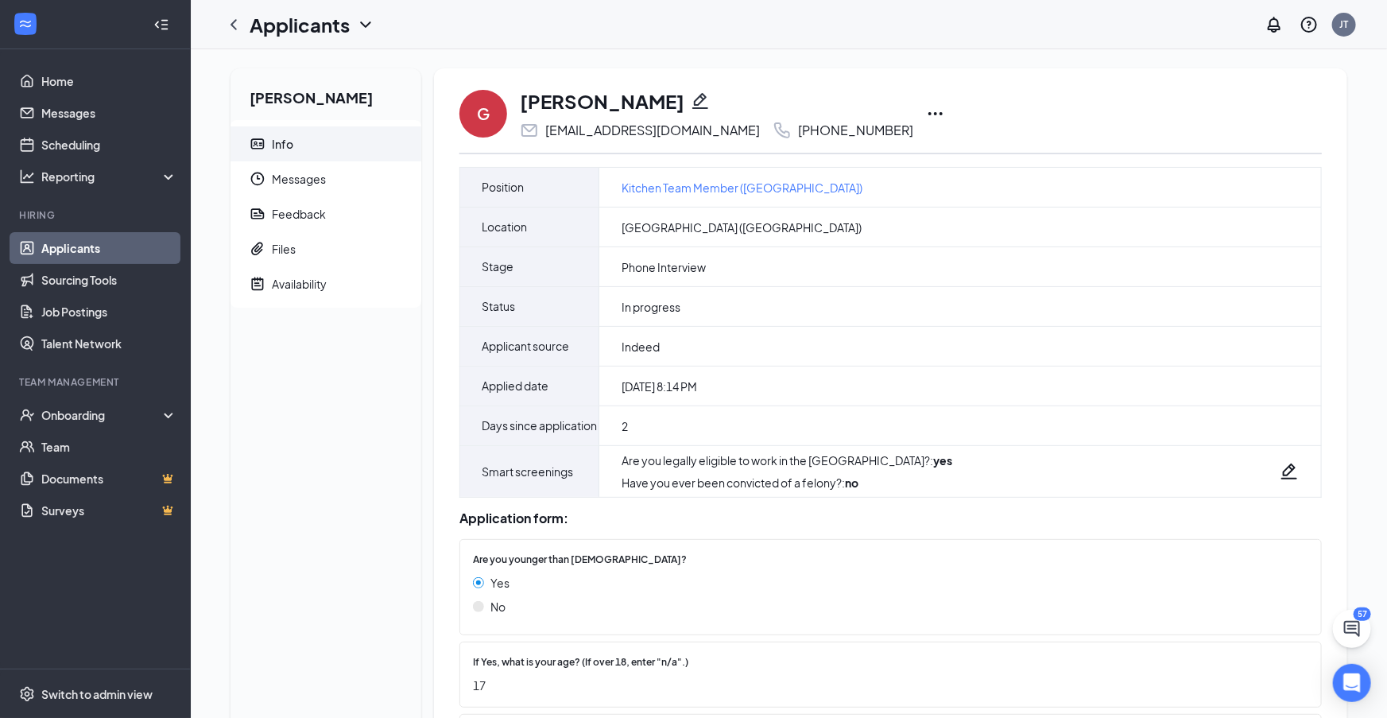
click at [926, 113] on icon "Ellipses" at bounding box center [935, 113] width 19 height 19
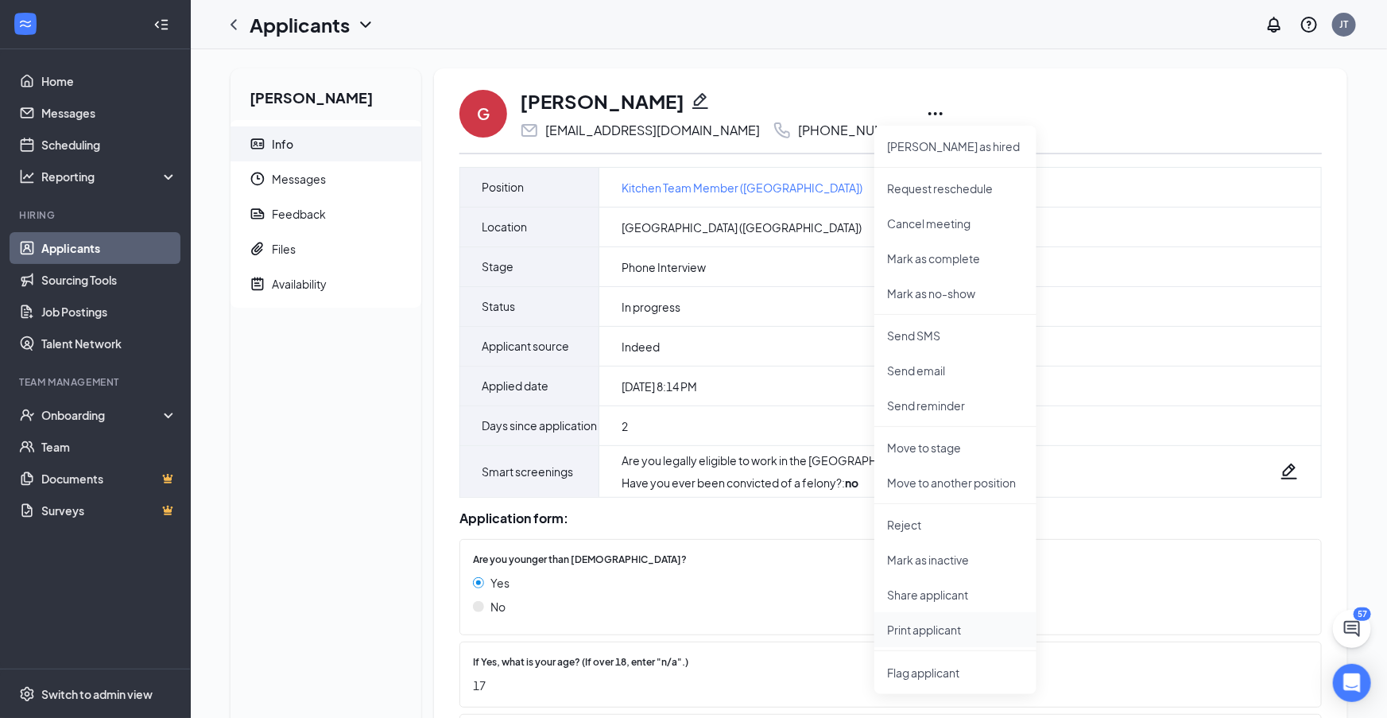
click at [925, 629] on p "Print applicant" at bounding box center [955, 629] width 137 height 16
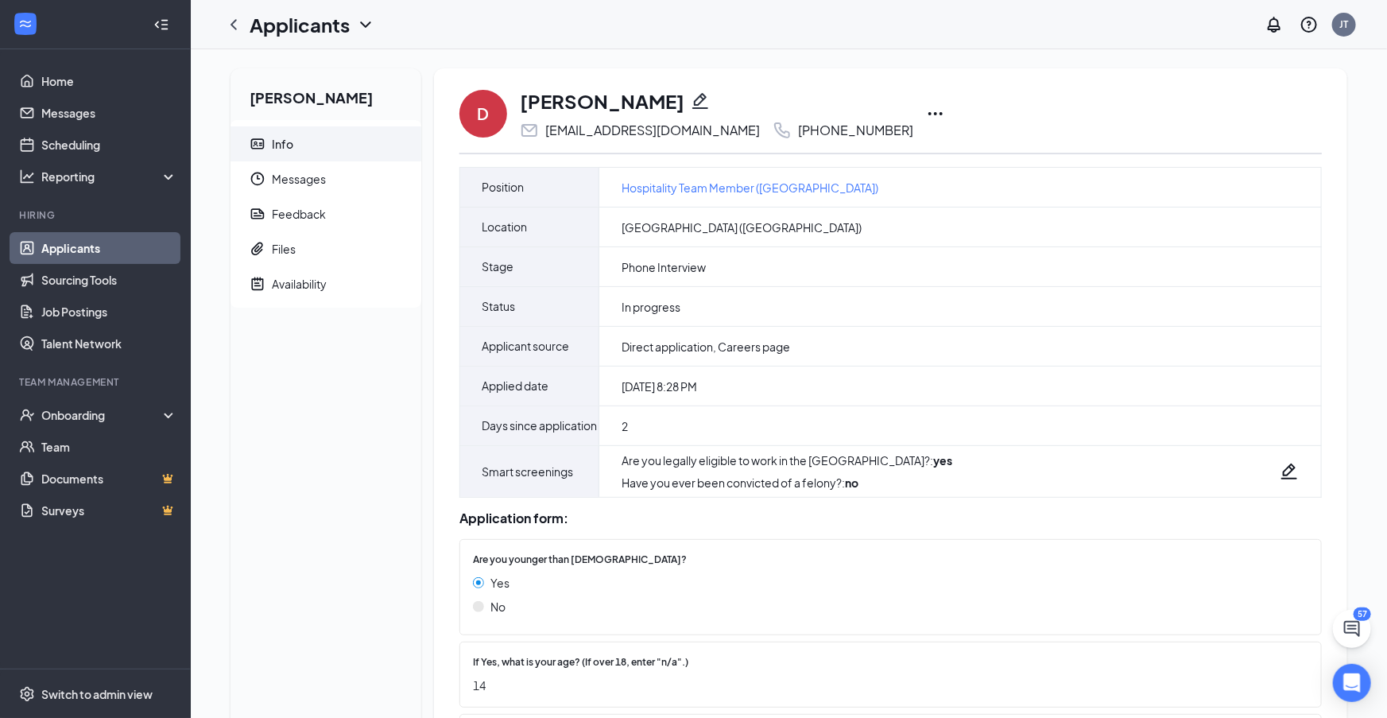
click at [926, 114] on icon "Ellipses" at bounding box center [935, 113] width 19 height 19
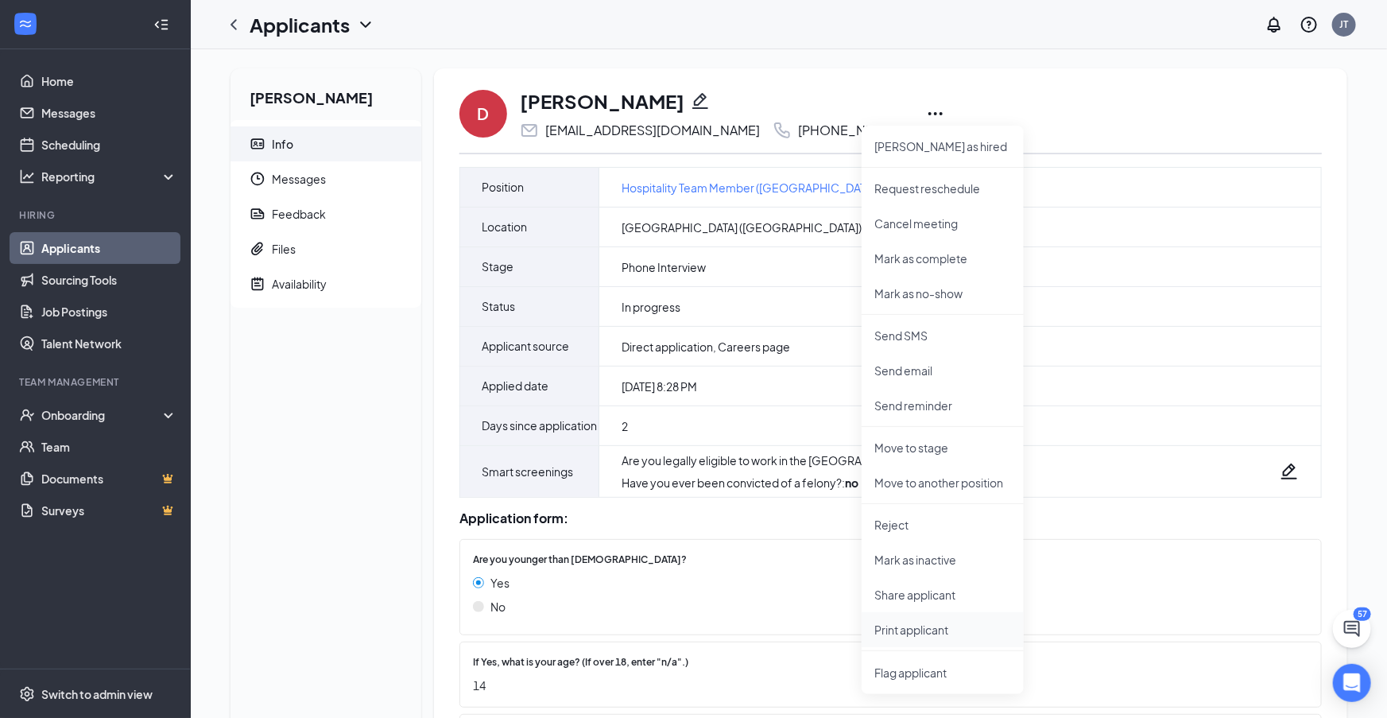
click at [899, 631] on p "Print applicant" at bounding box center [942, 629] width 137 height 16
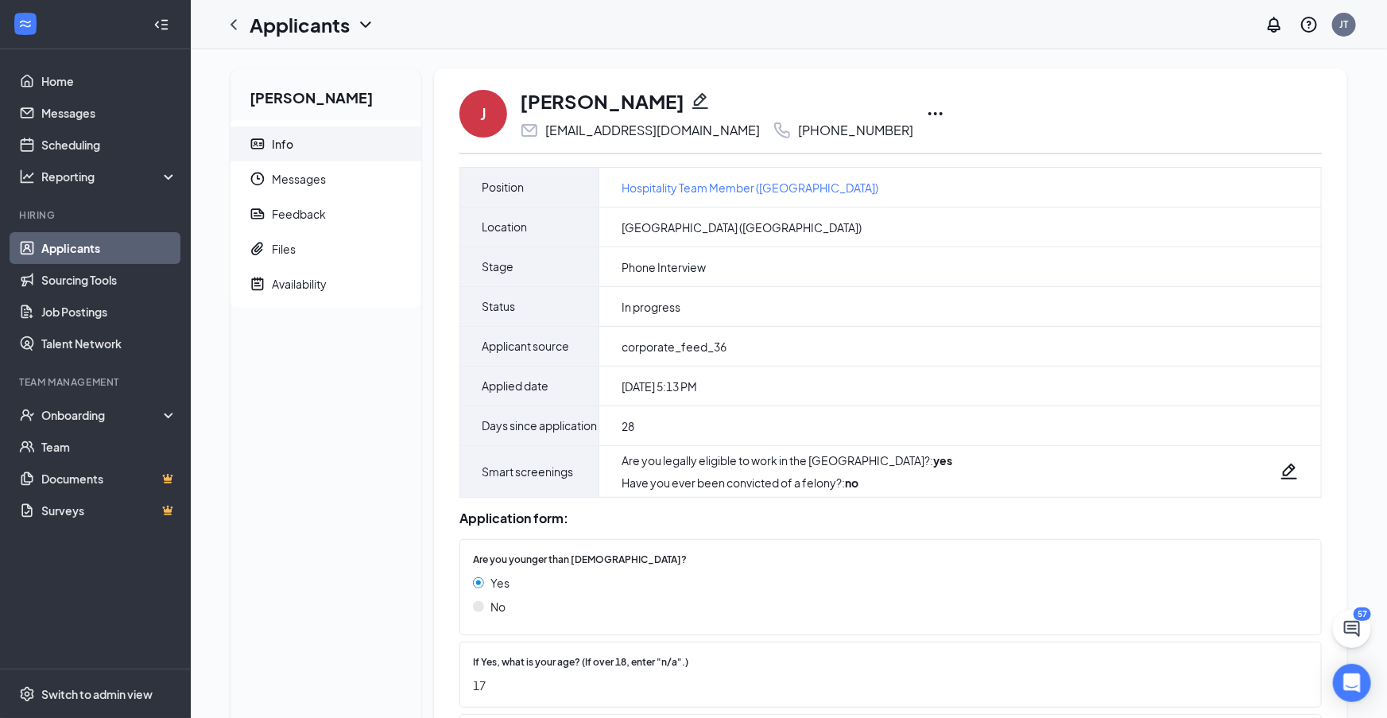
click at [926, 115] on icon "Ellipses" at bounding box center [935, 113] width 19 height 19
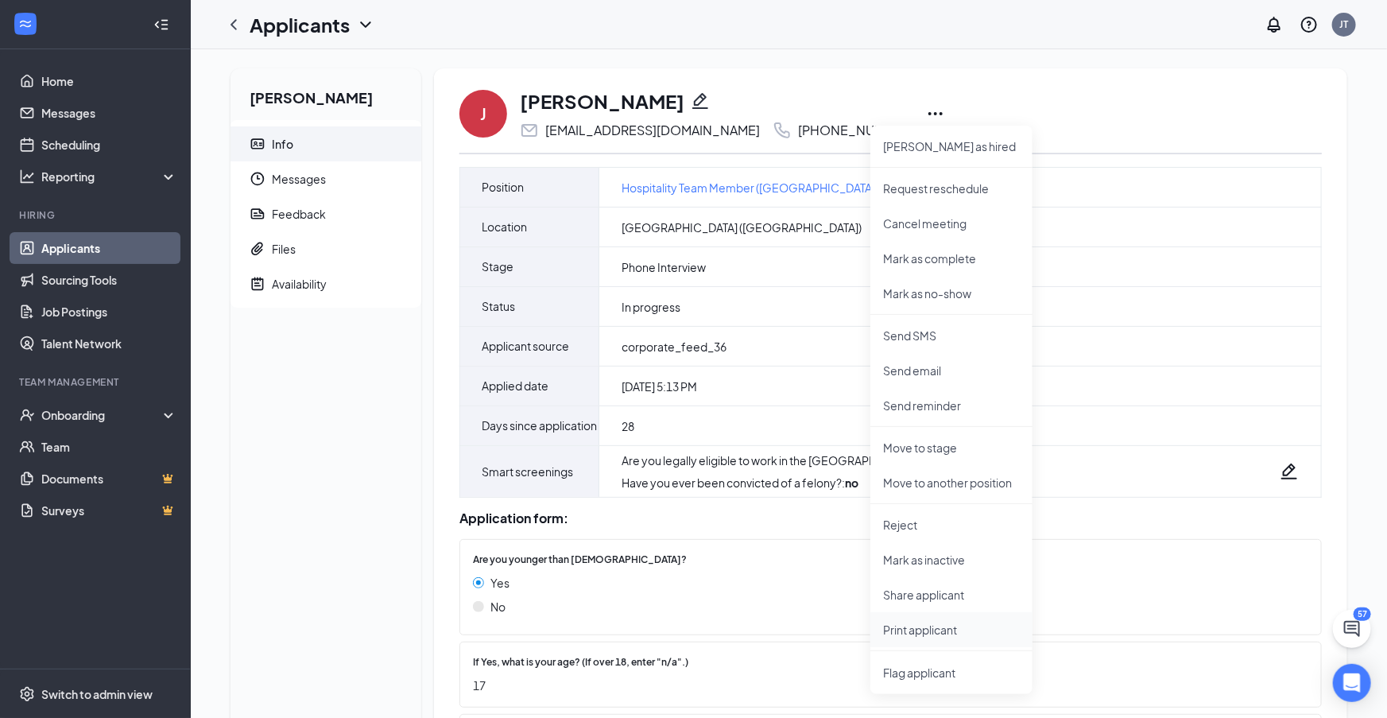
click at [921, 635] on p "Print applicant" at bounding box center [951, 629] width 137 height 16
